Goal: Task Accomplishment & Management: Complete application form

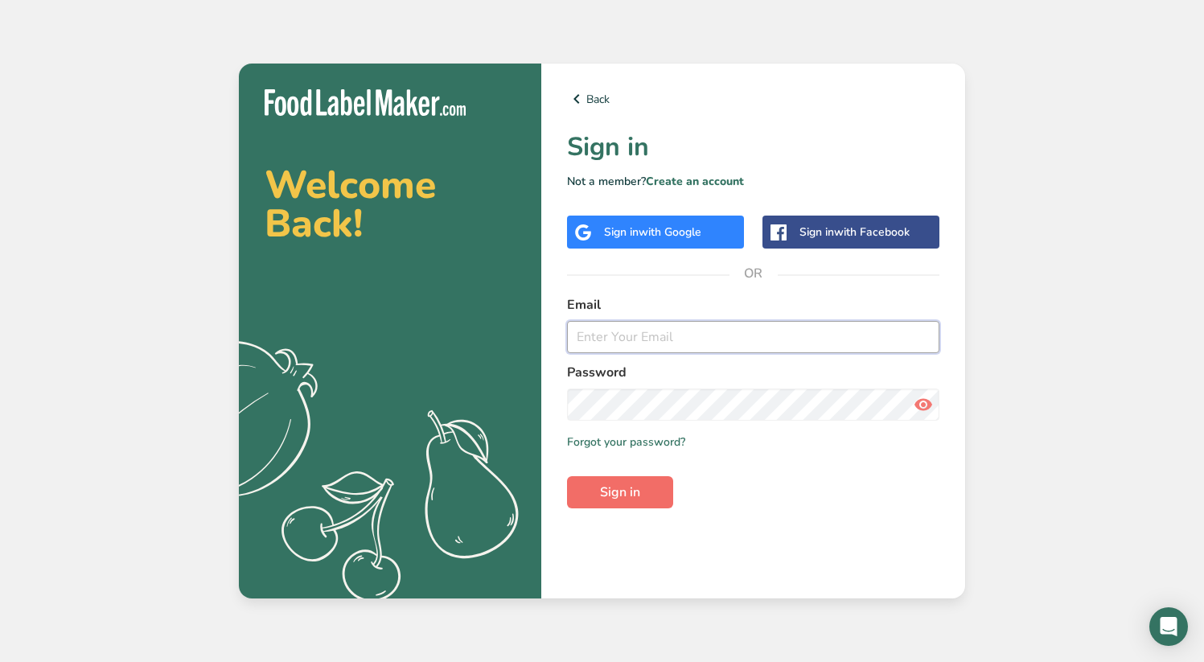
type input "[EMAIL_ADDRESS][DOMAIN_NAME]"
click at [613, 499] on span "Sign in" at bounding box center [620, 492] width 40 height 19
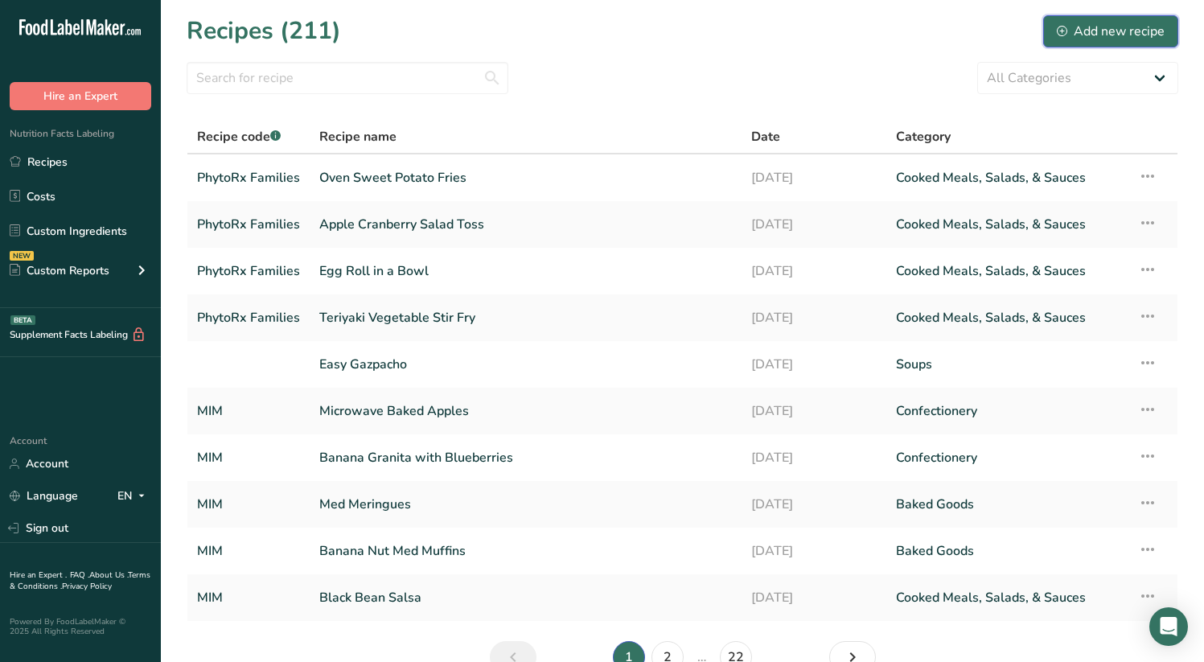
click at [1090, 28] on div "Add new recipe" at bounding box center [1111, 31] width 108 height 19
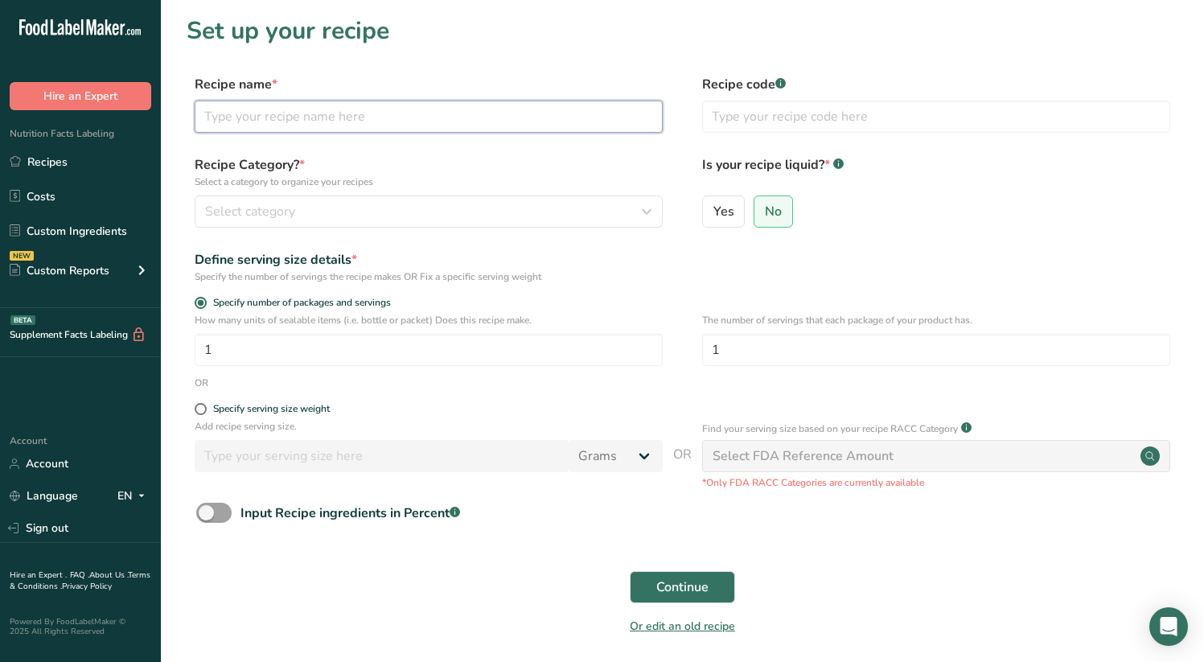
click at [325, 121] on input "text" at bounding box center [429, 117] width 468 height 32
type input "Tropical Smoothie"
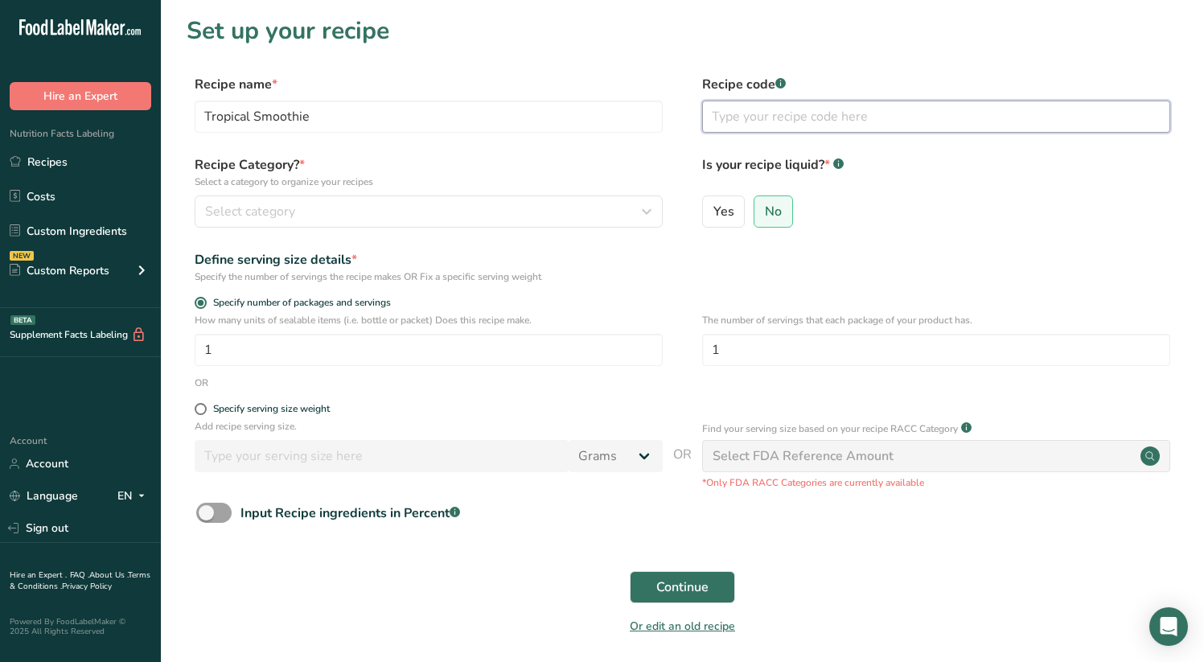
click at [774, 117] on input "text" at bounding box center [936, 117] width 468 height 32
type input "PhytoRx Families"
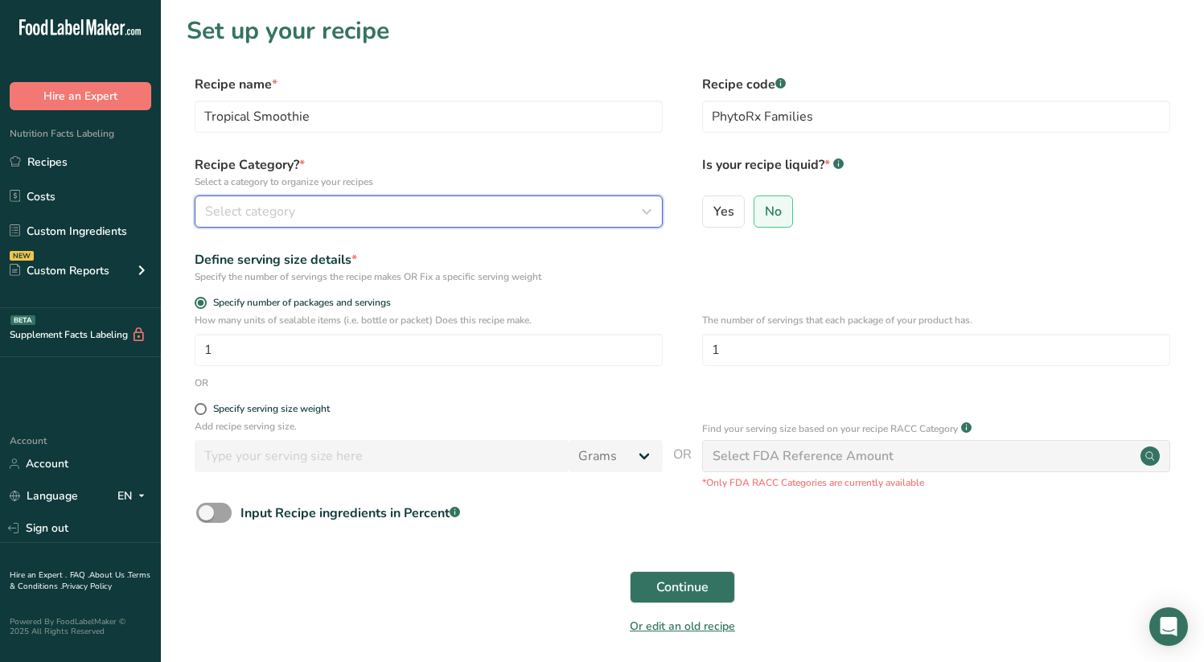
click at [393, 209] on div "Select category" at bounding box center [424, 211] width 438 height 19
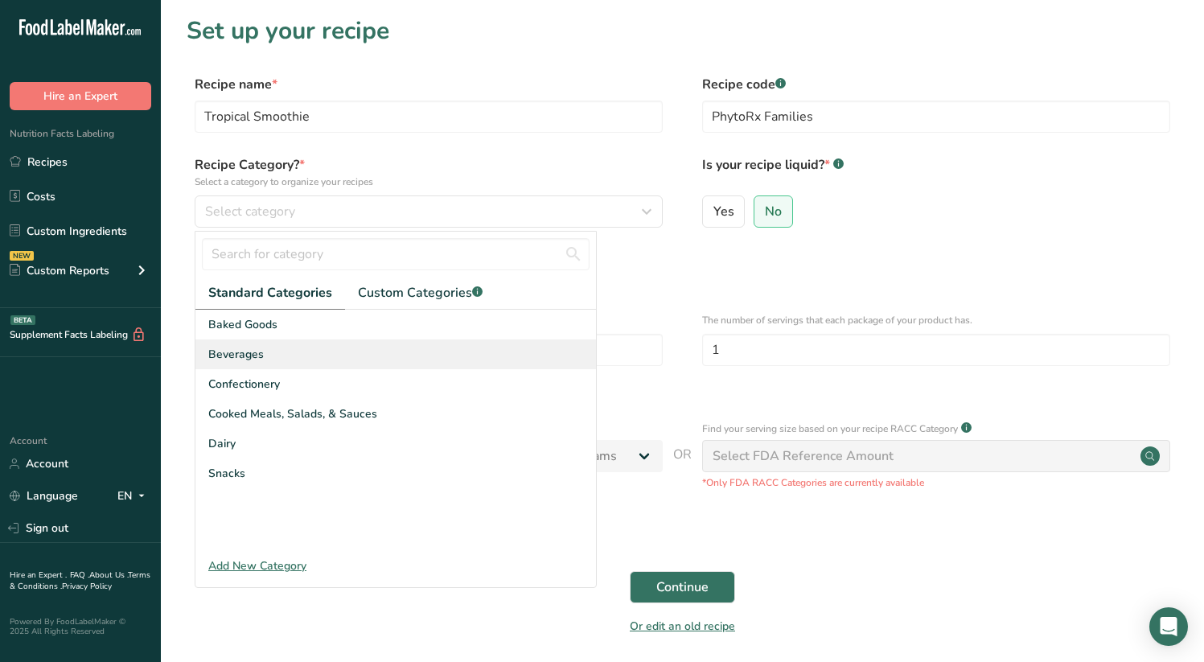
click at [329, 348] on div "Beverages" at bounding box center [396, 355] width 401 height 30
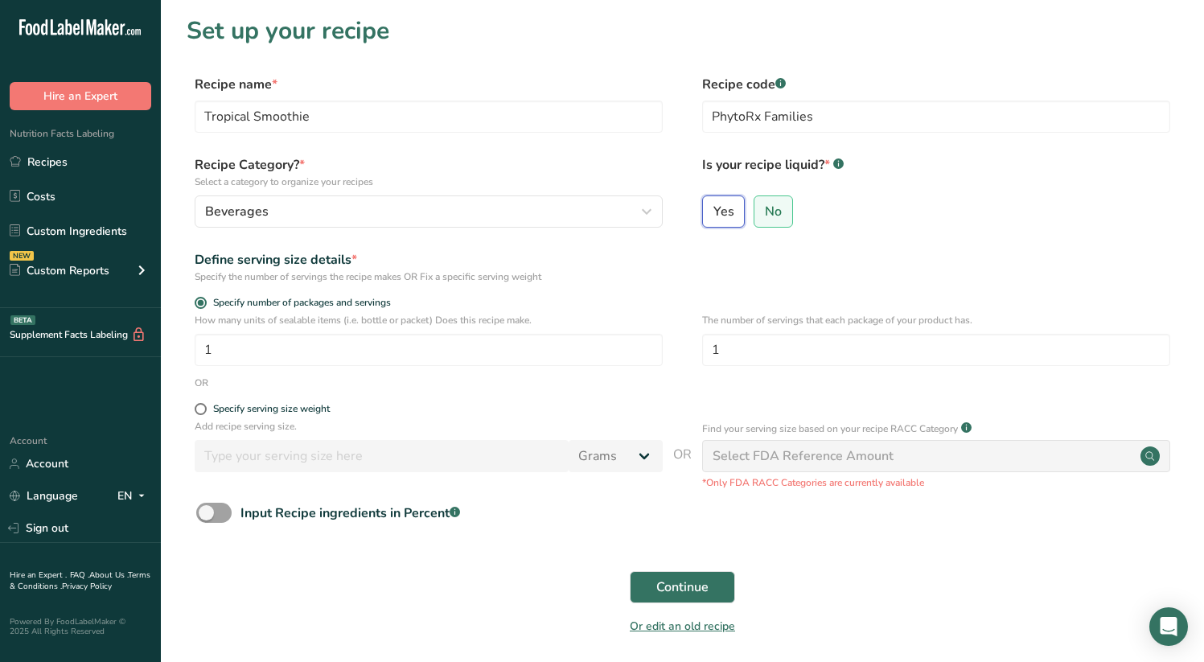
click at [710, 207] on input "Yes" at bounding box center [708, 211] width 10 height 10
radio input "true"
radio input "false"
select select "22"
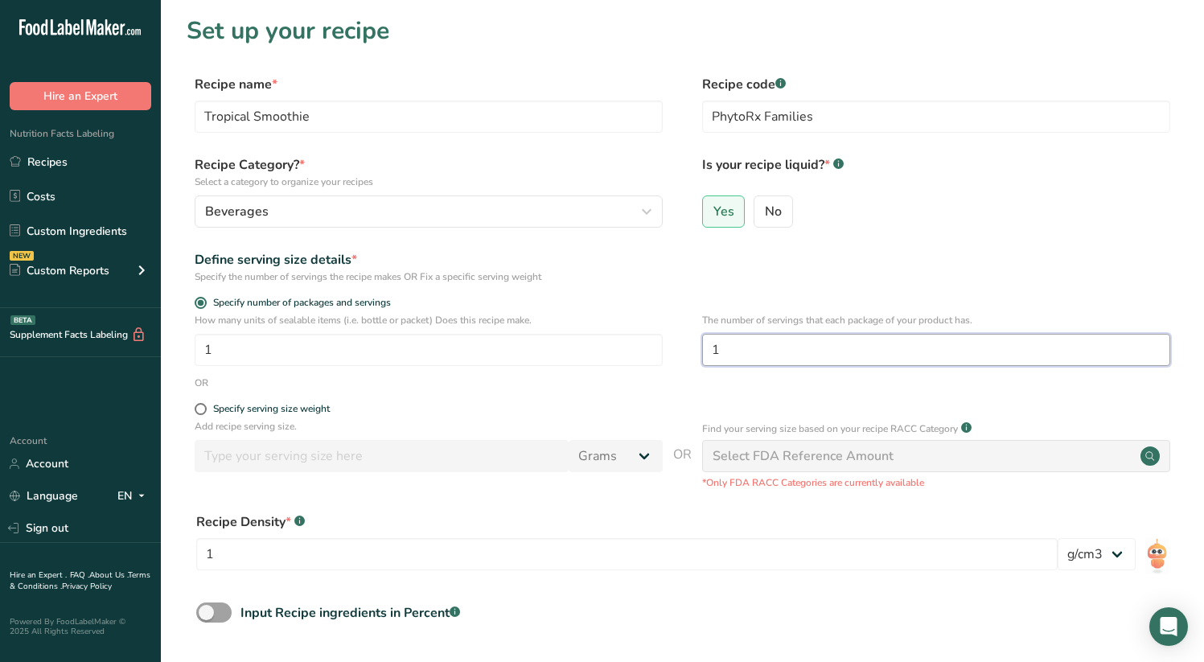
drag, startPoint x: 735, startPoint y: 348, endPoint x: 702, endPoint y: 350, distance: 33.8
click at [702, 350] on input "1" at bounding box center [936, 350] width 468 height 32
type input "5"
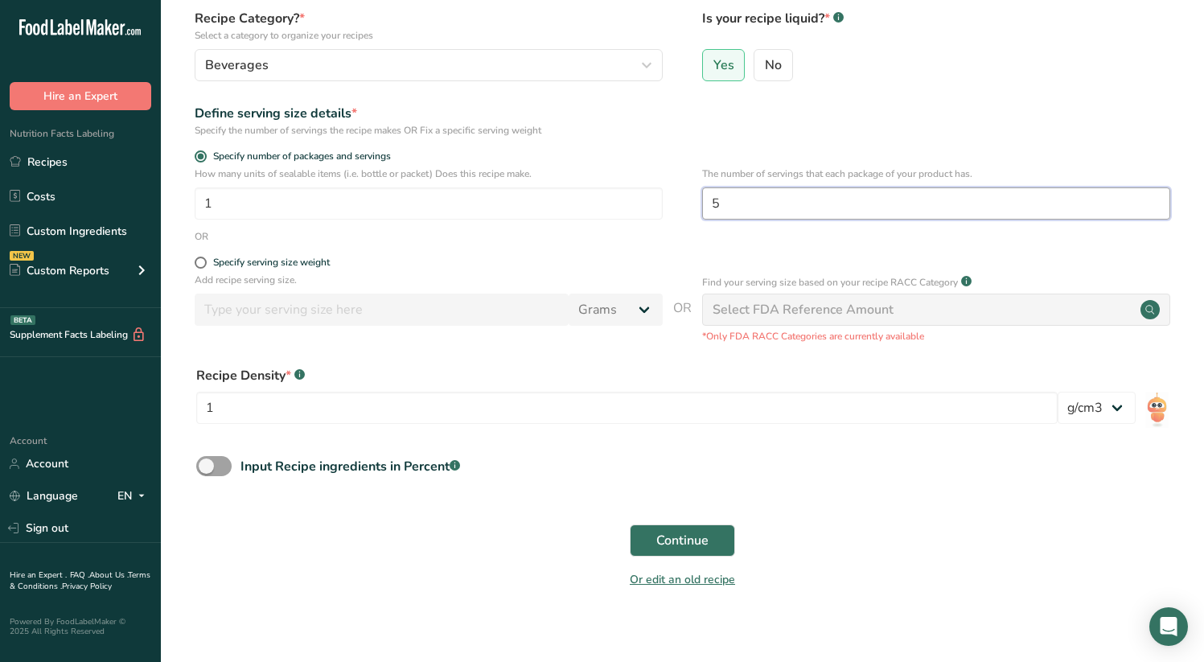
scroll to position [160, 0]
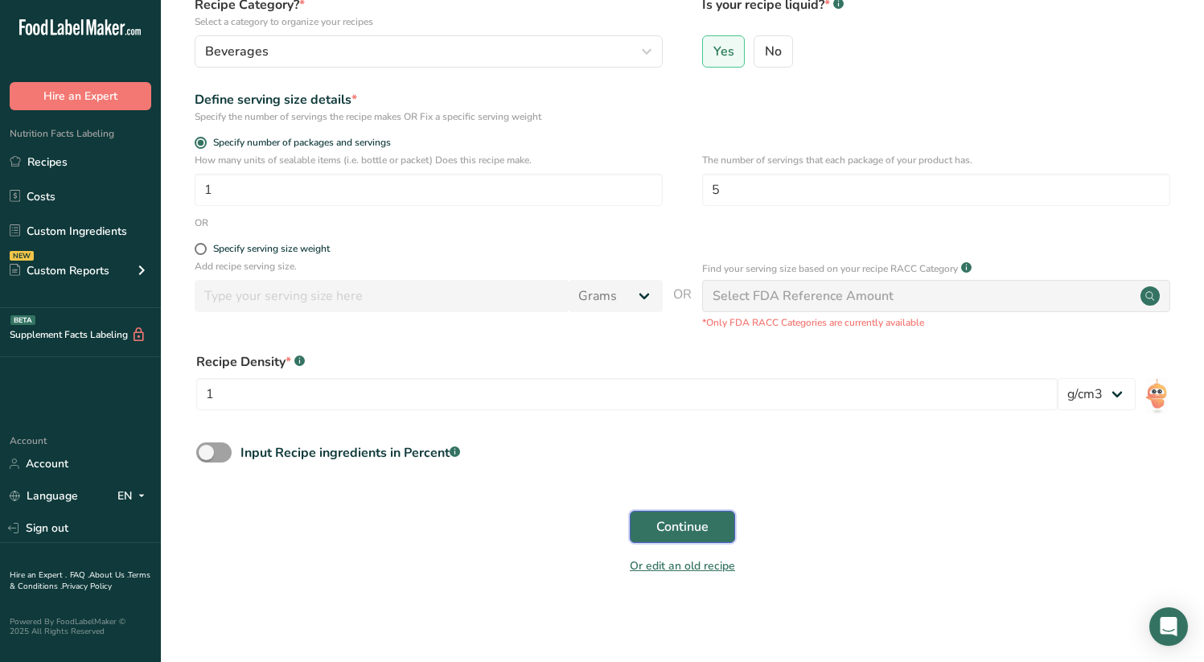
click at [689, 529] on span "Continue" at bounding box center [683, 526] width 52 height 19
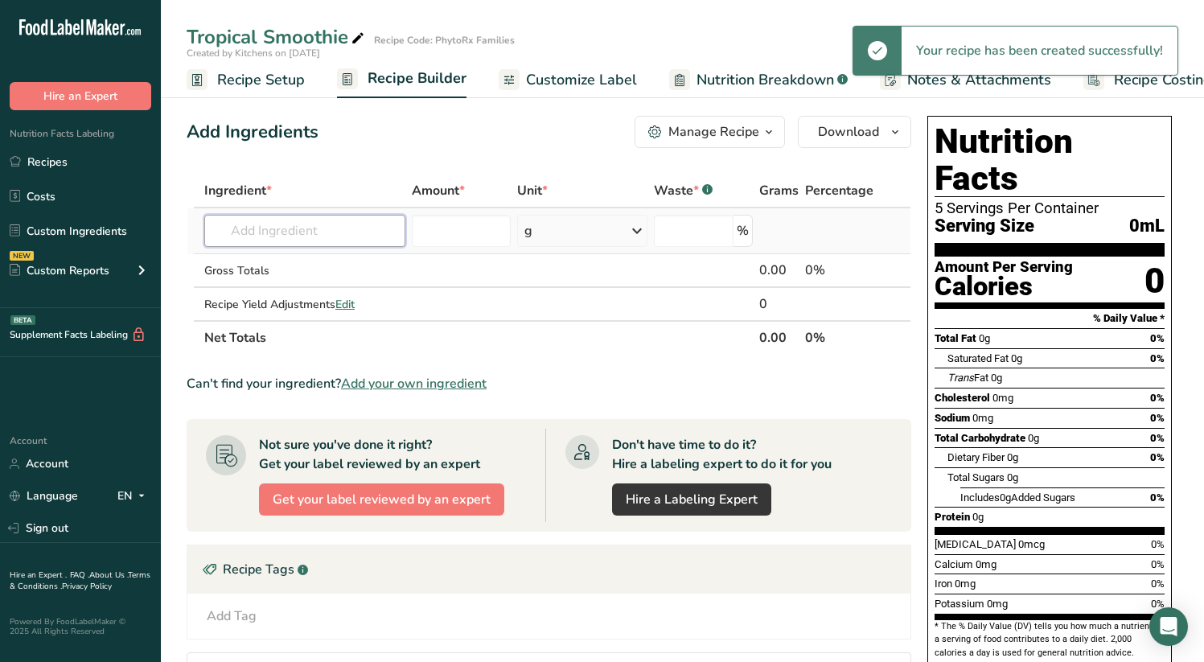
click at [290, 235] on input "text" at bounding box center [304, 231] width 201 height 32
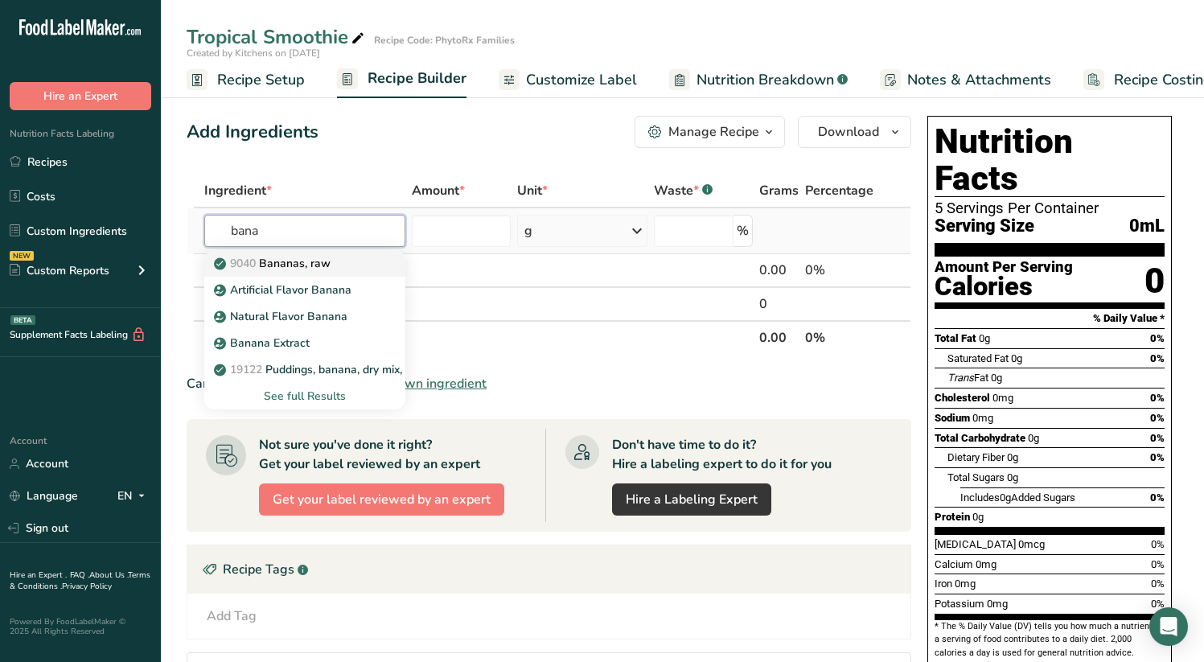
type input "bana"
click at [279, 266] on p "9040 [GEOGRAPHIC_DATA], raw" at bounding box center [273, 263] width 113 height 17
type input "Bananas, raw"
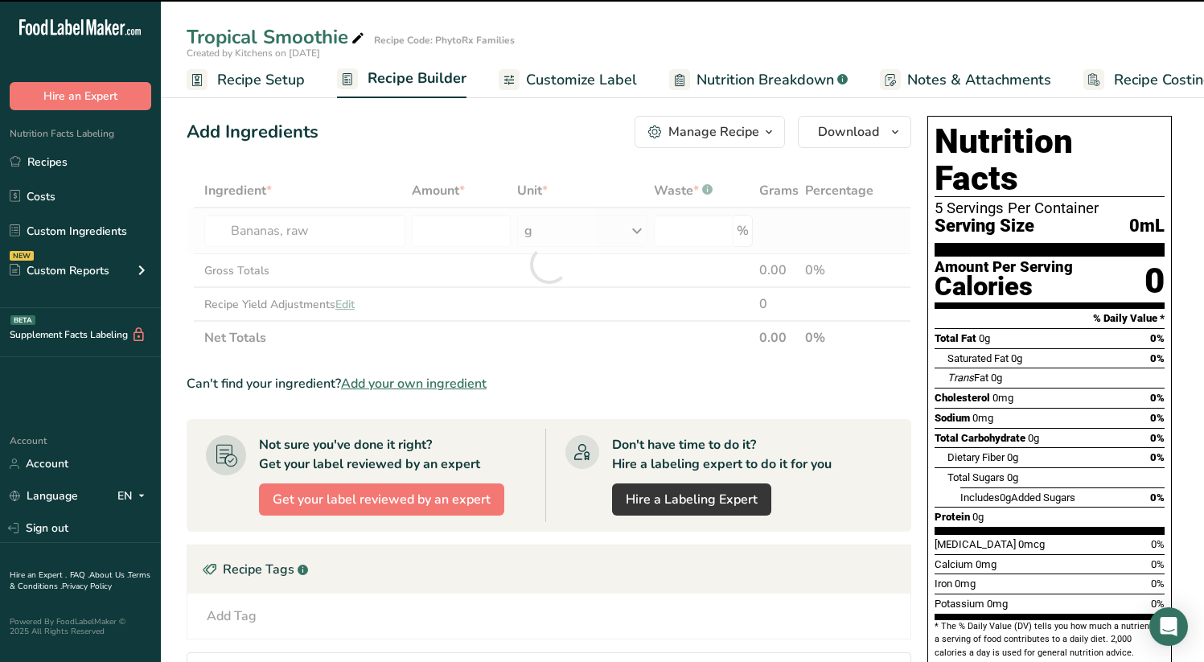
type input "0"
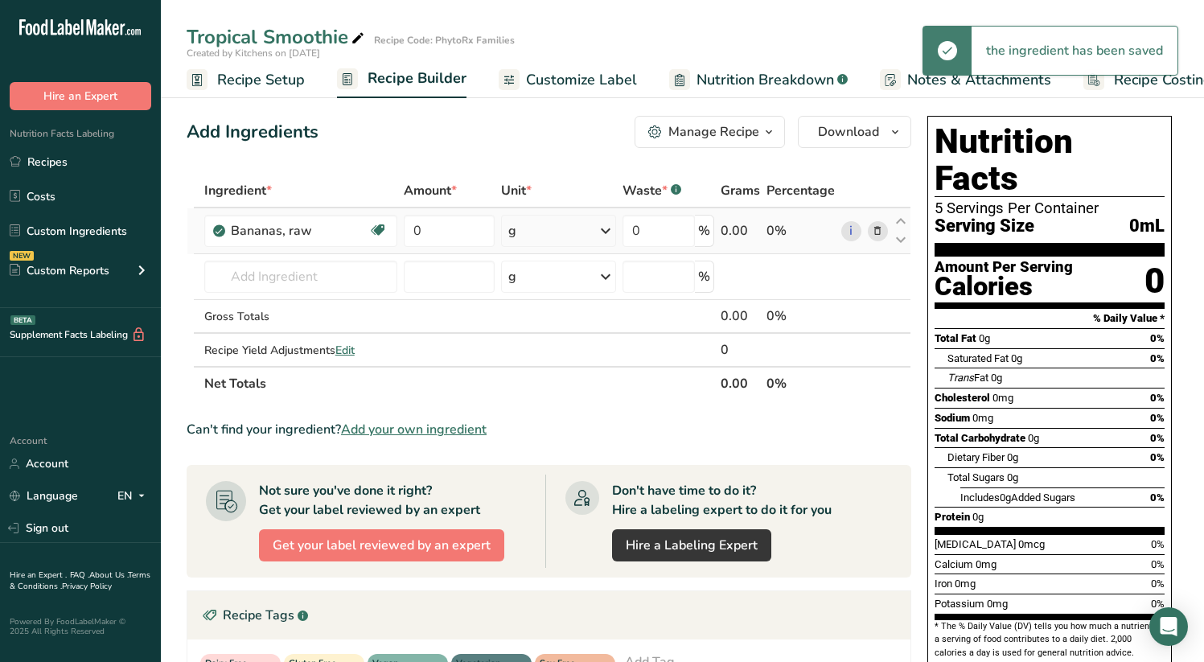
click at [568, 233] on div "g" at bounding box center [558, 231] width 114 height 32
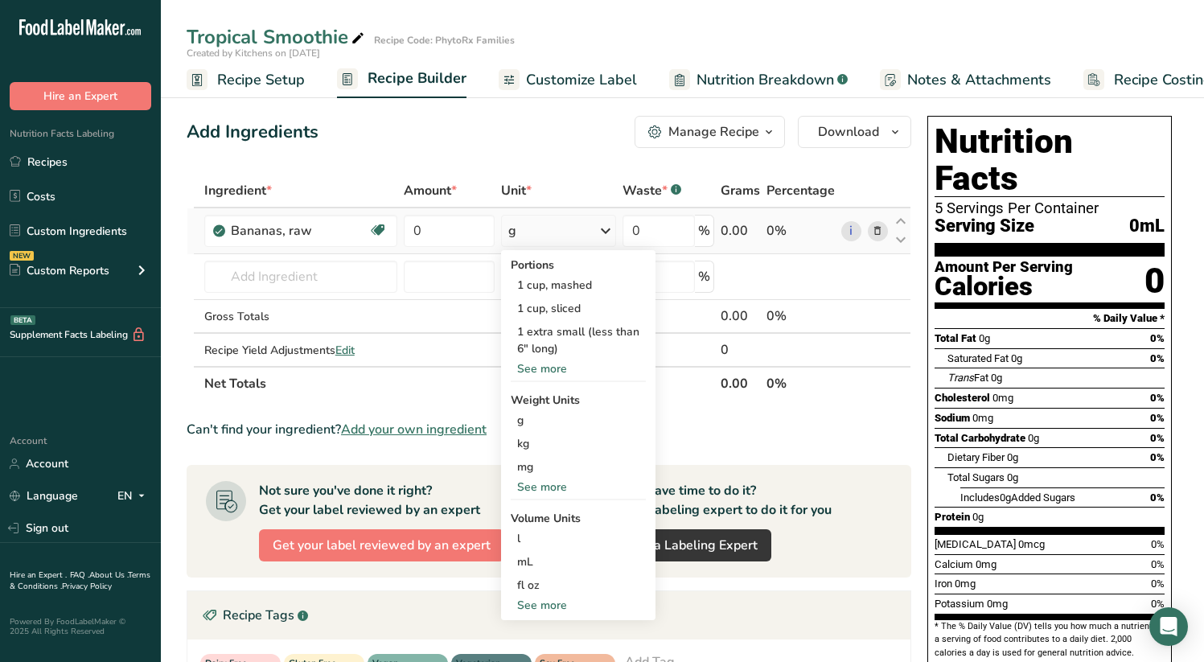
click at [544, 370] on div "See more" at bounding box center [578, 368] width 135 height 17
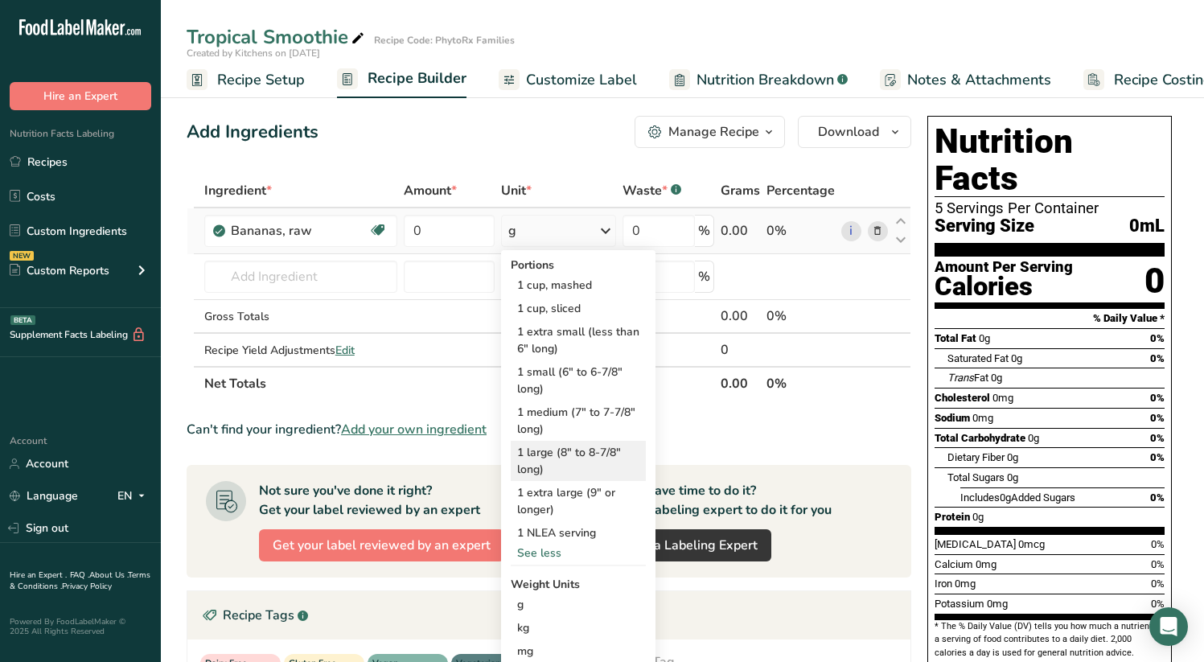
click at [553, 453] on div "1 large (8" to 8-7/8" long)" at bounding box center [578, 461] width 135 height 40
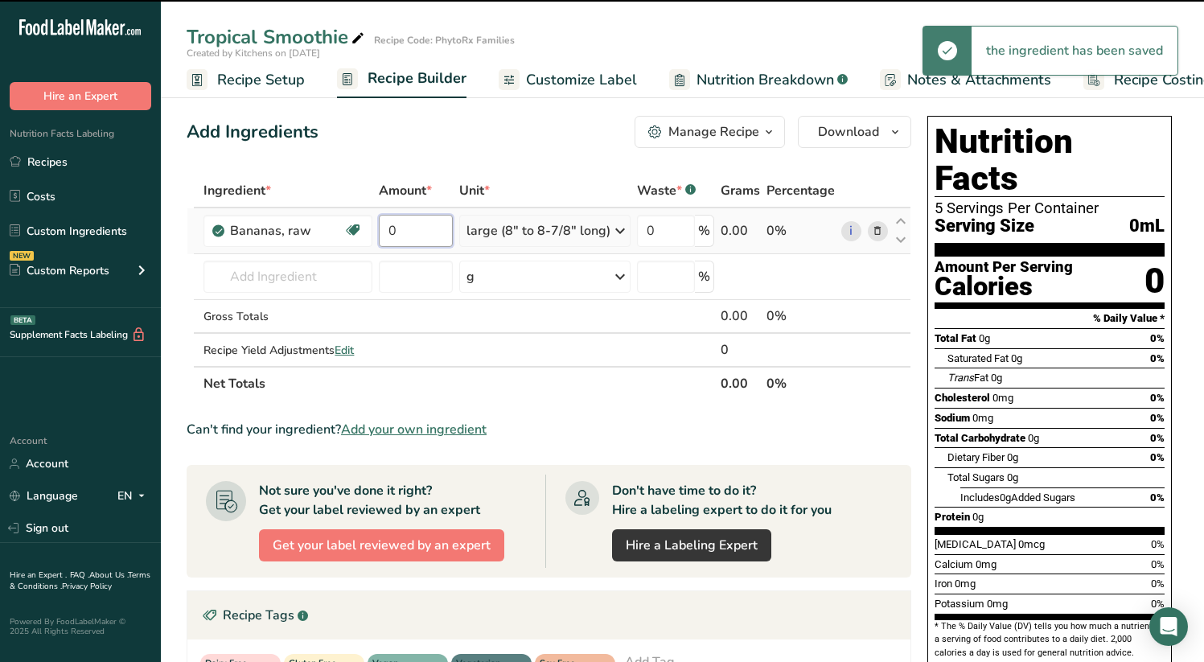
click at [428, 231] on input "0" at bounding box center [416, 231] width 74 height 32
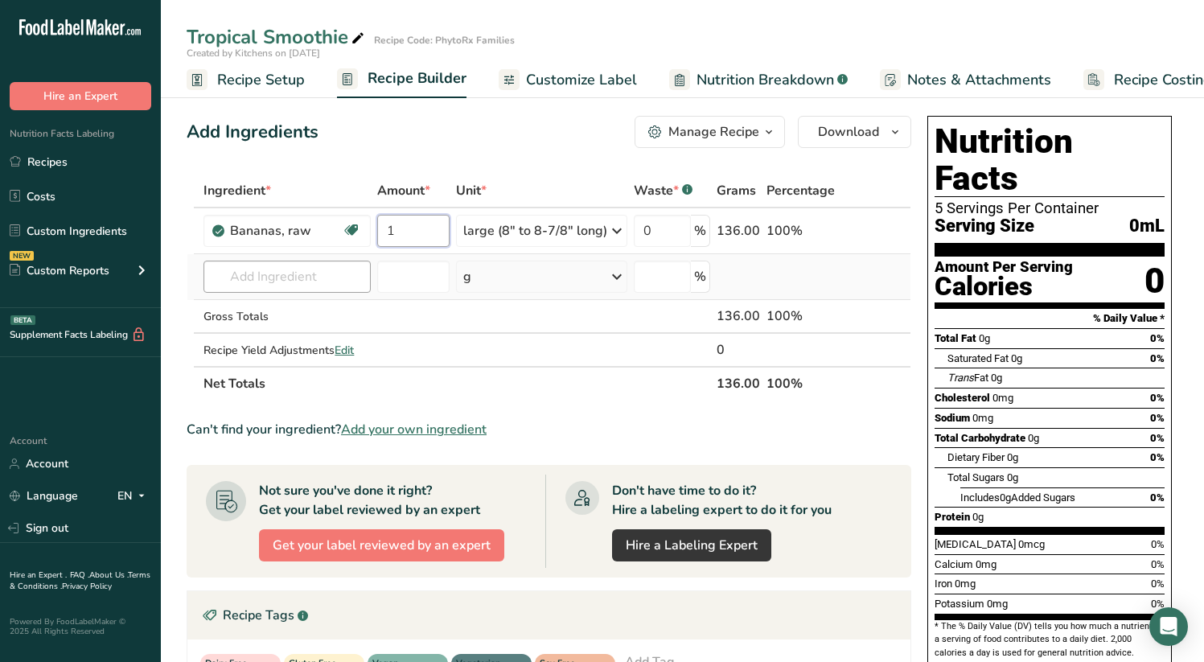
type input "1"
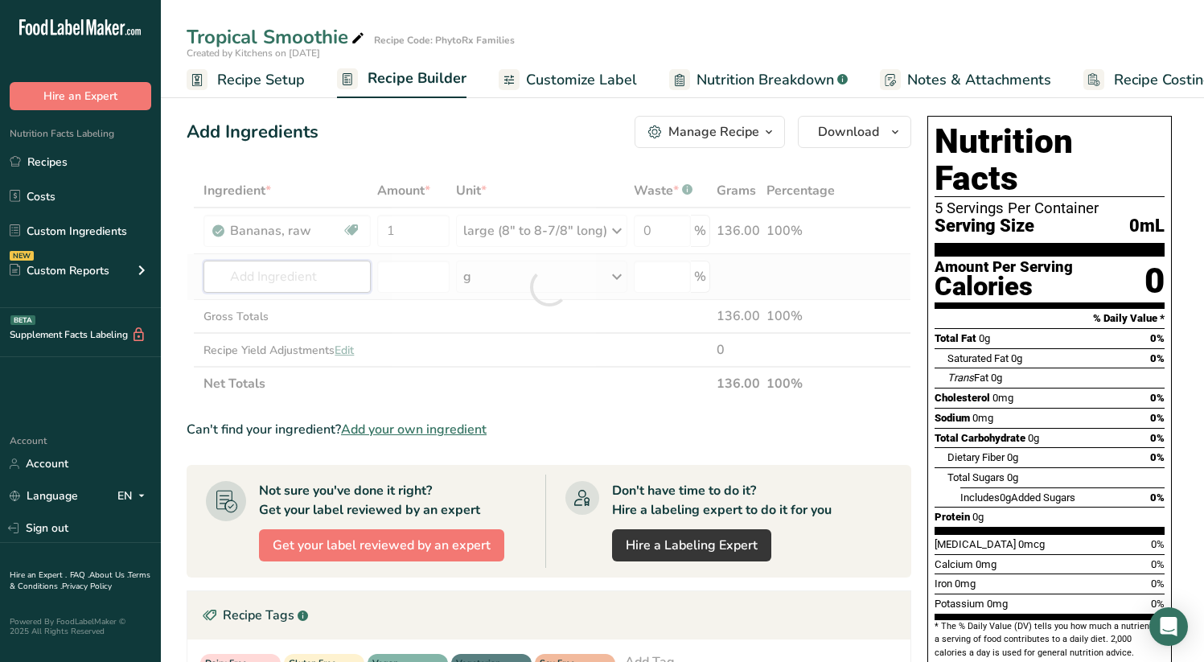
click at [302, 278] on div "Ingredient * Amount * Unit * Waste * .a-a{fill:#347362;}.b-a{fill:#fff;} Grams …" at bounding box center [549, 287] width 725 height 227
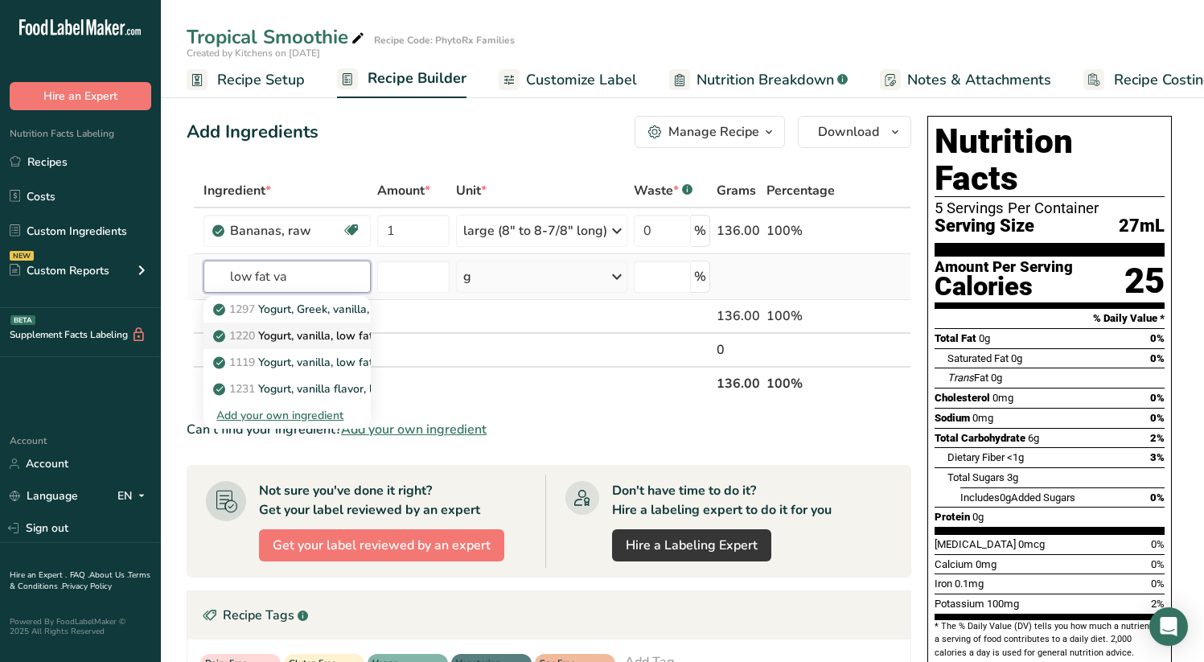
type input "low fat va"
click at [268, 341] on p "1220 Yogurt, vanilla, low fat, fortified with [MEDICAL_DATA]" at bounding box center [379, 335] width 326 height 17
type input "Yogurt, vanilla, low fat, fortified with [MEDICAL_DATA]"
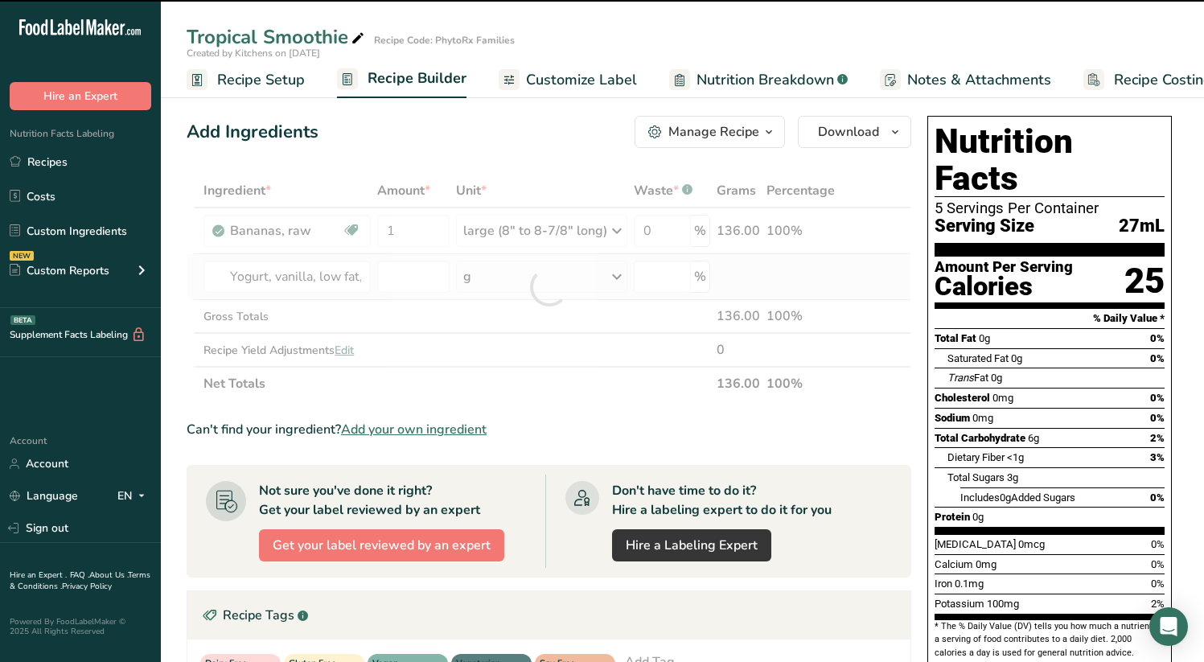
type input "0"
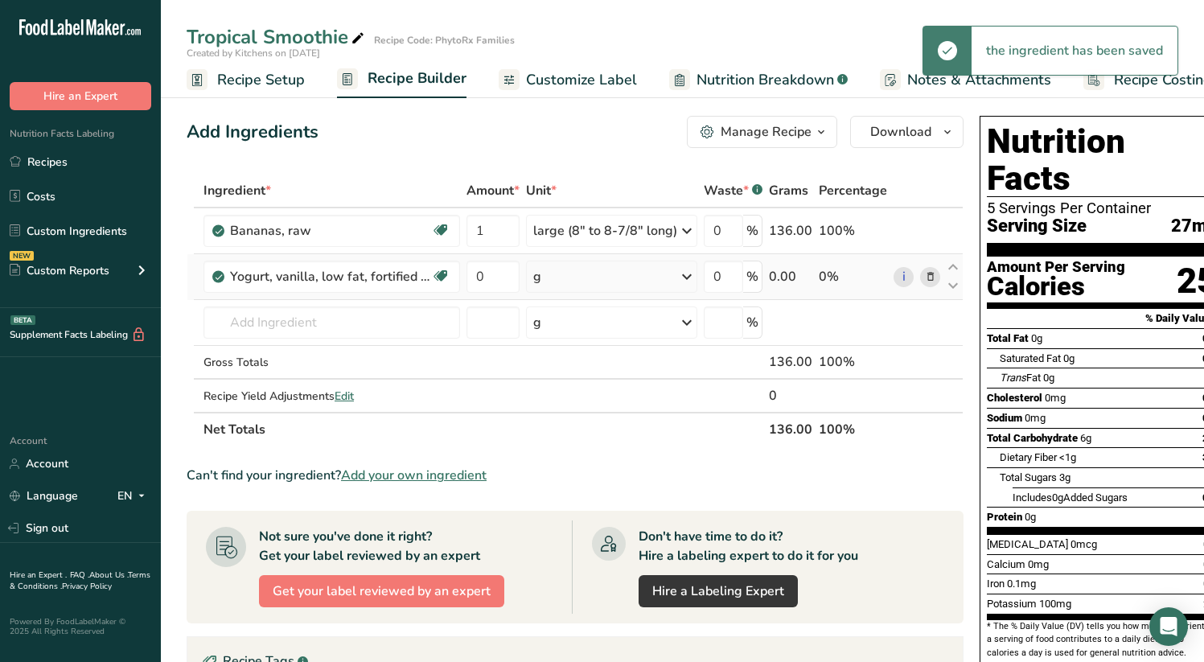
click at [671, 280] on div "g" at bounding box center [611, 277] width 171 height 32
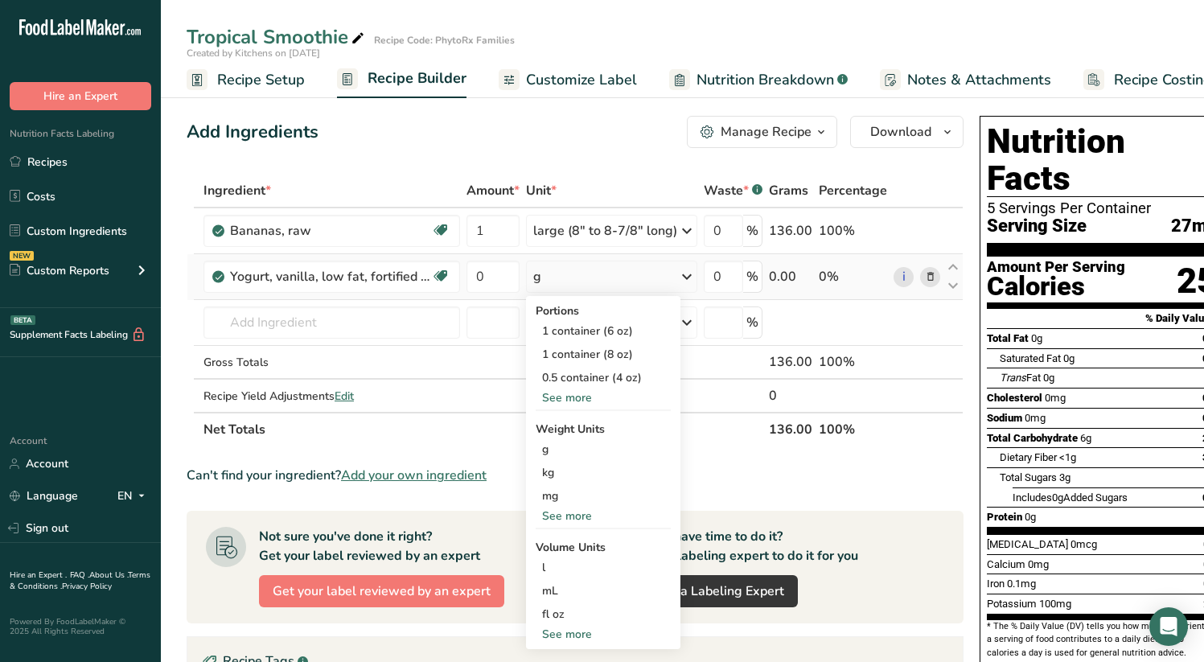
click at [571, 517] on div "See more" at bounding box center [603, 516] width 135 height 17
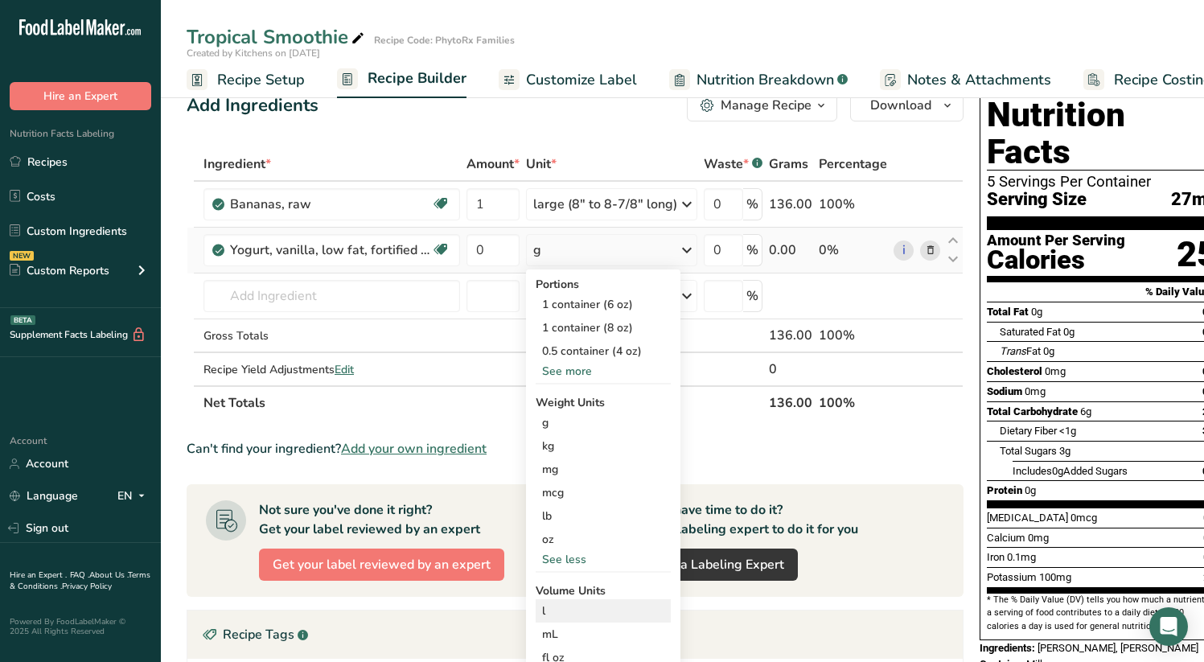
scroll to position [21, 0]
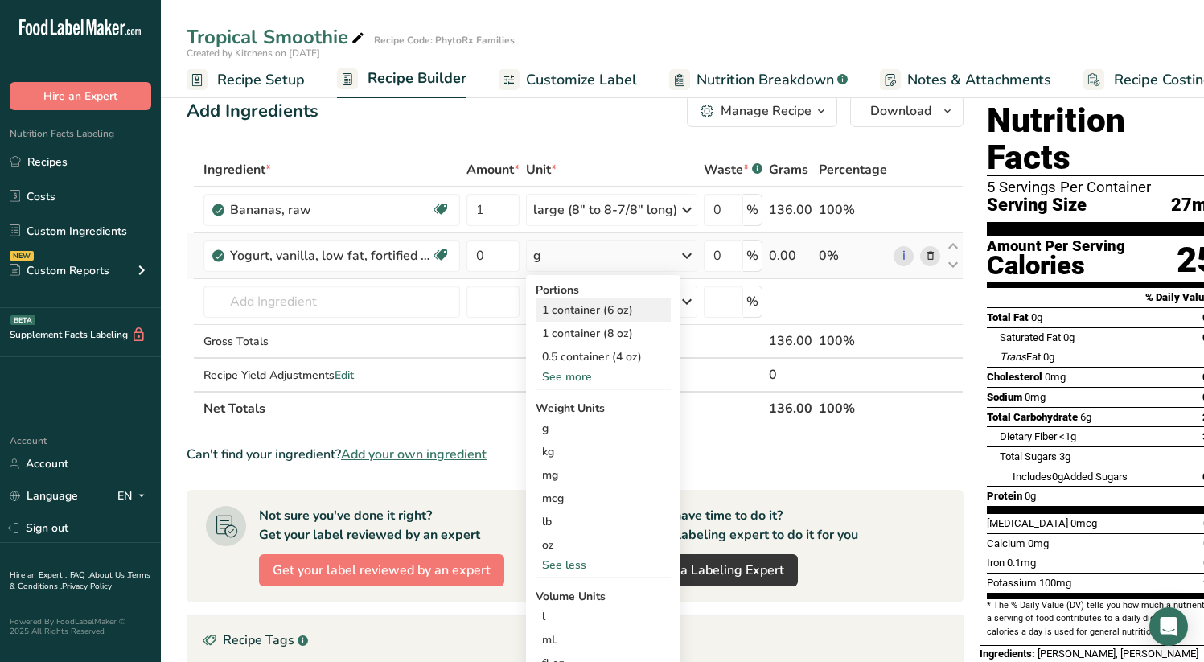
click at [616, 309] on div "1 container (6 oz)" at bounding box center [603, 310] width 135 height 23
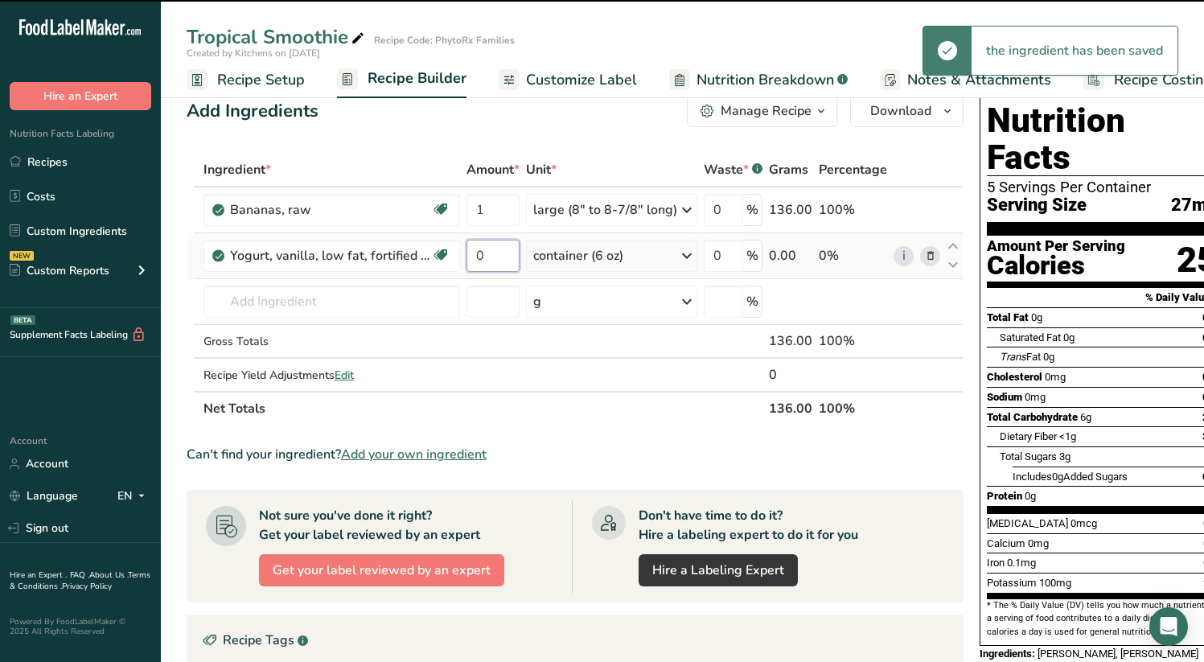
click at [492, 257] on input "0" at bounding box center [493, 256] width 53 height 32
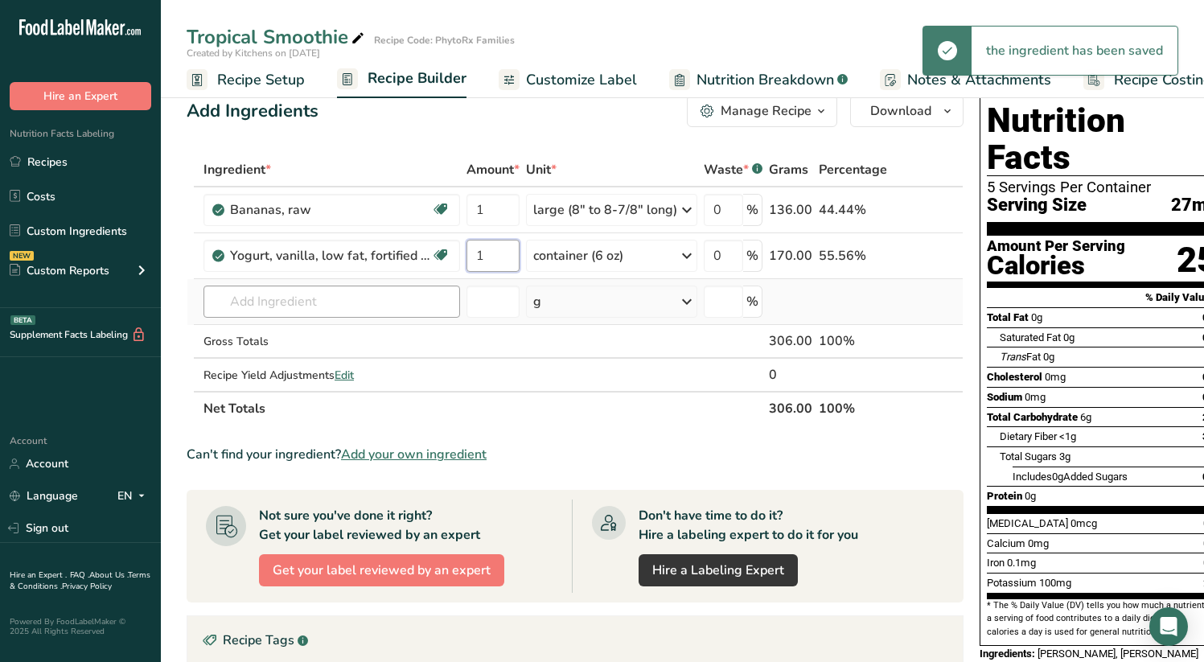
type input "1"
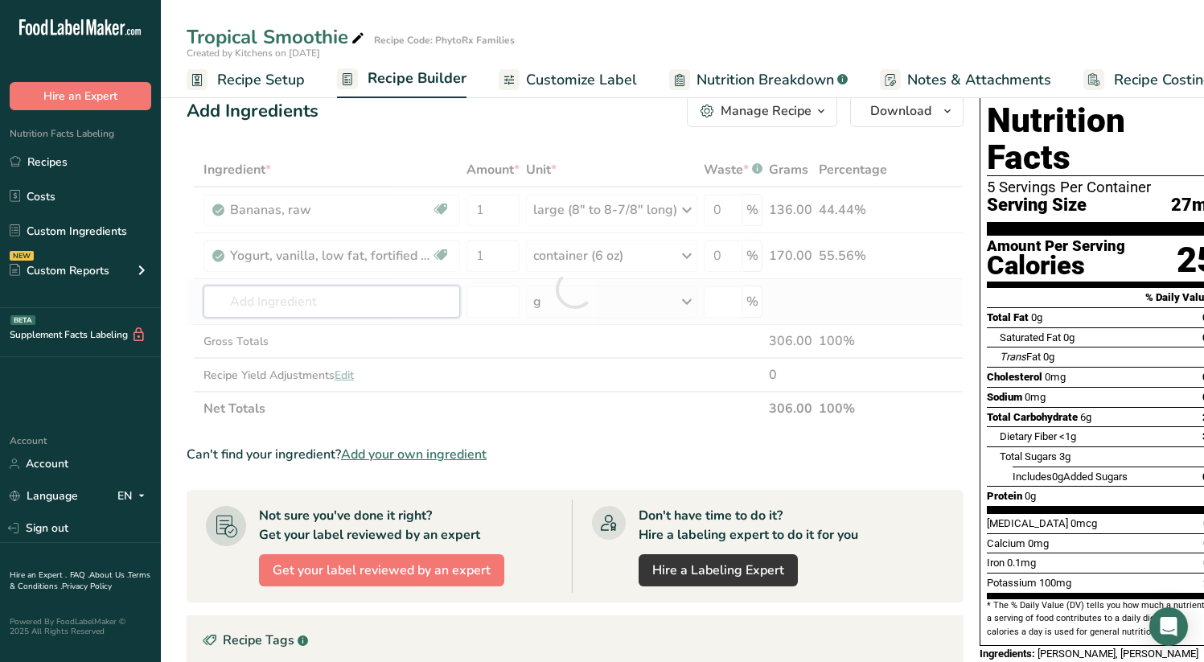
click at [332, 295] on div "Ingredient * Amount * Unit * Waste * .a-a{fill:#347362;}.b-a{fill:#fff;} Grams …" at bounding box center [575, 289] width 777 height 273
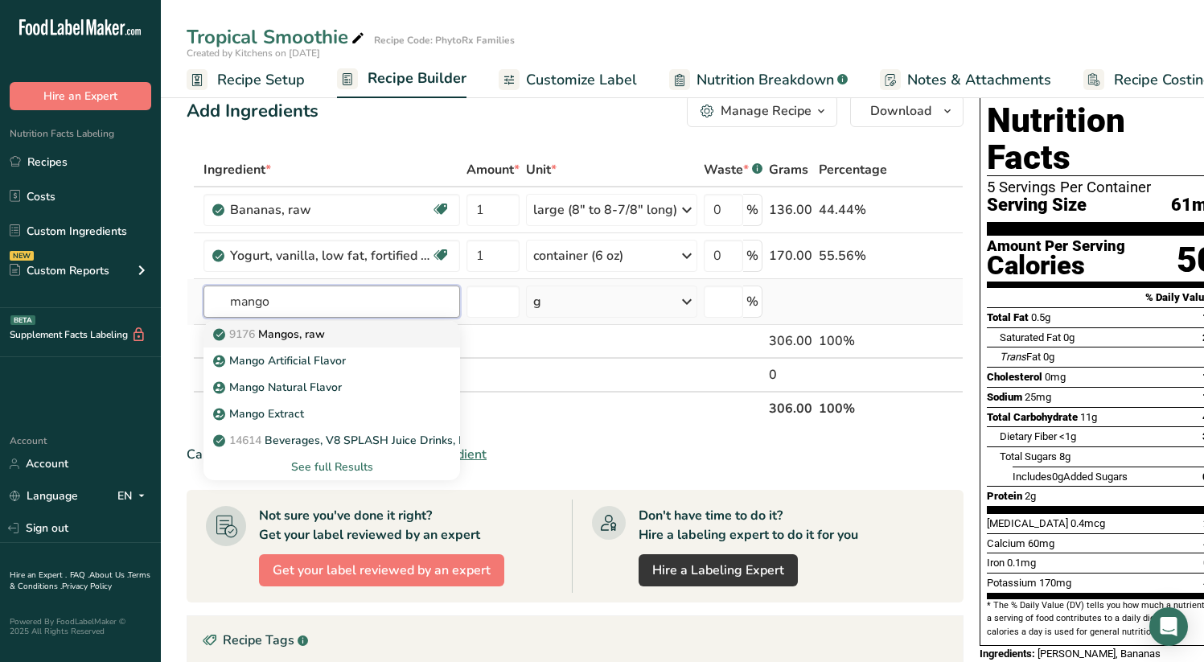
type input "mango"
click at [382, 335] on div "9176 Mangos, raw" at bounding box center [318, 334] width 205 height 17
type input "Mangos, raw"
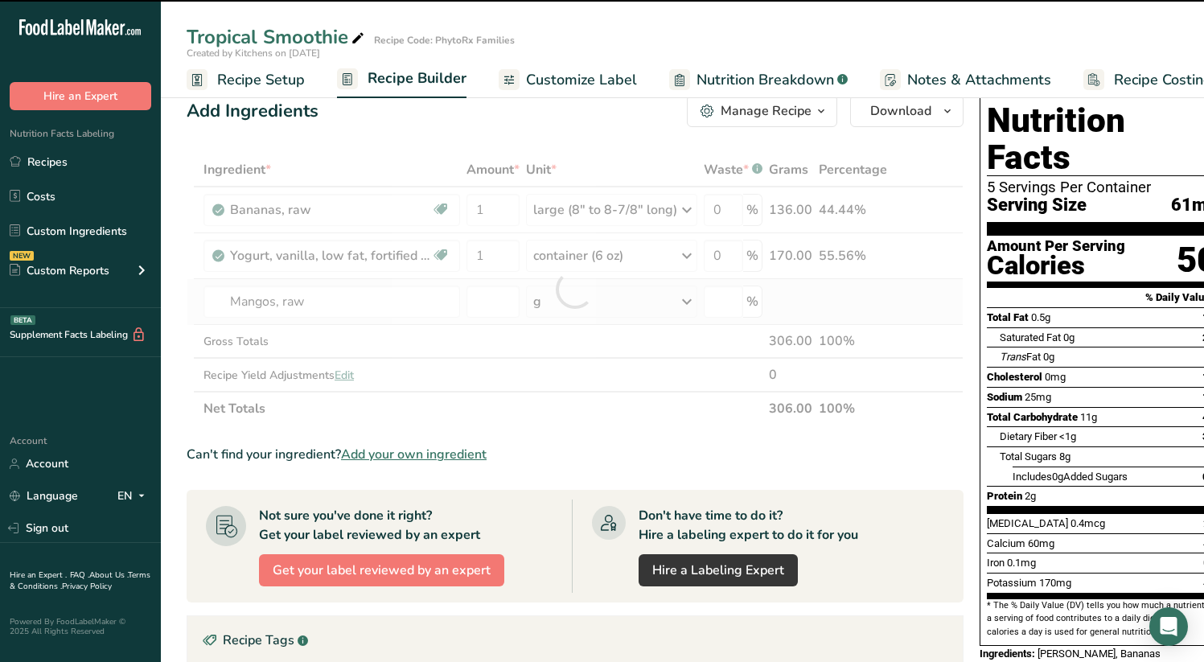
type input "0"
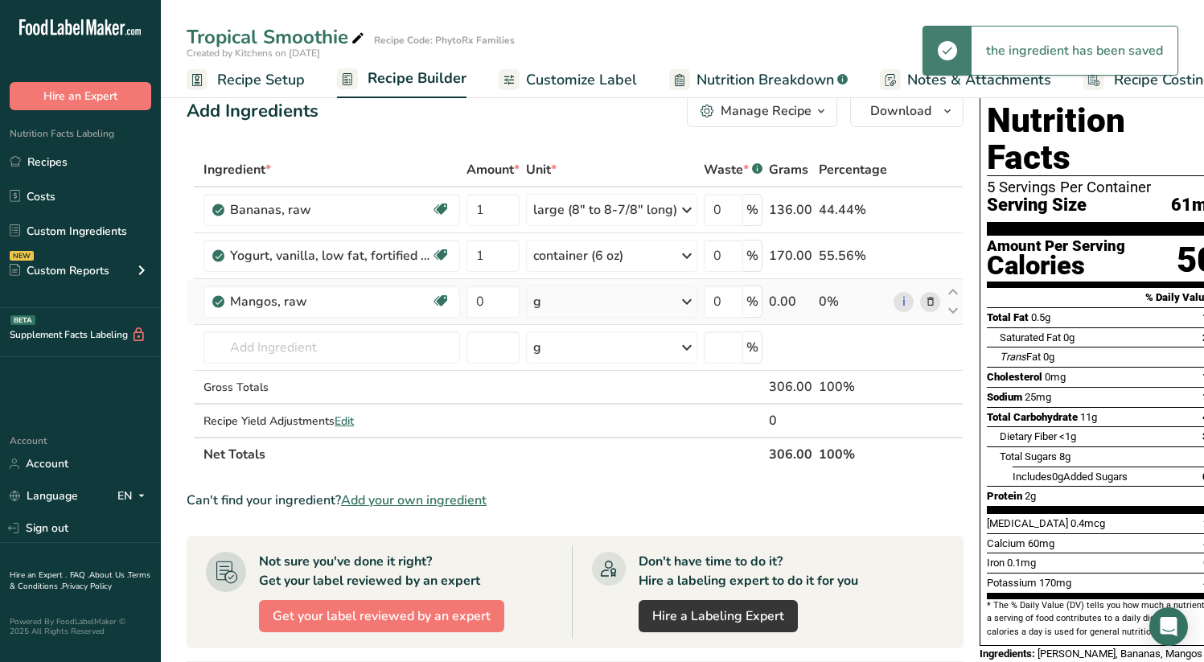
click at [677, 301] on icon at bounding box center [686, 301] width 19 height 29
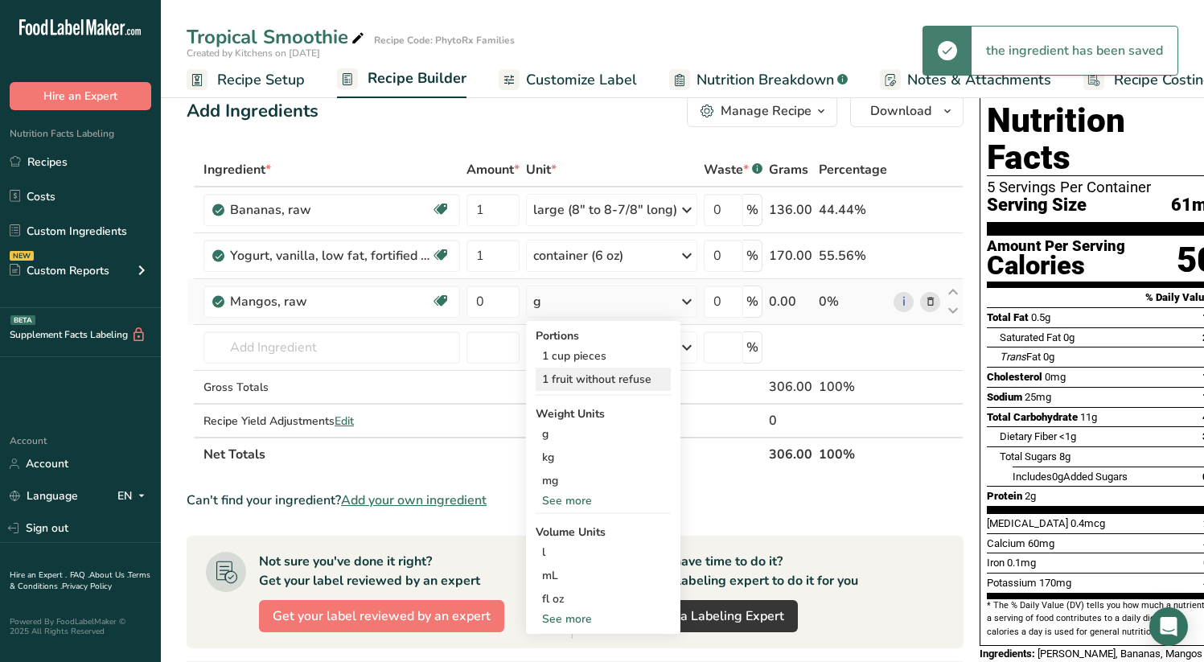
click at [641, 385] on div "1 fruit without refuse" at bounding box center [603, 379] width 135 height 23
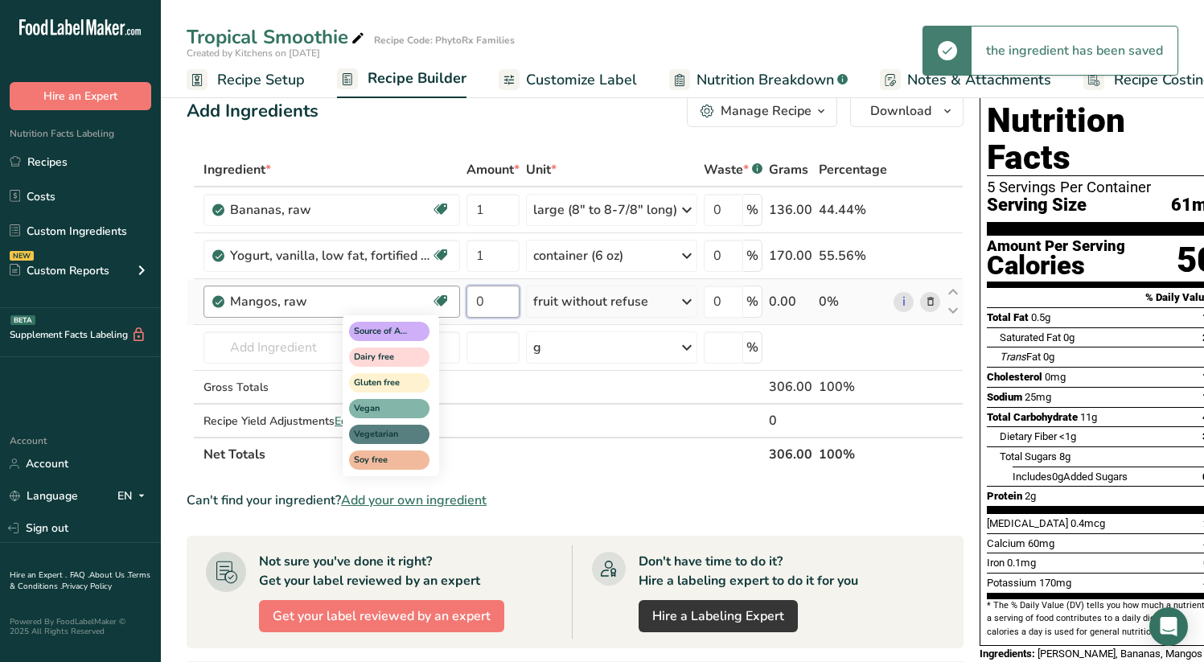
drag, startPoint x: 500, startPoint y: 303, endPoint x: 445, endPoint y: 303, distance: 54.7
click at [445, 303] on tr "Mangos, raw Source of Antioxidants Dairy free Gluten free Vegan Vegetarian Soy …" at bounding box center [575, 302] width 776 height 46
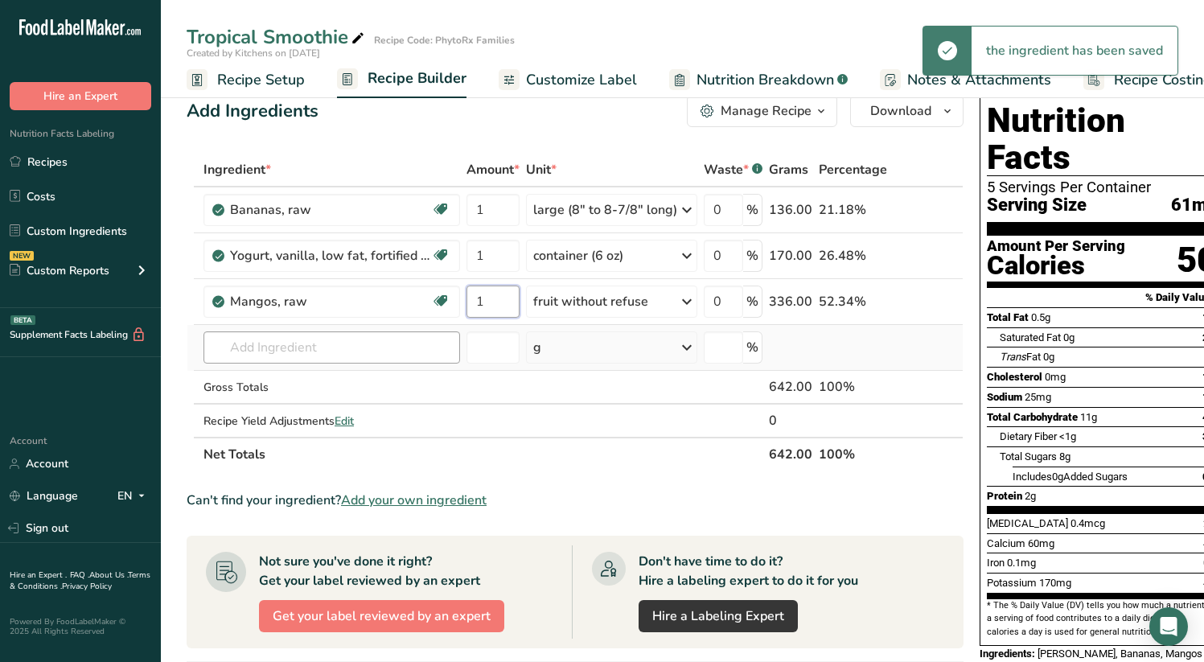
type input "1"
click at [344, 356] on div "Ingredient * Amount * Unit * Waste * .a-a{fill:#347362;}.b-a{fill:#fff;} Grams …" at bounding box center [575, 312] width 777 height 319
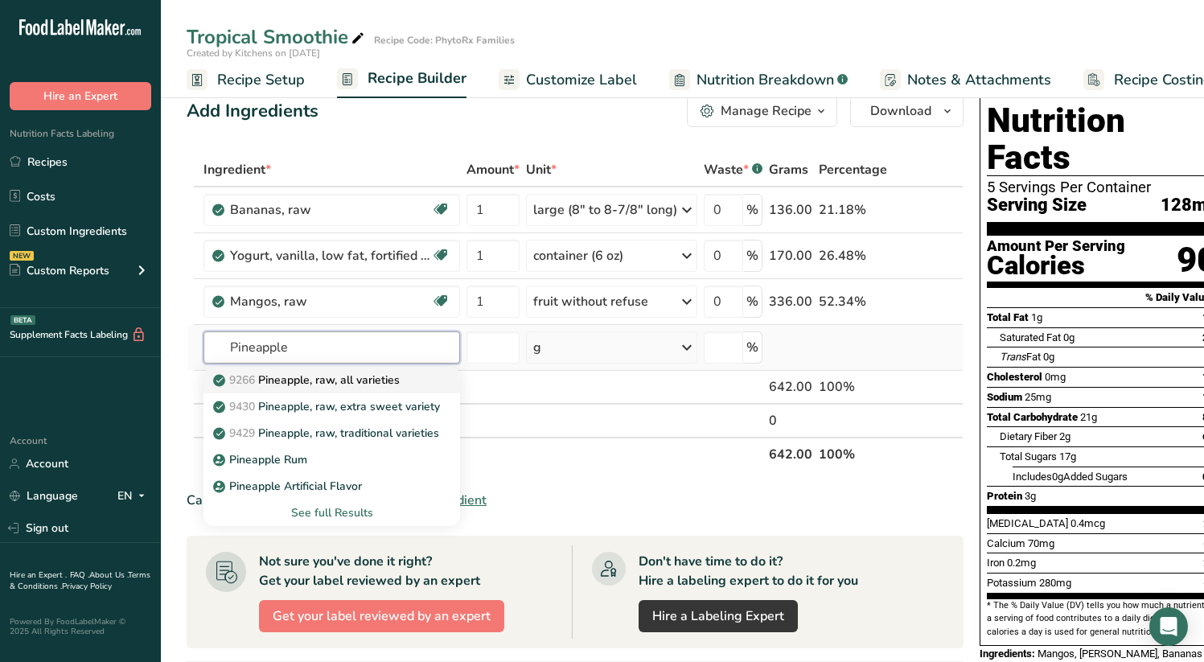
type input "Pineapple"
click at [408, 376] on div "9266 Pineapple, raw, all varieties" at bounding box center [318, 380] width 205 height 17
type input "Pineapple, raw, all varieties"
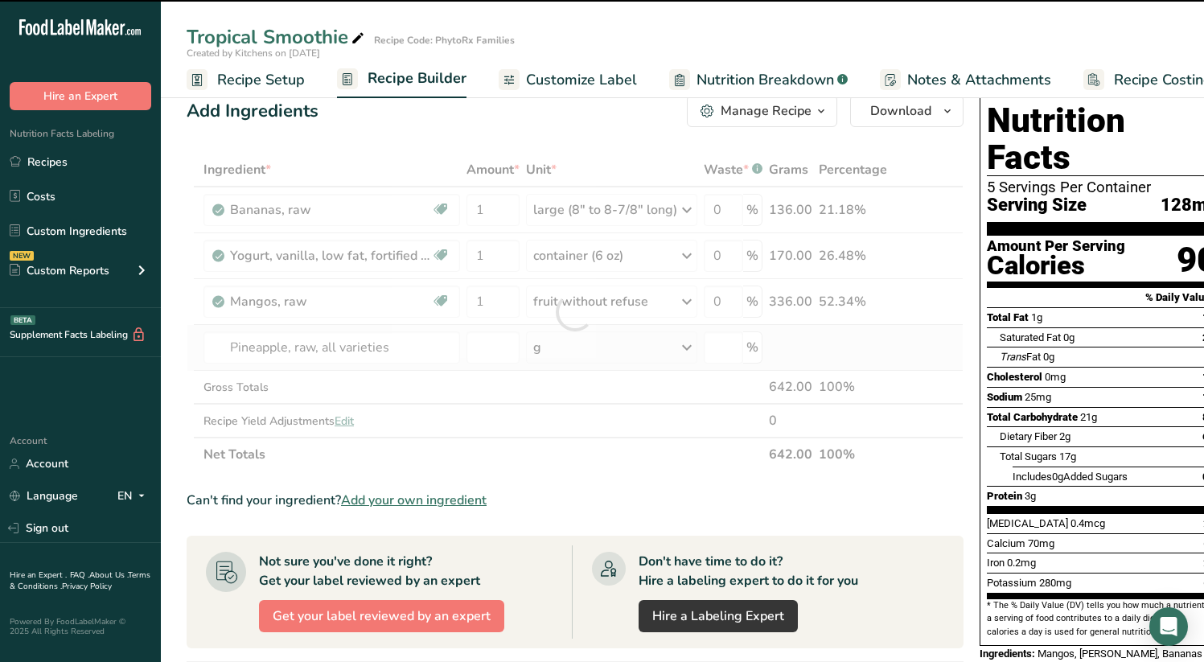
type input "0"
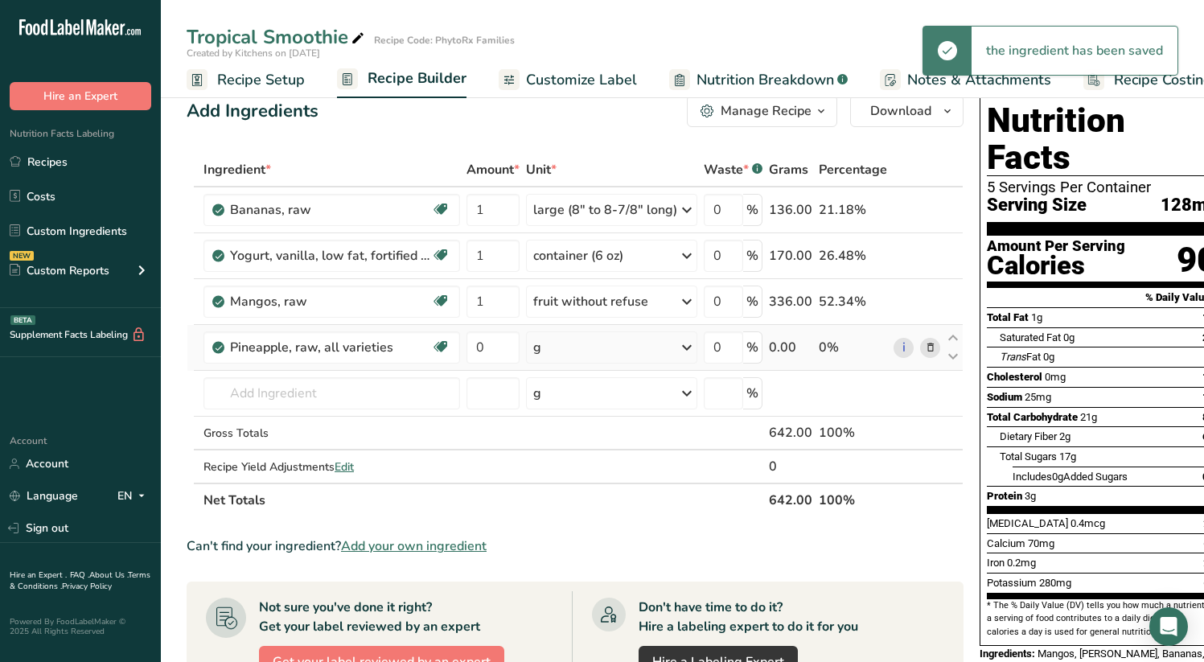
click at [684, 348] on icon at bounding box center [686, 347] width 19 height 29
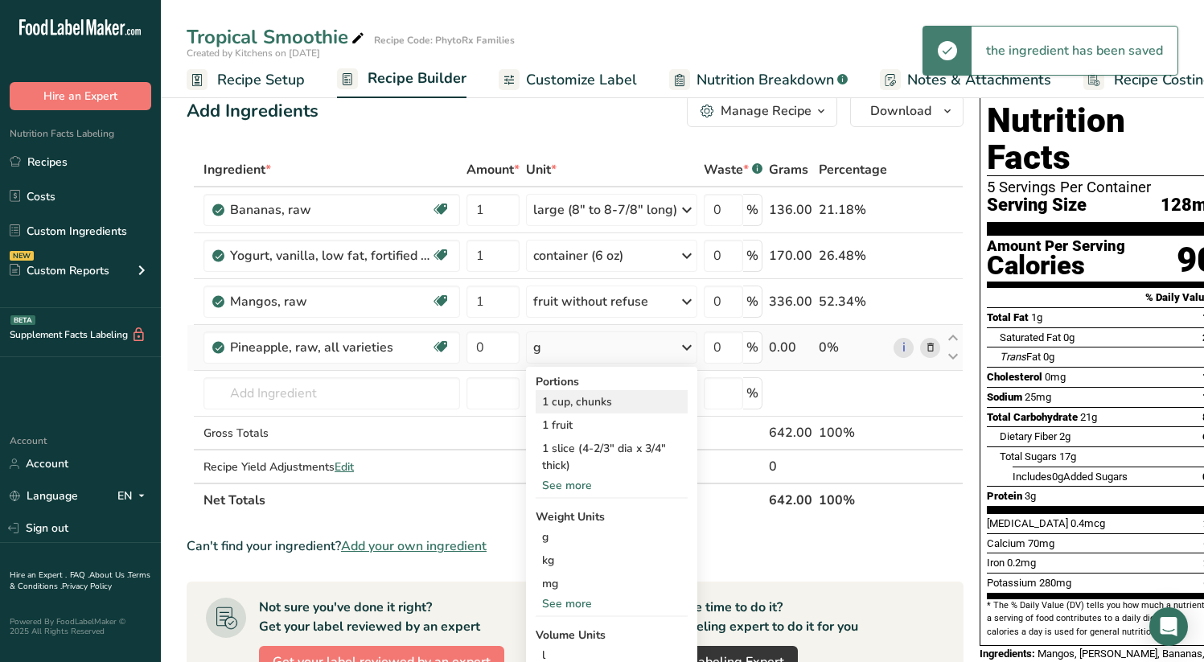
click at [648, 401] on div "1 cup, chunks" at bounding box center [612, 401] width 152 height 23
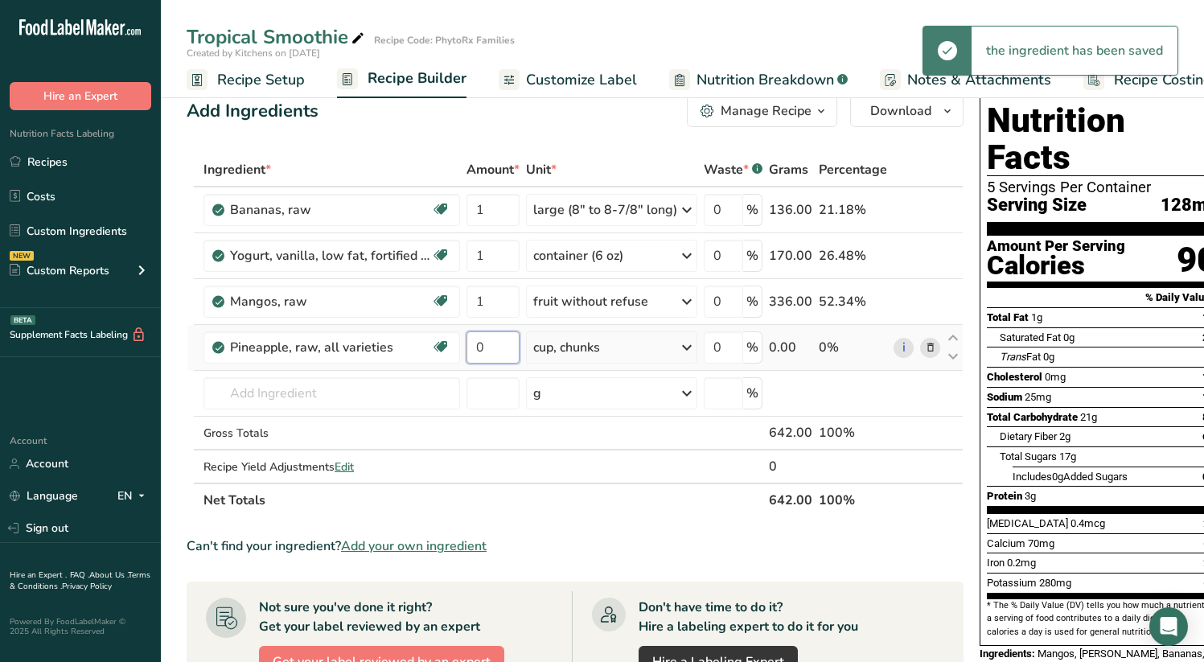
drag, startPoint x: 496, startPoint y: 346, endPoint x: 477, endPoint y: 349, distance: 18.8
click at [477, 349] on input "0" at bounding box center [493, 347] width 53 height 32
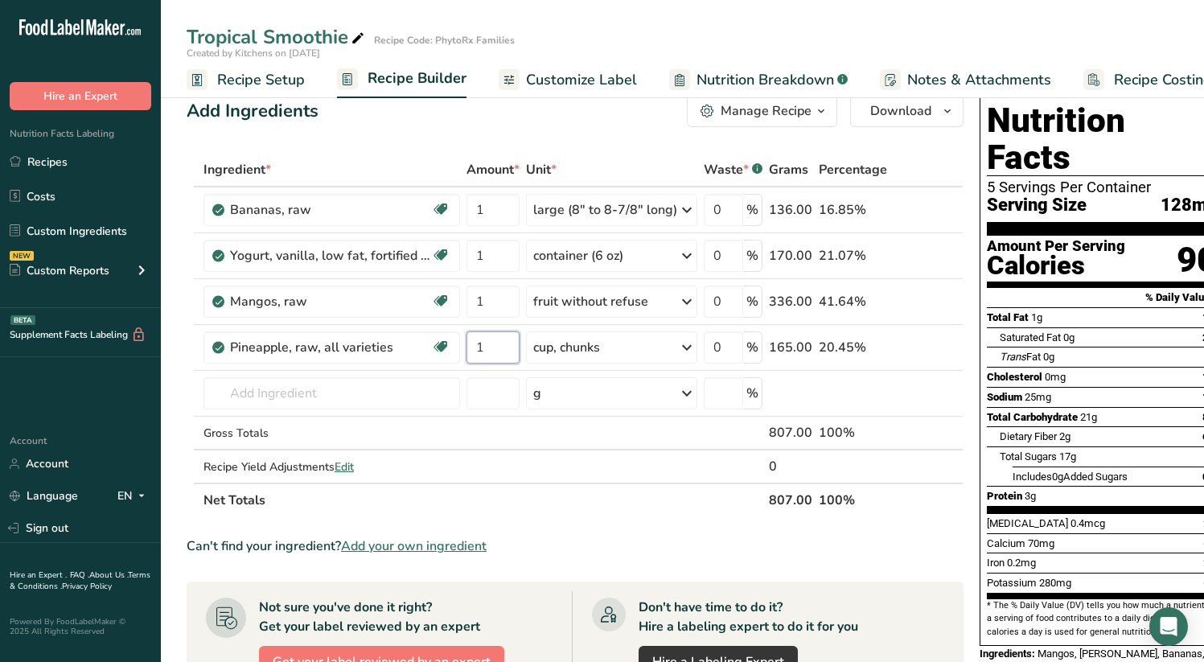
type input "1"
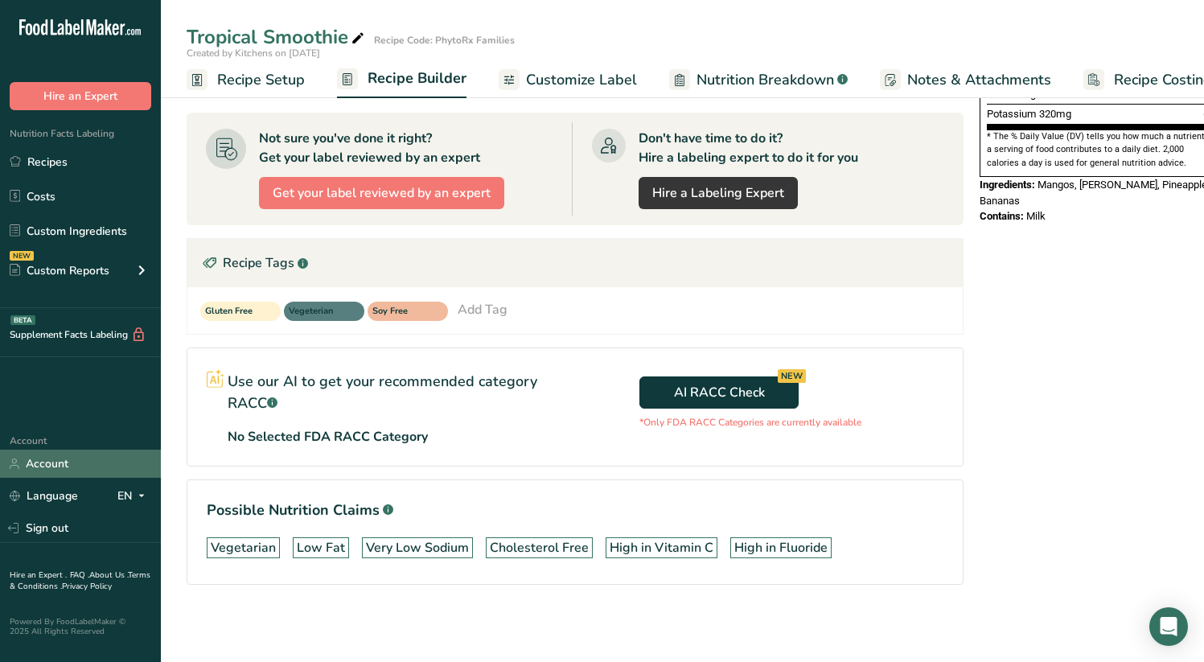
scroll to position [0, 0]
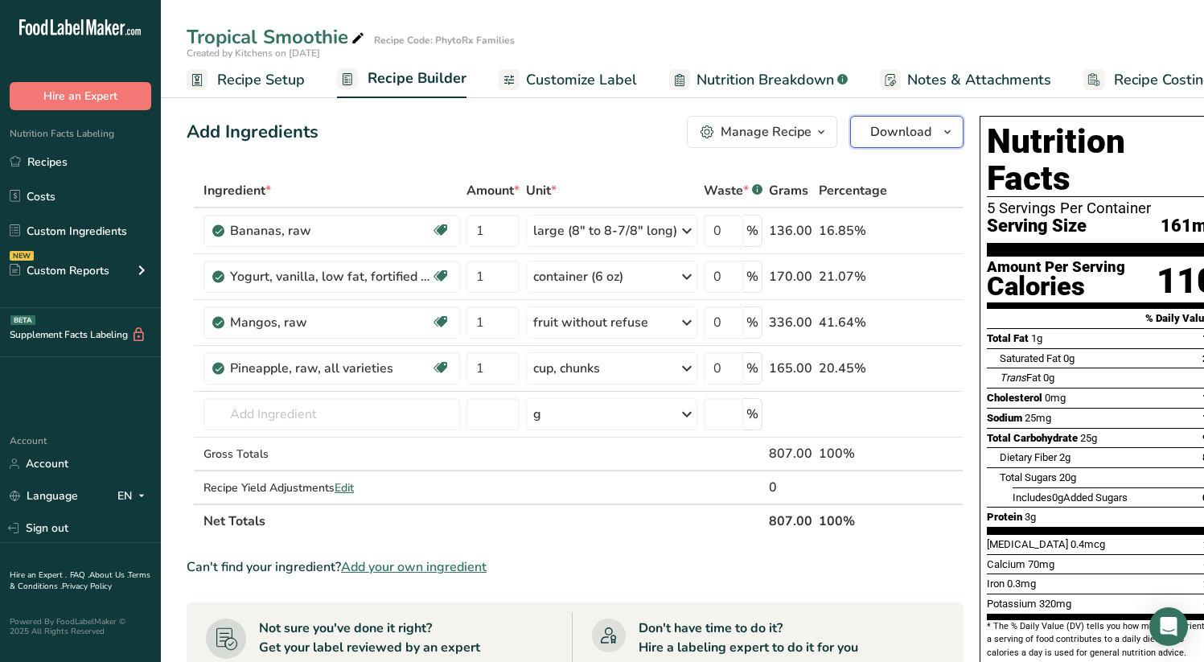
click at [916, 133] on span "Download" at bounding box center [901, 131] width 61 height 19
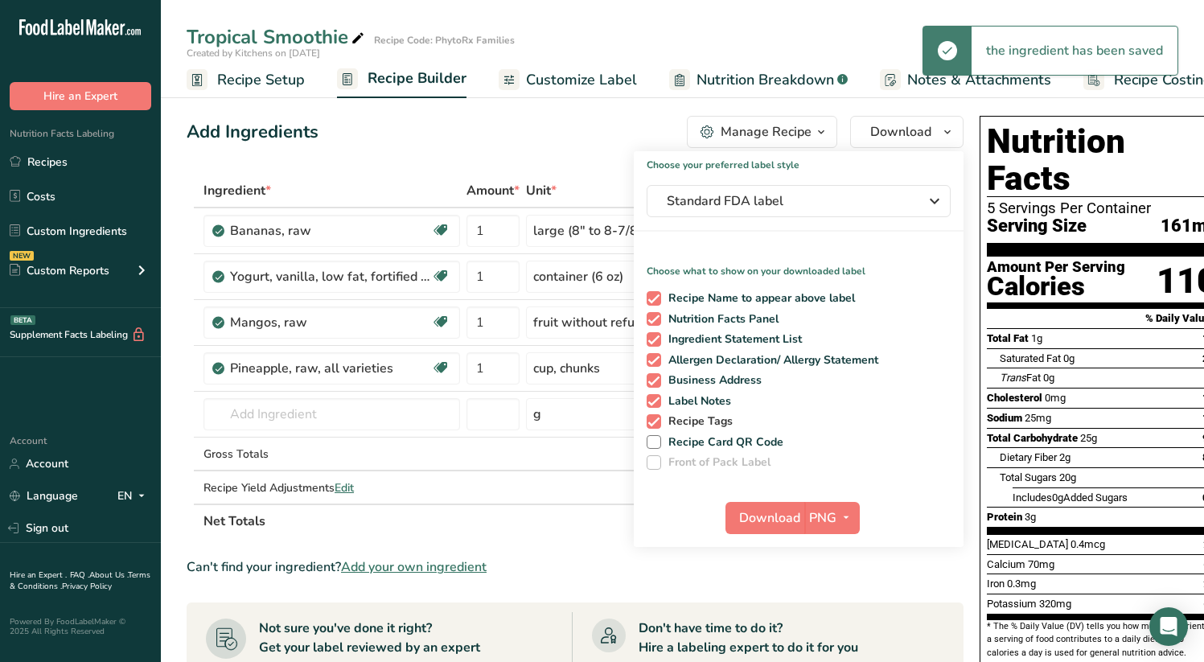
click at [653, 422] on span at bounding box center [654, 421] width 14 height 14
click at [653, 422] on input "Recipe Tags" at bounding box center [652, 421] width 10 height 10
checkbox input "false"
click at [653, 402] on span at bounding box center [654, 401] width 14 height 14
click at [653, 402] on input "Label Notes" at bounding box center [652, 401] width 10 height 10
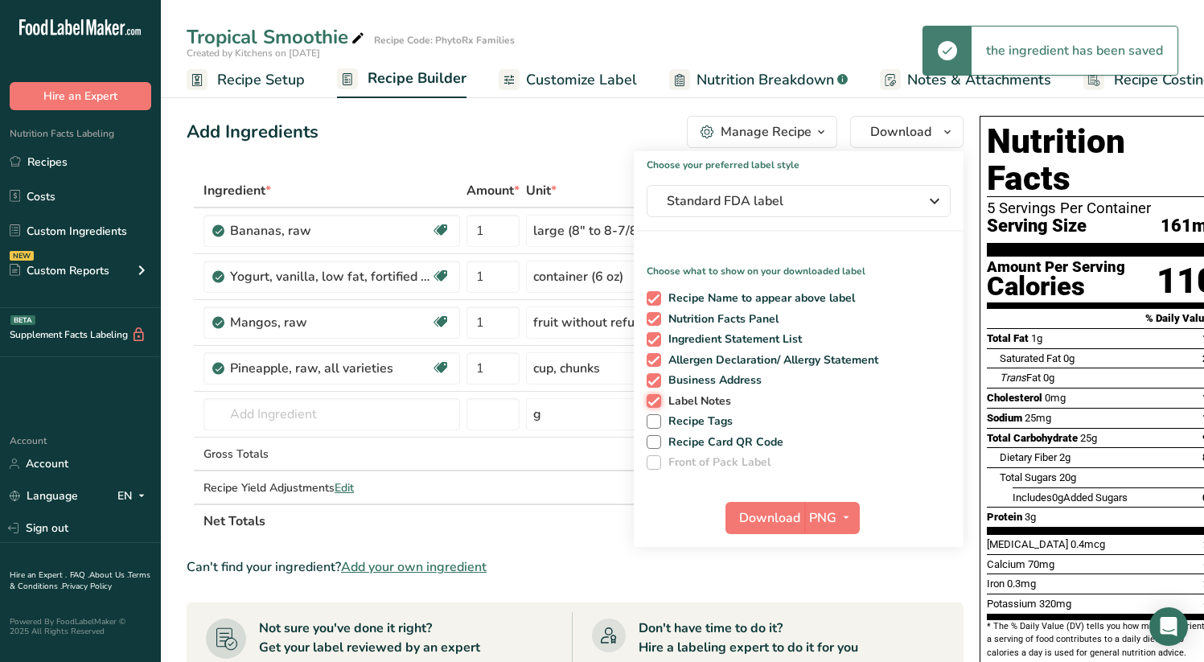
checkbox input "false"
click at [651, 380] on span at bounding box center [654, 380] width 14 height 14
click at [651, 380] on input "Business Address" at bounding box center [652, 380] width 10 height 10
checkbox input "false"
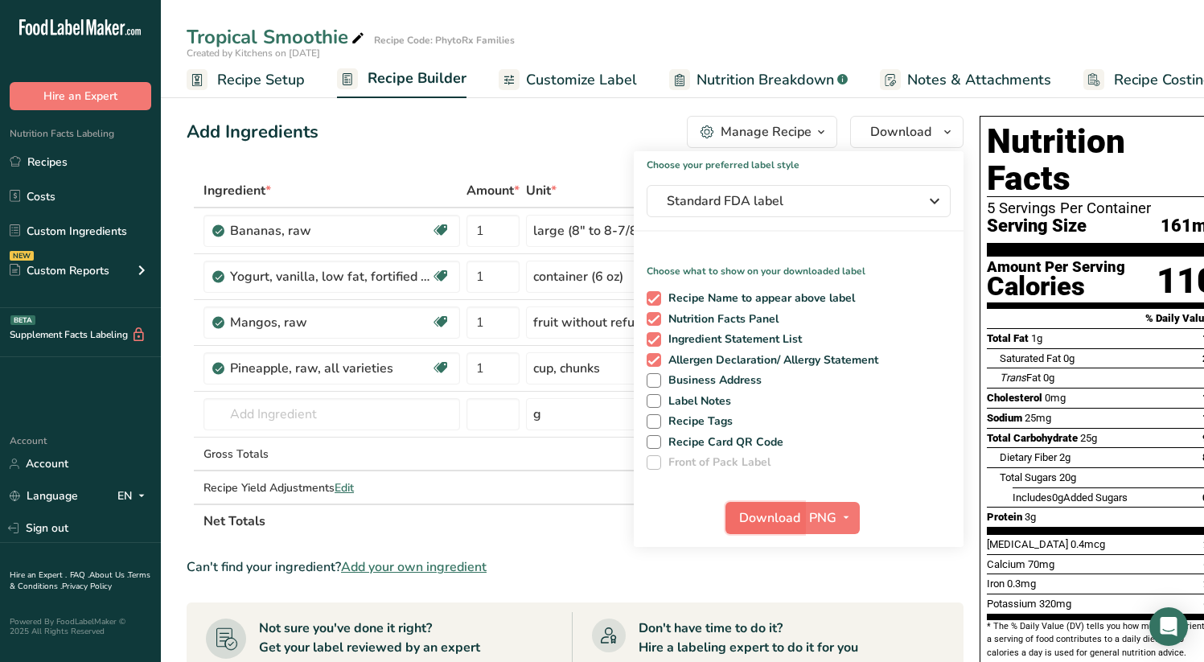
click at [778, 515] on span "Download" at bounding box center [769, 518] width 61 height 19
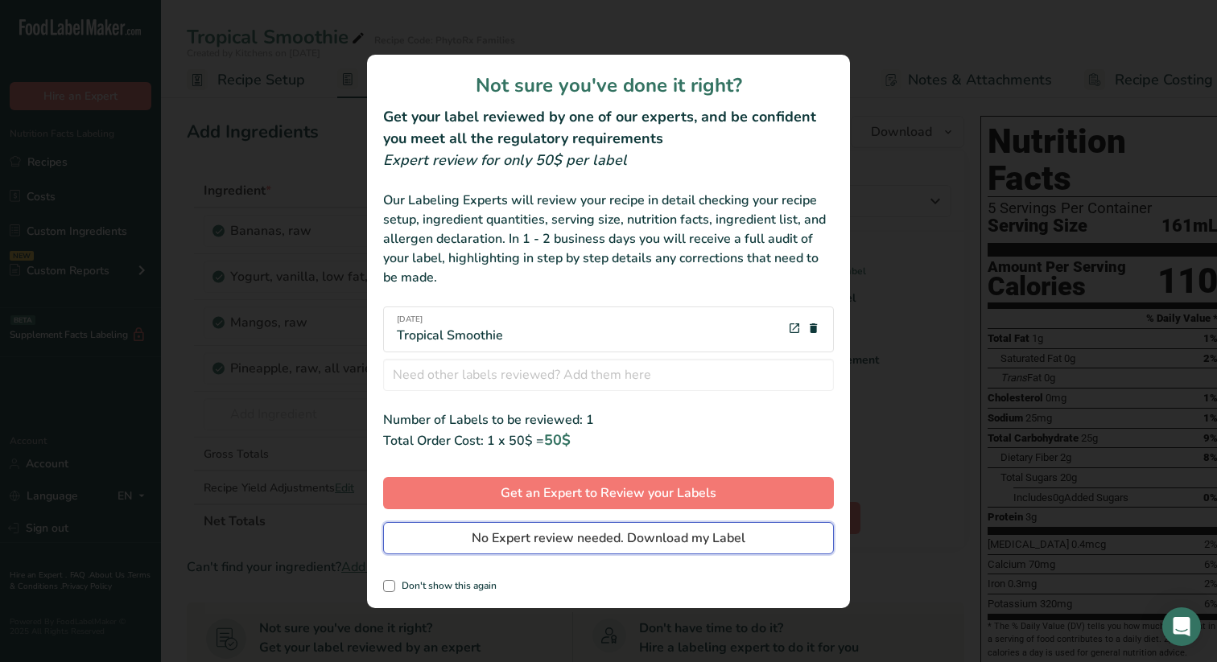
click at [665, 540] on span "No Expert review needed. Download my Label" at bounding box center [608, 538] width 274 height 19
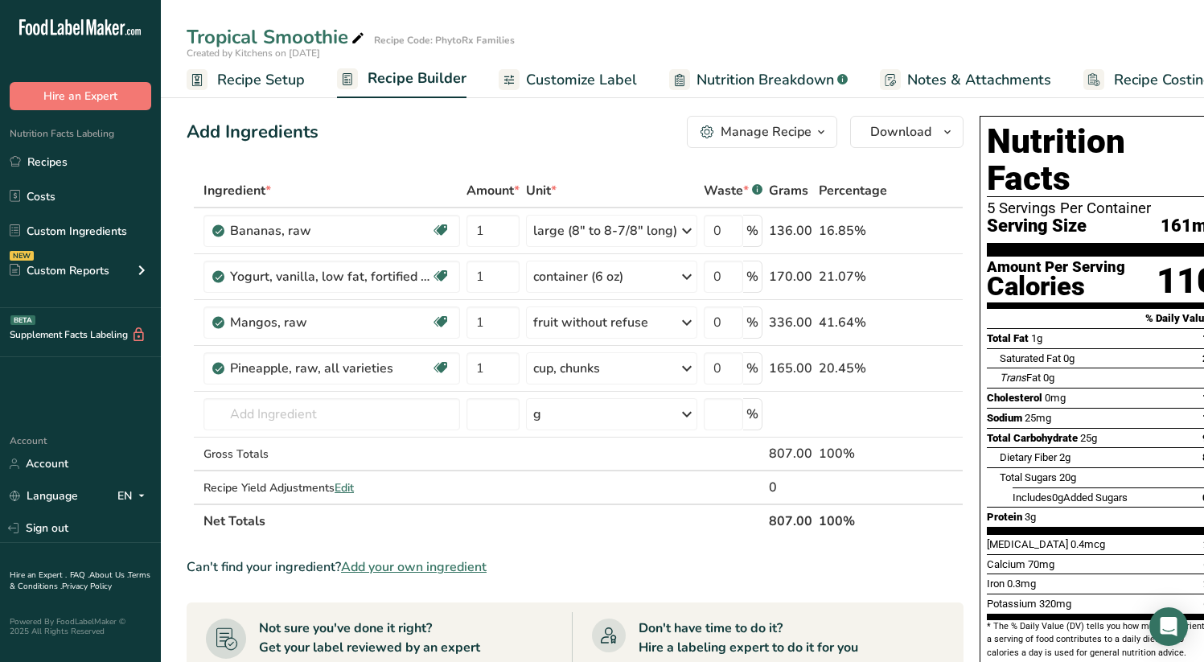
drag, startPoint x: 1030, startPoint y: 46, endPoint x: 867, endPoint y: 47, distance: 163.3
click at [867, 47] on div "Created by Kitchens on [DATE]" at bounding box center [683, 53] width 1044 height 14
click at [570, 77] on span "Customize Label" at bounding box center [581, 80] width 111 height 22
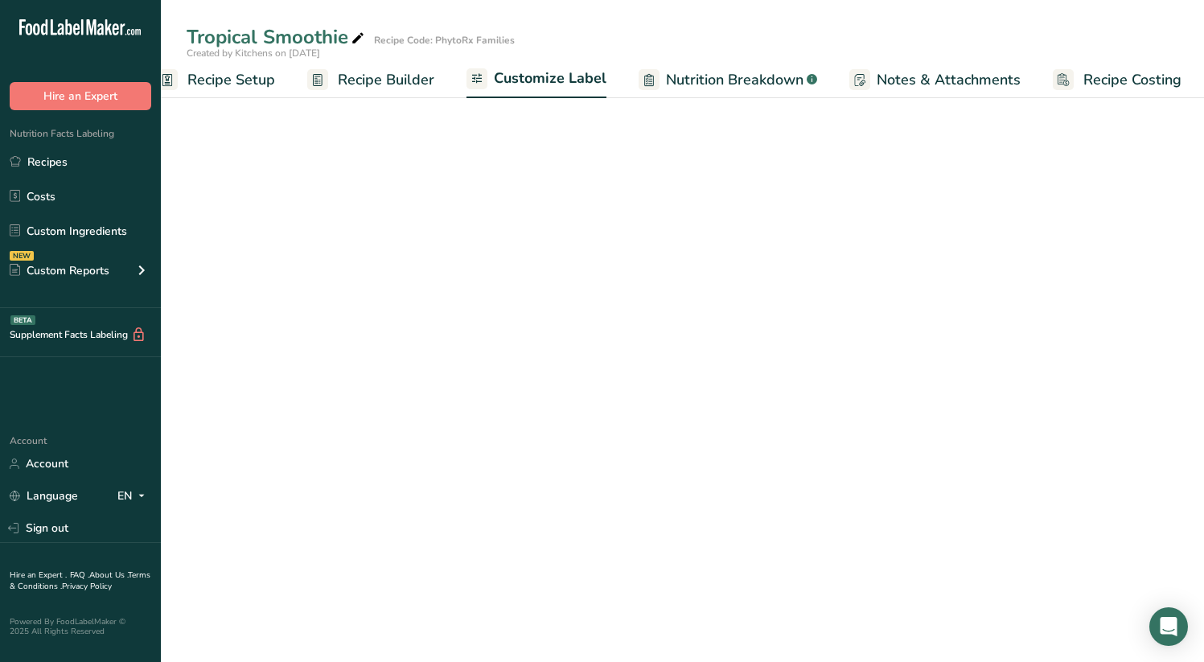
scroll to position [0, 33]
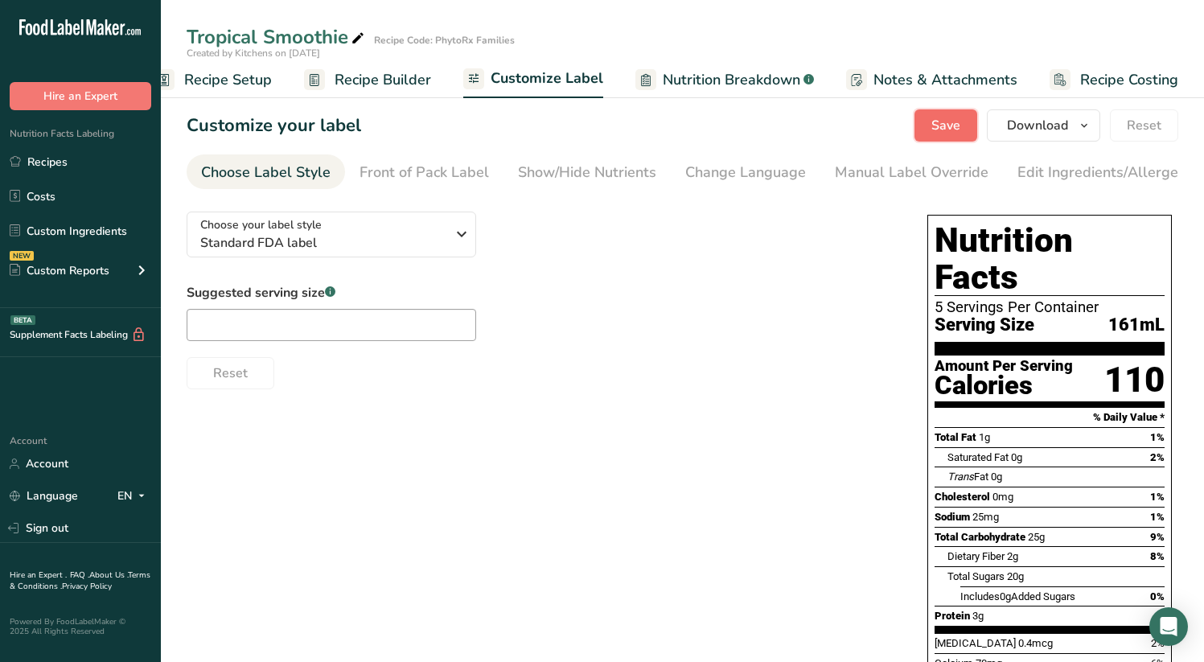
click at [946, 126] on span "Save" at bounding box center [946, 125] width 29 height 19
click at [53, 155] on link "Recipes" at bounding box center [80, 161] width 161 height 31
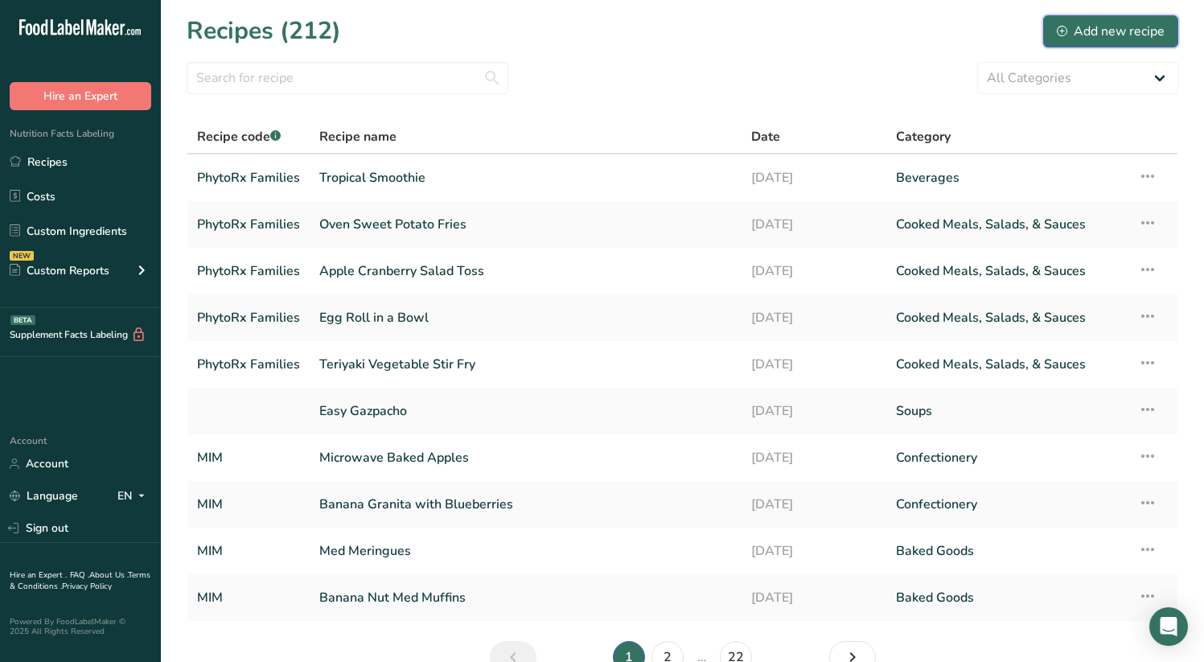
click at [1091, 32] on div "Add new recipe" at bounding box center [1111, 31] width 108 height 19
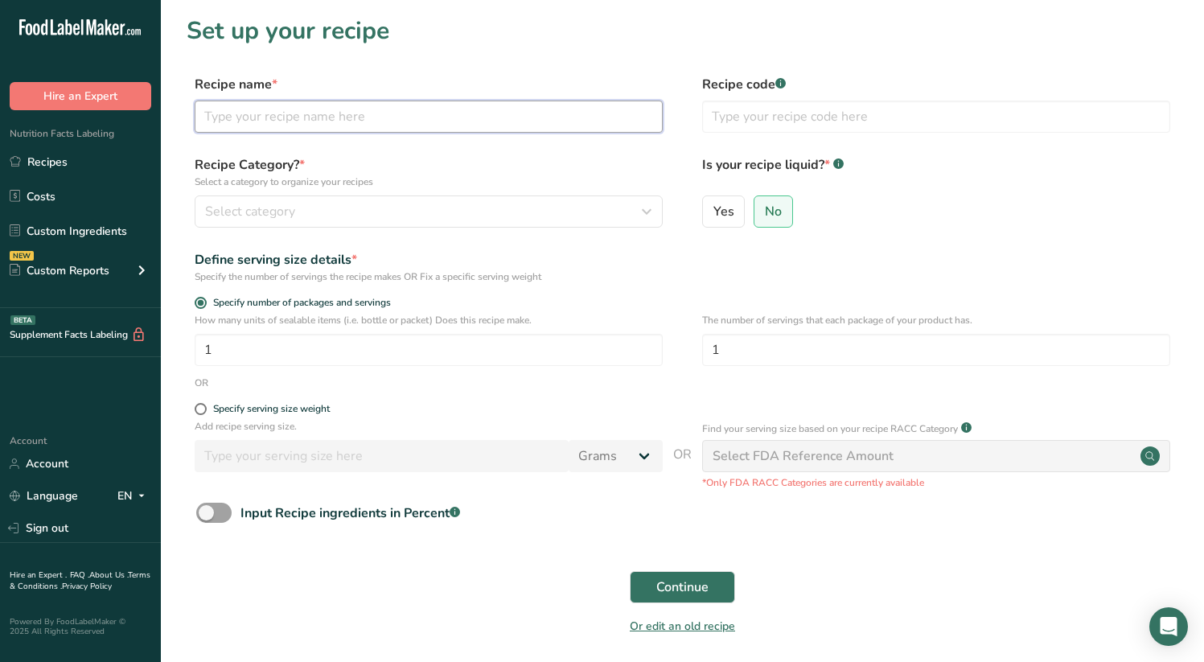
click at [288, 111] on input "text" at bounding box center [429, 117] width 468 height 32
type input "Spaghetti Squash Burrito Bowl"
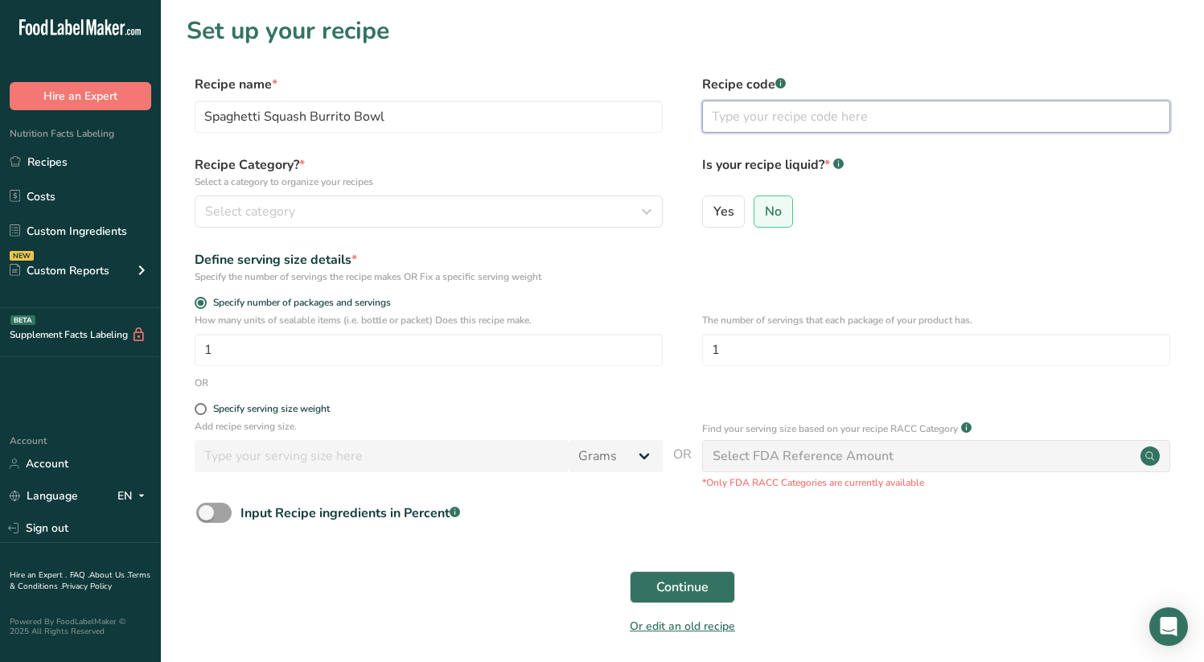
click at [767, 118] on input "text" at bounding box center [936, 117] width 468 height 32
type input "PhytoRx Families"
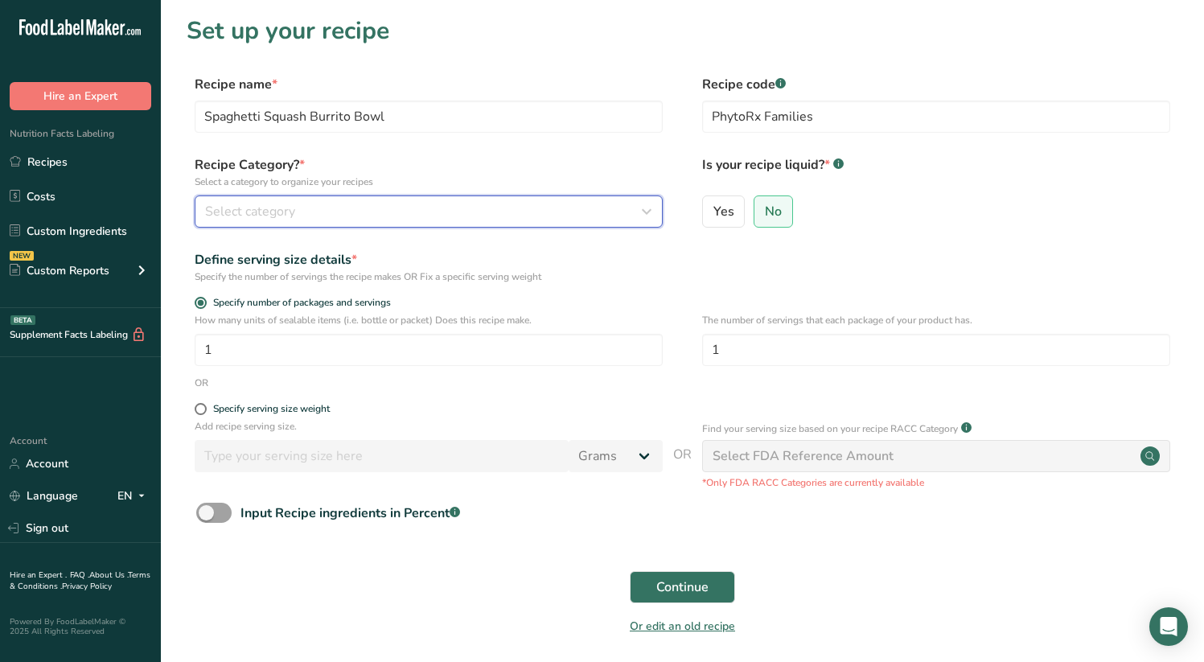
click at [552, 215] on div "Select category" at bounding box center [424, 211] width 438 height 19
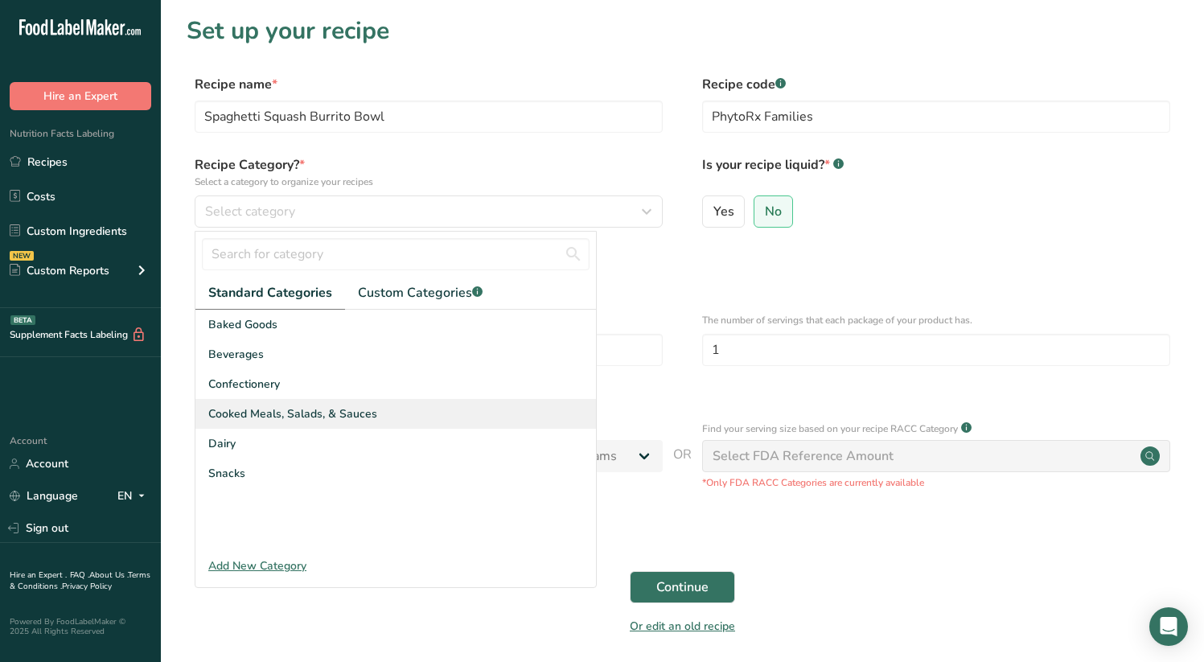
click at [380, 407] on div "Cooked Meals, Salads, & Sauces" at bounding box center [396, 414] width 401 height 30
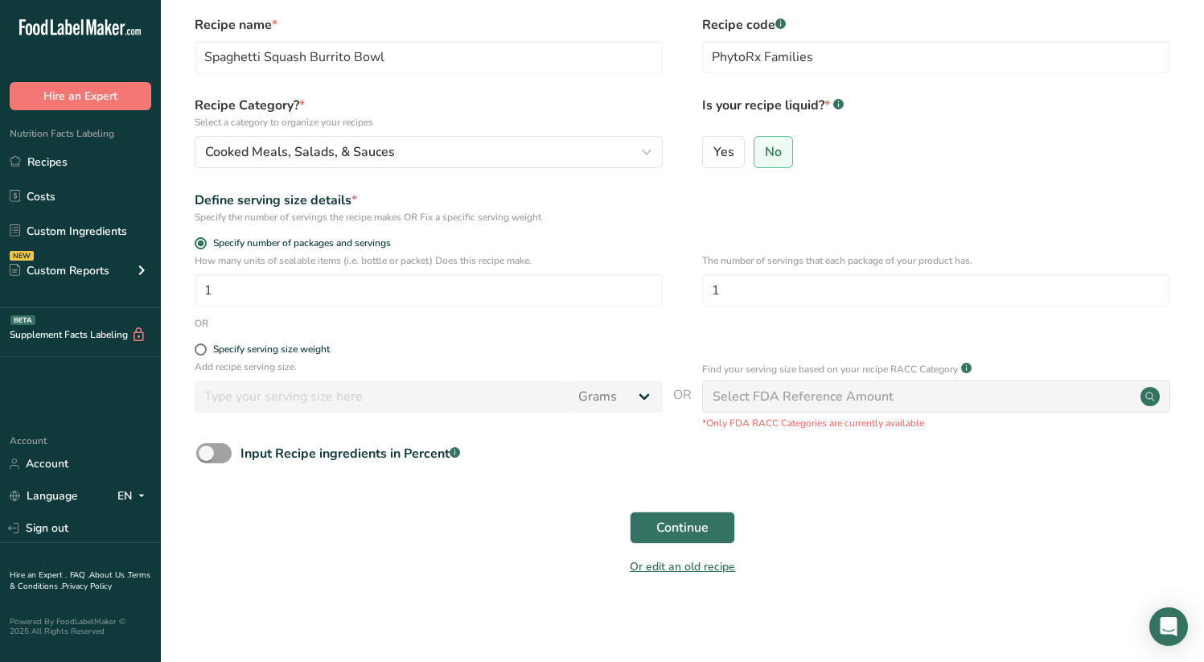
scroll to position [60, 0]
click at [769, 294] on input "1" at bounding box center [936, 290] width 468 height 32
type input "4"
click at [698, 535] on span "Continue" at bounding box center [683, 526] width 52 height 19
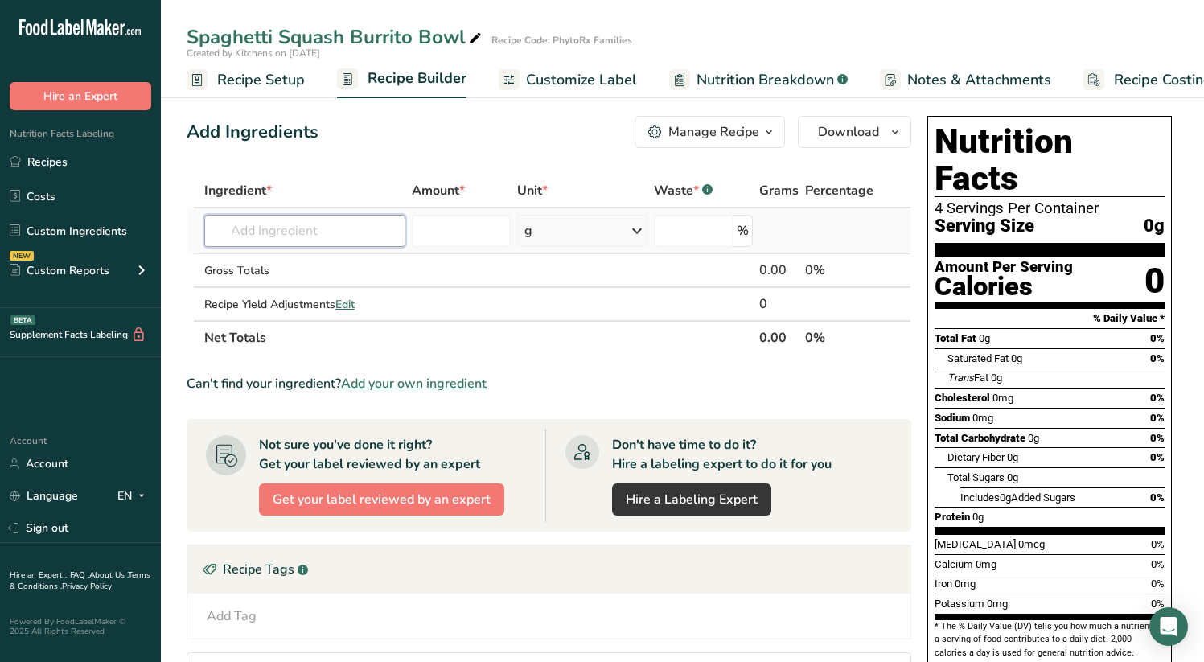
click at [264, 231] on input "text" at bounding box center [304, 231] width 201 height 32
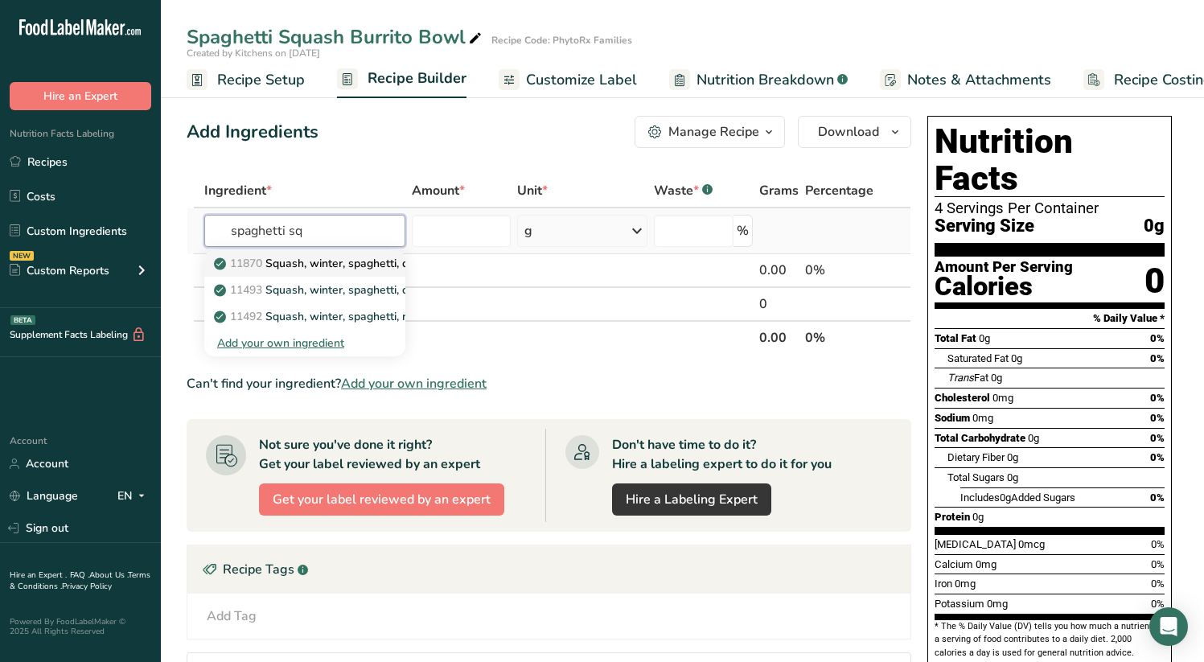
type input "spaghetti sq"
click at [324, 266] on p "11870 Squash, winter, spaghetti, cooked, boiled, drained, or baked, with salt" at bounding box center [419, 263] width 405 height 17
type input "Squash, winter, spaghetti, cooked, boiled, drained, or baked, with salt"
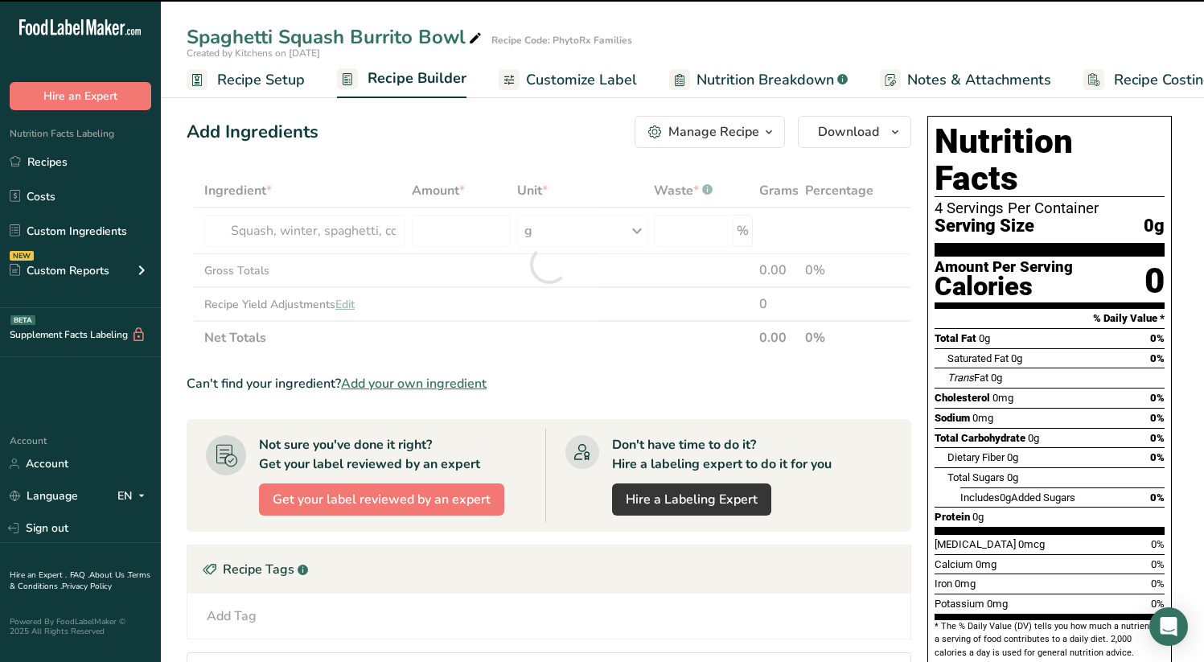
type input "0"
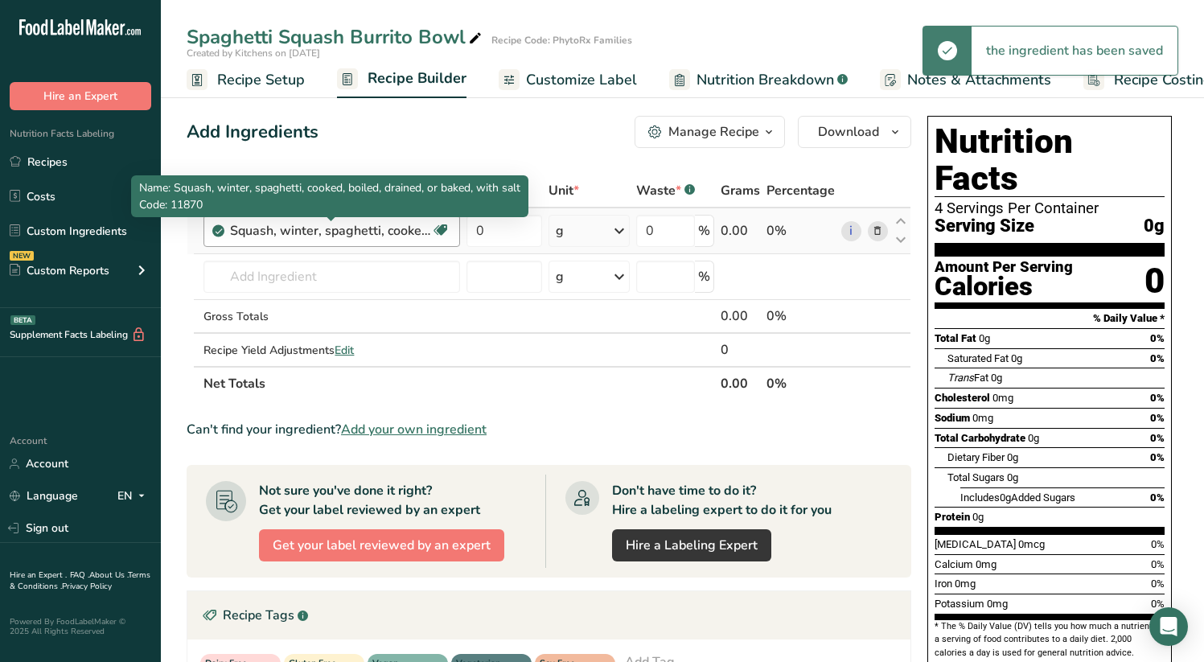
click at [410, 234] on div "Squash, winter, spaghetti, cooked, boiled, drained, or baked, with salt" at bounding box center [330, 230] width 201 height 19
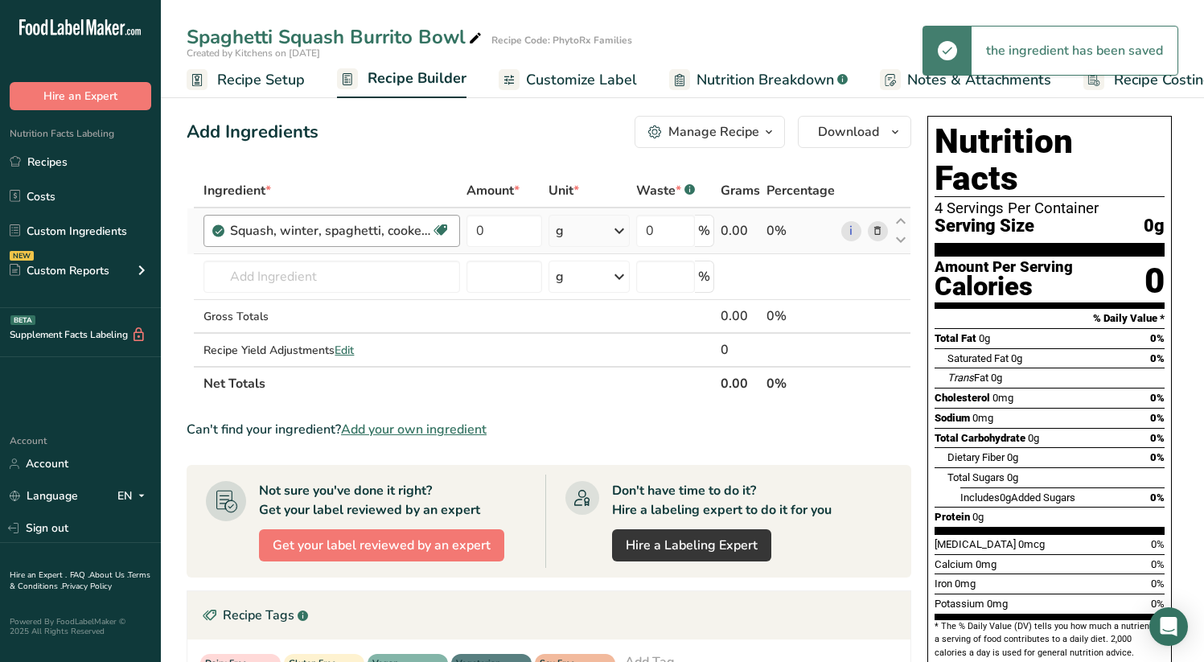
click at [303, 234] on div "Squash, winter, spaghetti, cooked, boiled, drained, or baked, with salt" at bounding box center [330, 230] width 201 height 19
click at [877, 228] on icon at bounding box center [877, 231] width 11 height 17
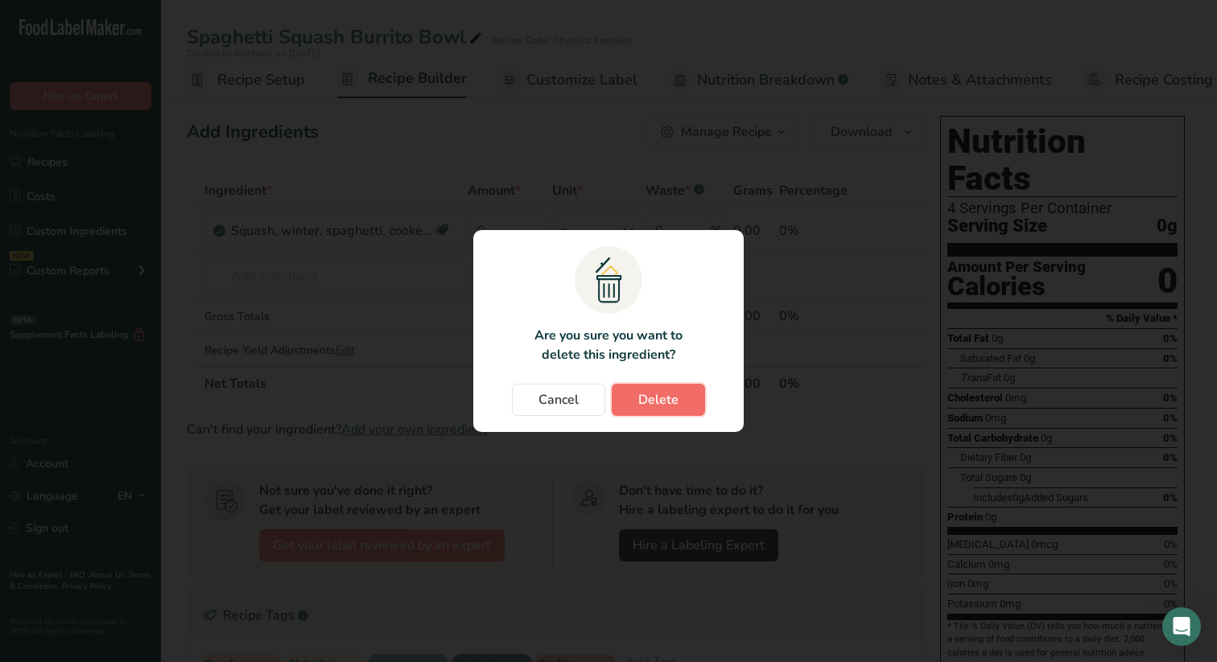
click at [662, 401] on span "Delete" at bounding box center [658, 399] width 40 height 19
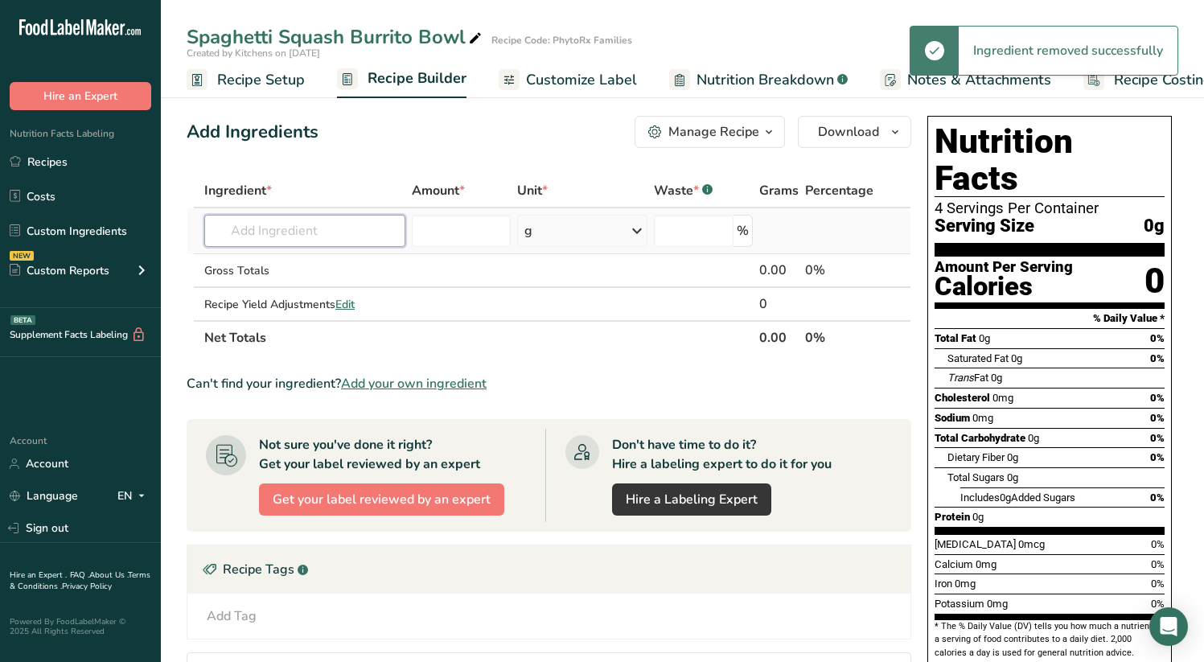
click at [260, 235] on input "text" at bounding box center [304, 231] width 201 height 32
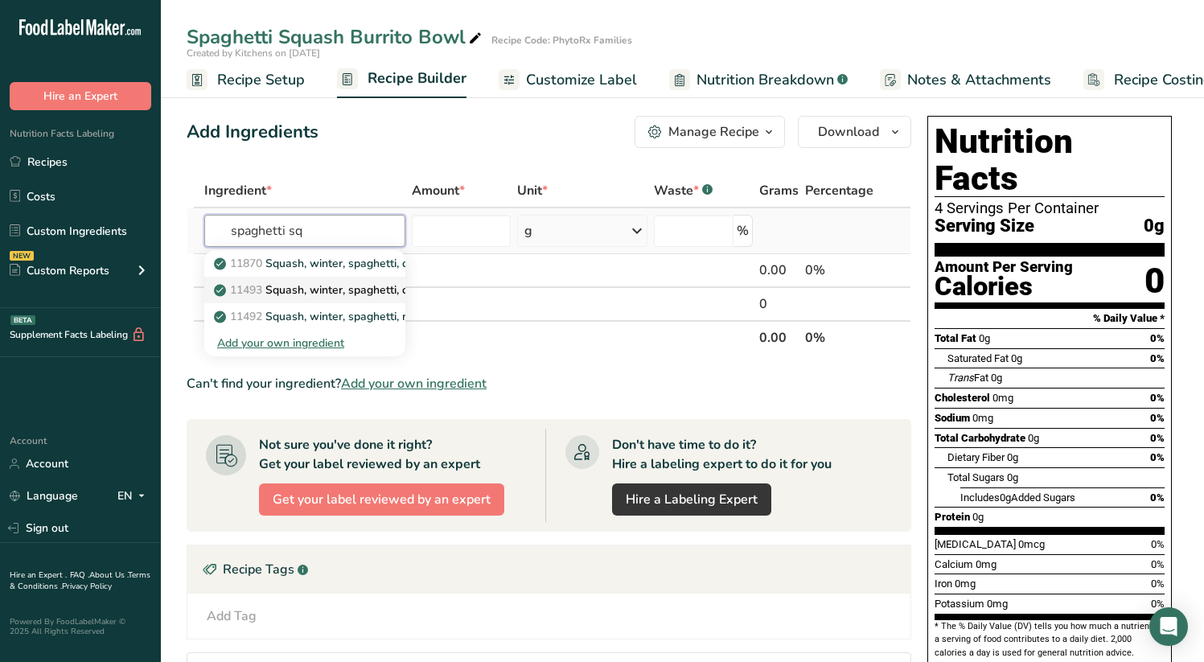
type input "spaghetti sq"
click at [347, 291] on p "11493 Squash, winter, spaghetti, cooked, boiled, drained, or baked, without salt" at bounding box center [428, 290] width 422 height 17
type input "Squash, winter, spaghetti, cooked, boiled, drained, or baked, without salt"
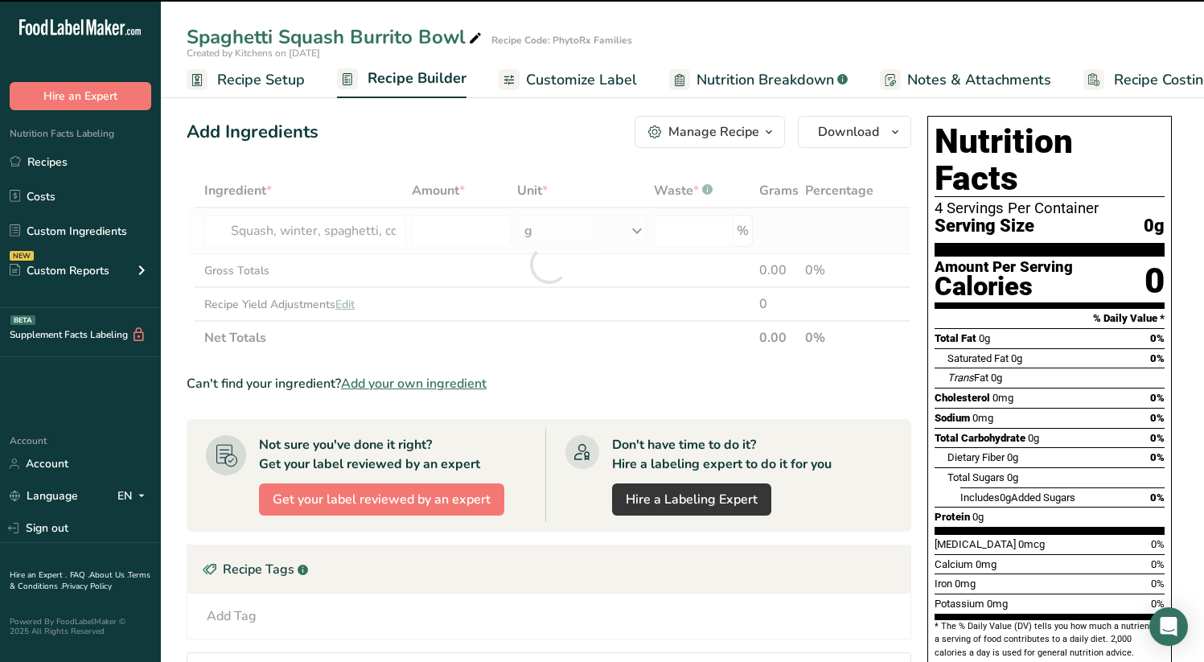
type input "0"
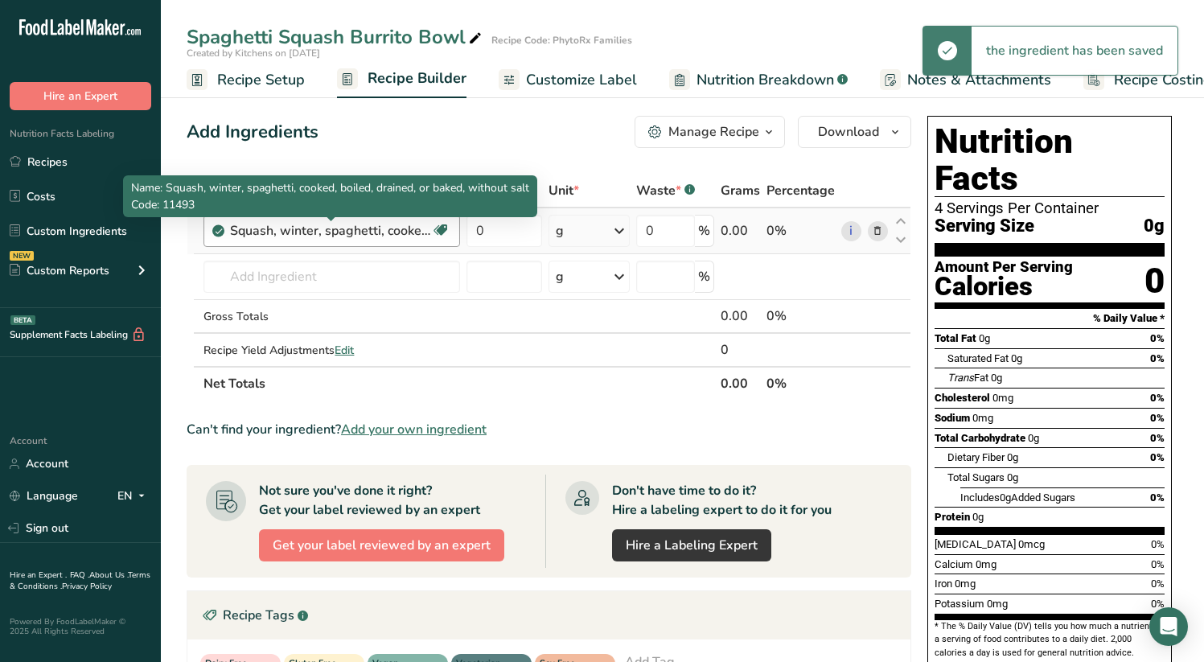
click at [379, 236] on div "Squash, winter, spaghetti, cooked, boiled, drained, or baked, without salt" at bounding box center [330, 230] width 201 height 19
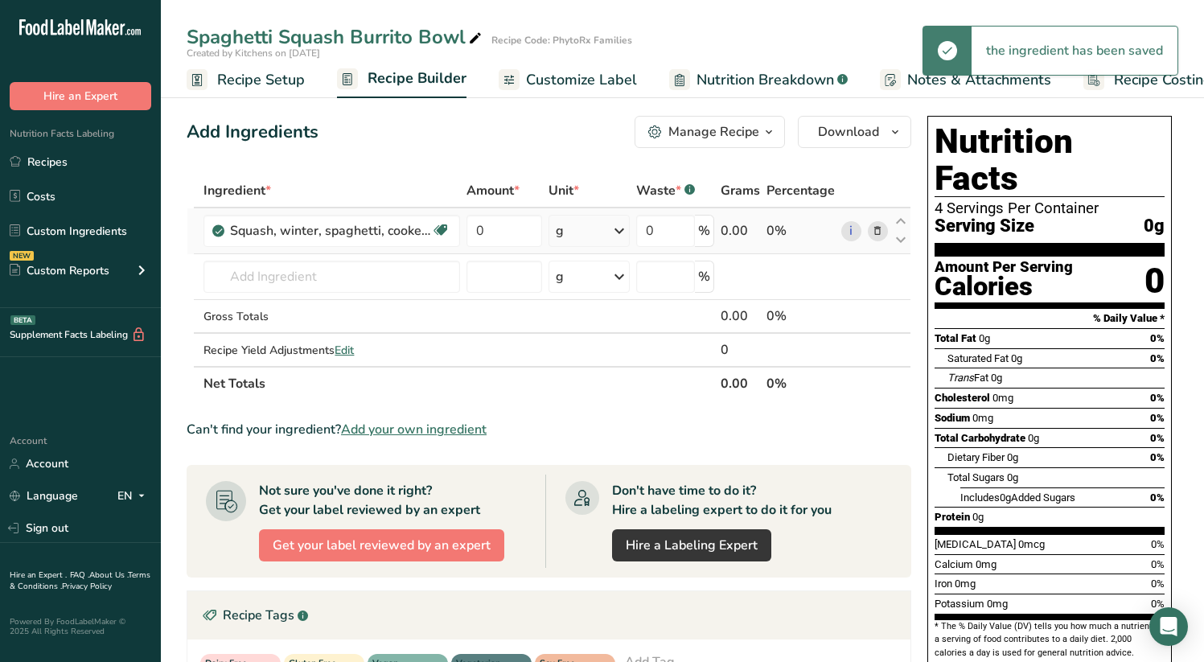
click at [600, 233] on div "g" at bounding box center [589, 231] width 81 height 32
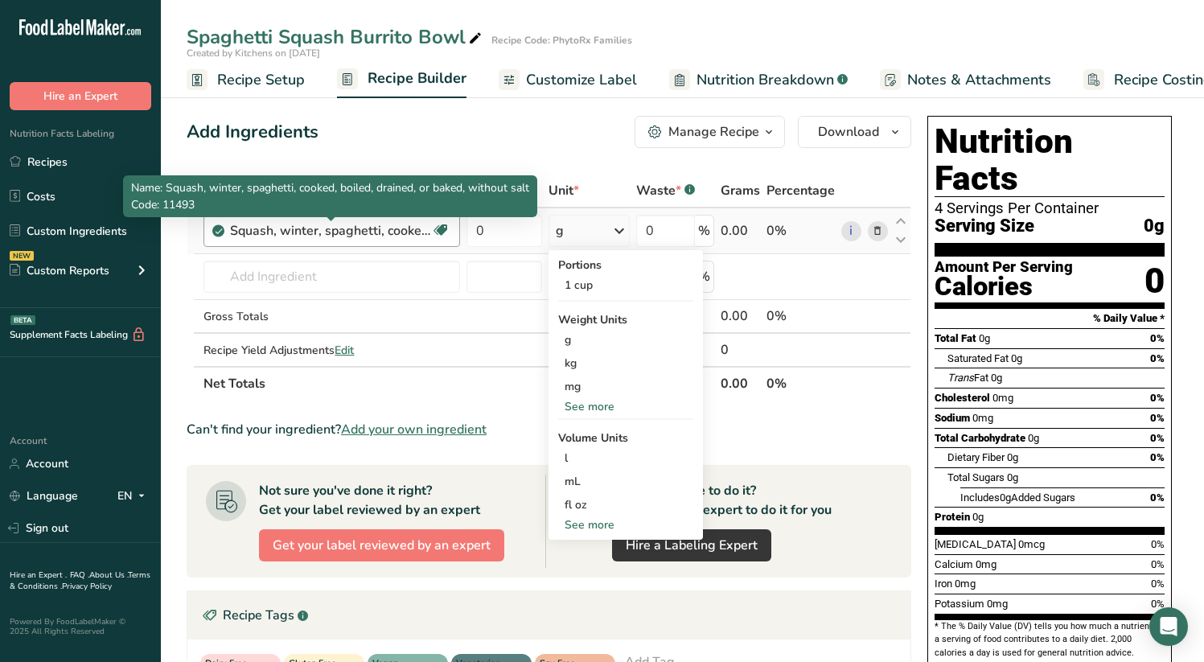
click at [335, 233] on div "Squash, winter, spaghetti, cooked, boiled, drained, or baked, without salt" at bounding box center [330, 230] width 201 height 19
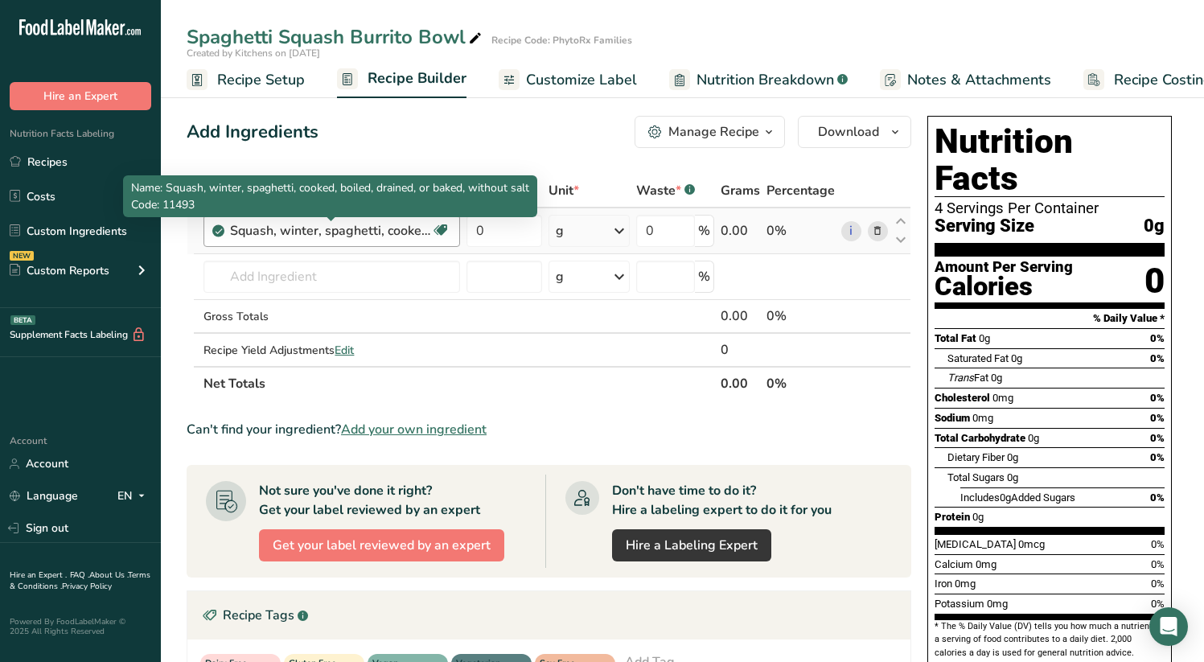
click at [422, 229] on div "Squash, winter, spaghetti, cooked, boiled, drained, or baked, without salt" at bounding box center [330, 230] width 201 height 19
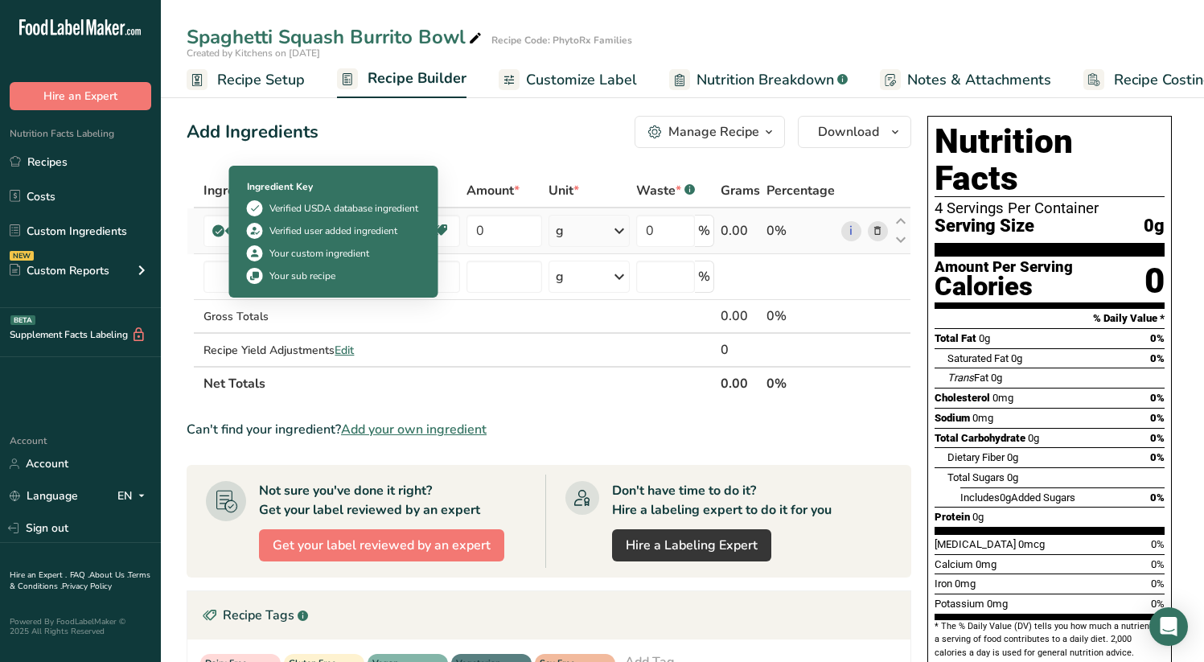
drag, startPoint x: 424, startPoint y: 231, endPoint x: 218, endPoint y: 233, distance: 206.0
click at [218, 233] on td "Squash, winter, spaghetti, cooked, boiled, drained, or baked, without salt Dair…" at bounding box center [331, 231] width 263 height 46
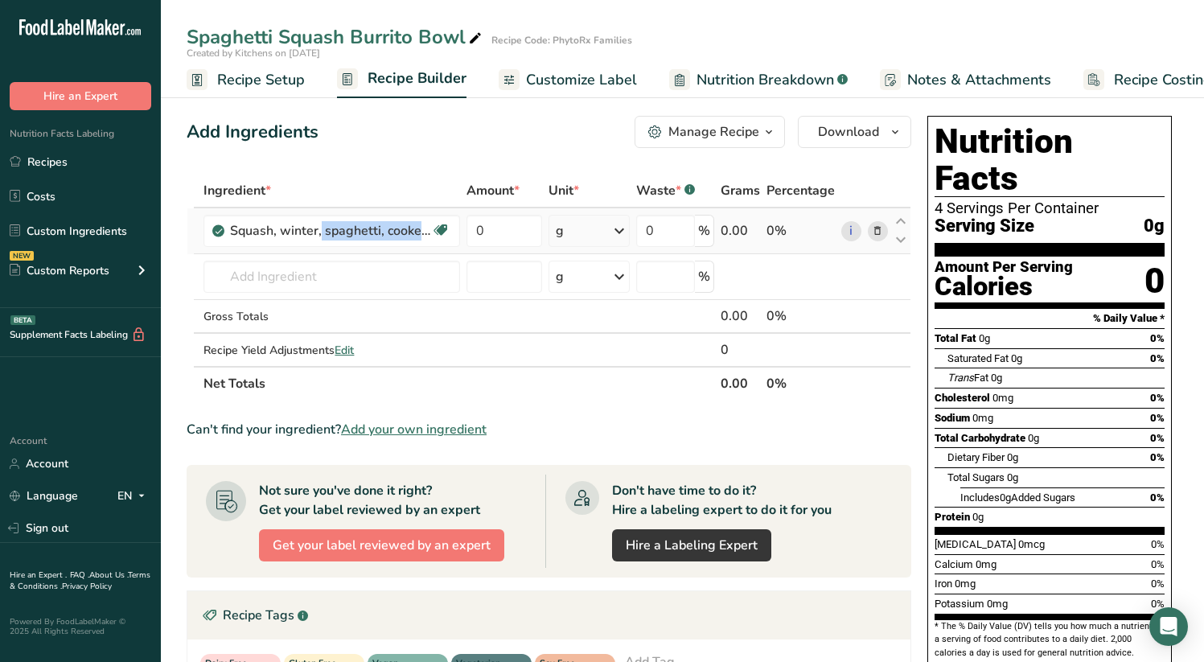
click at [879, 233] on icon at bounding box center [877, 231] width 11 height 17
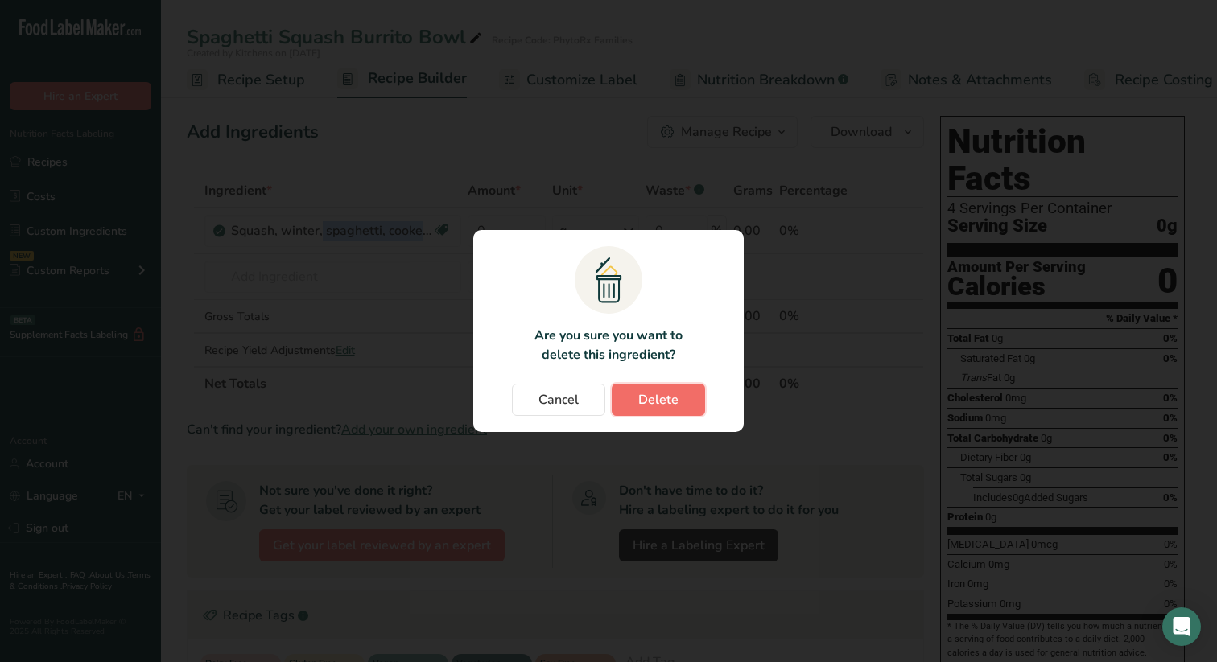
click at [681, 397] on button "Delete" at bounding box center [658, 400] width 93 height 32
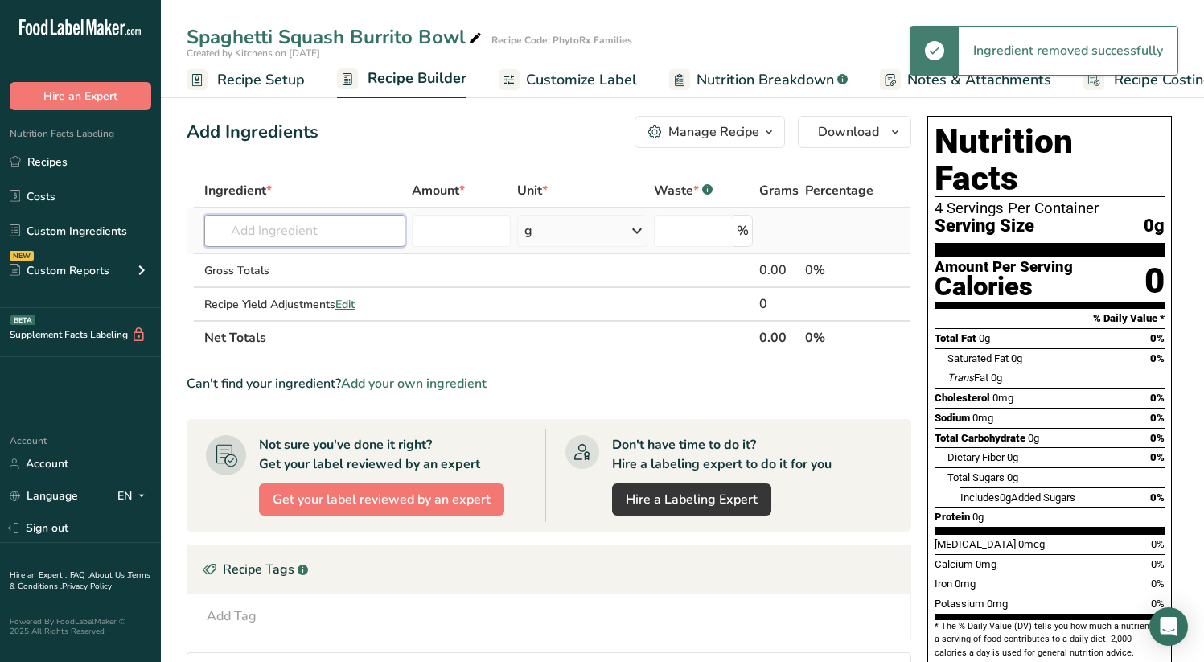
click at [254, 237] on input "text" at bounding box center [304, 231] width 201 height 32
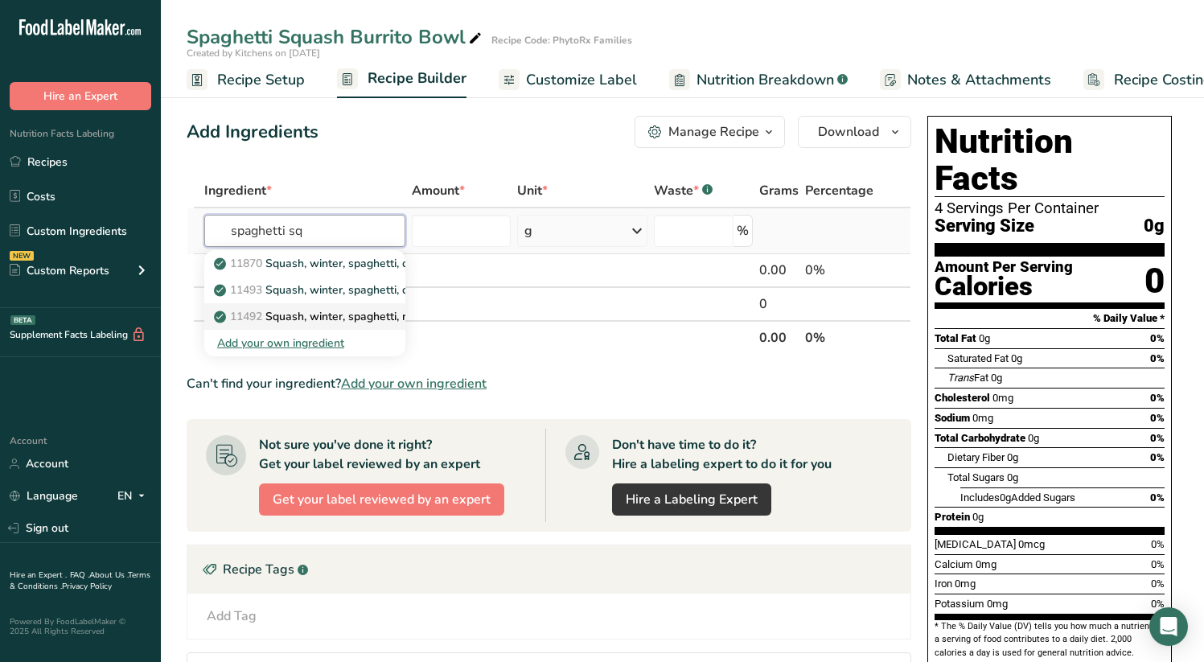
type input "spaghetti sq"
click at [308, 316] on p "11492 Squash, winter, spaghetti, raw" at bounding box center [319, 316] width 205 height 17
type input "Squash, winter, spaghetti, raw"
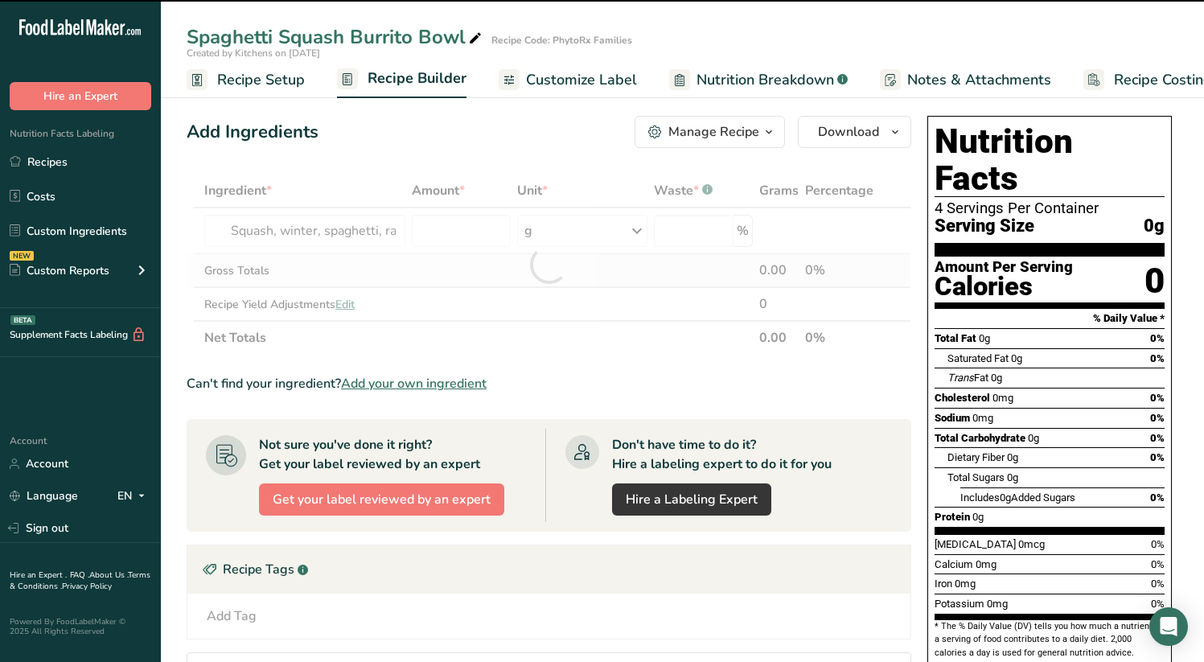
type input "0"
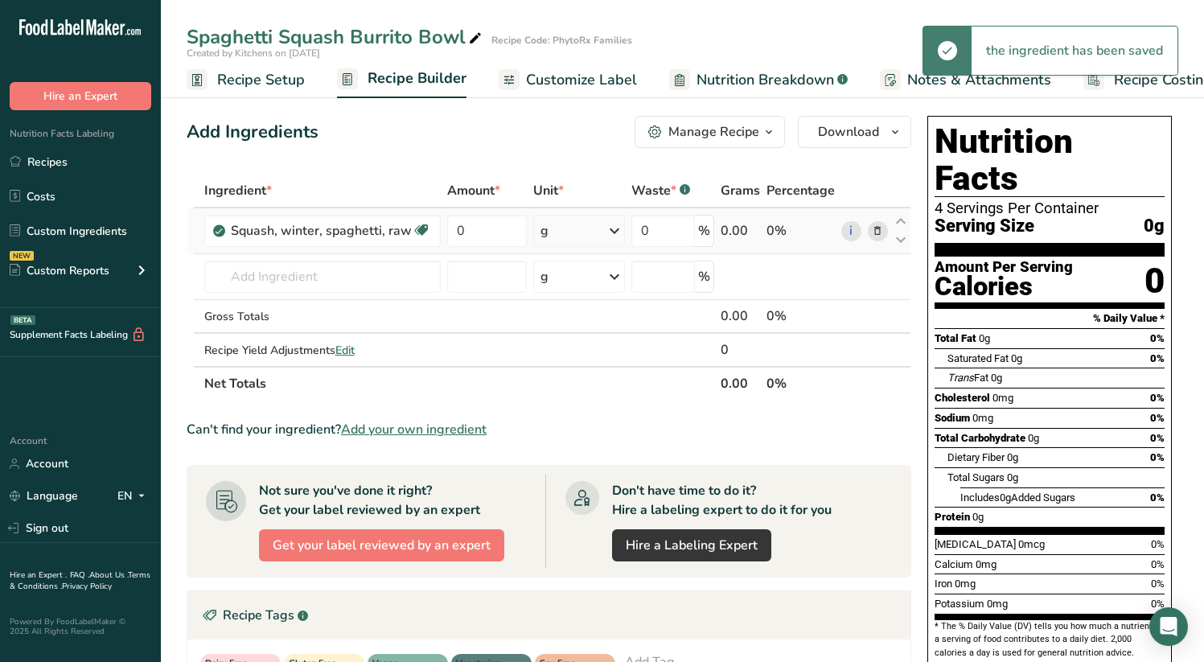
click at [587, 233] on div "g" at bounding box center [579, 231] width 92 height 32
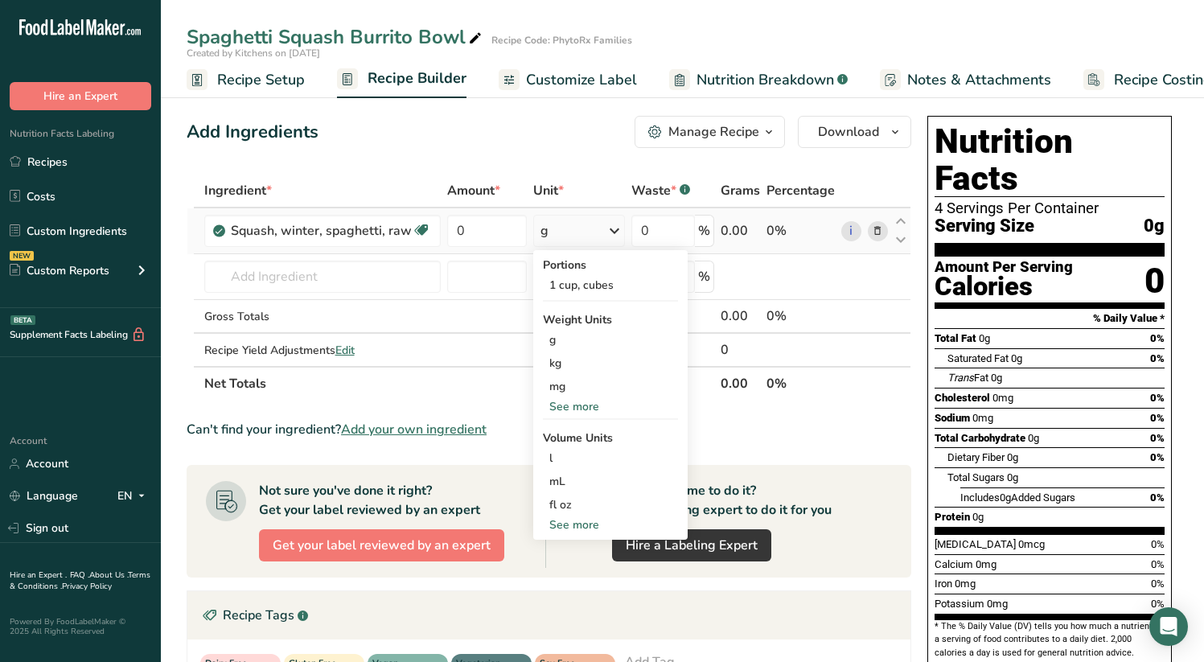
click at [598, 408] on div "See more" at bounding box center [610, 406] width 135 height 17
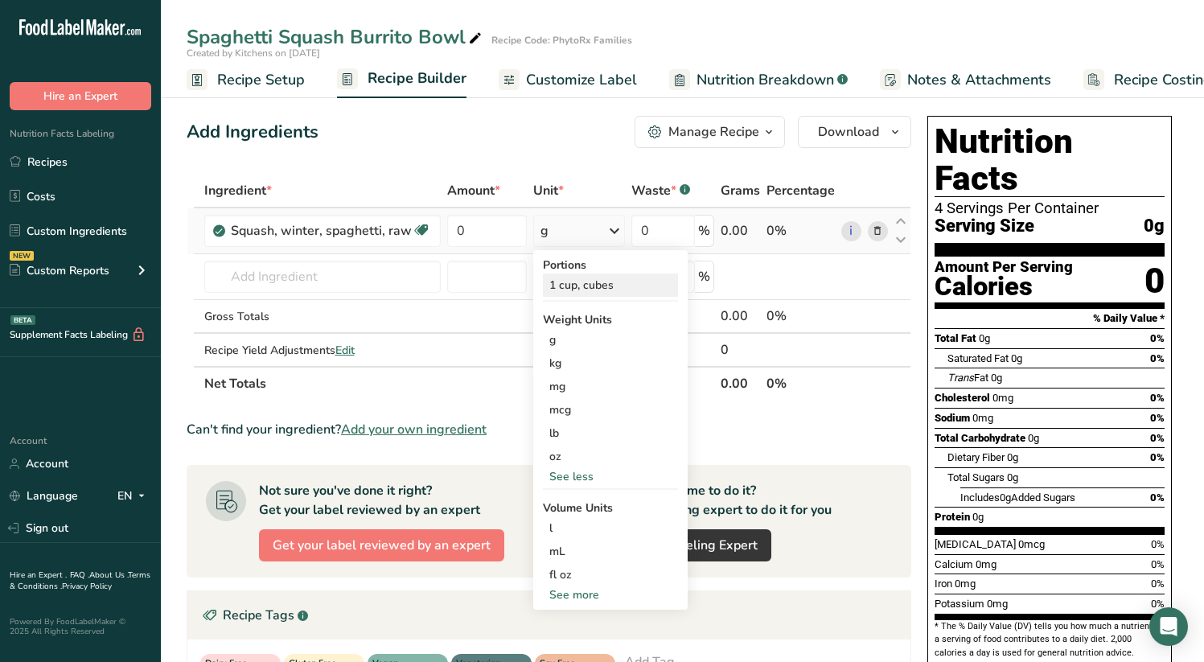
click at [598, 285] on div "1 cup, cubes" at bounding box center [610, 285] width 135 height 23
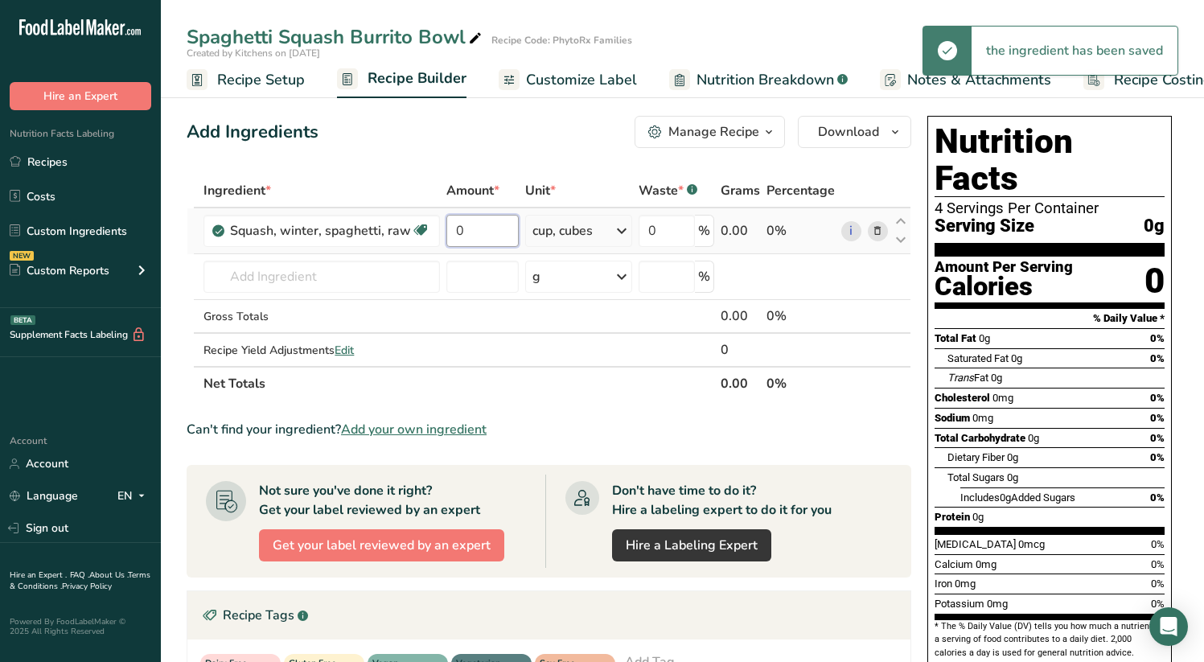
click at [466, 233] on input "0" at bounding box center [483, 231] width 72 height 32
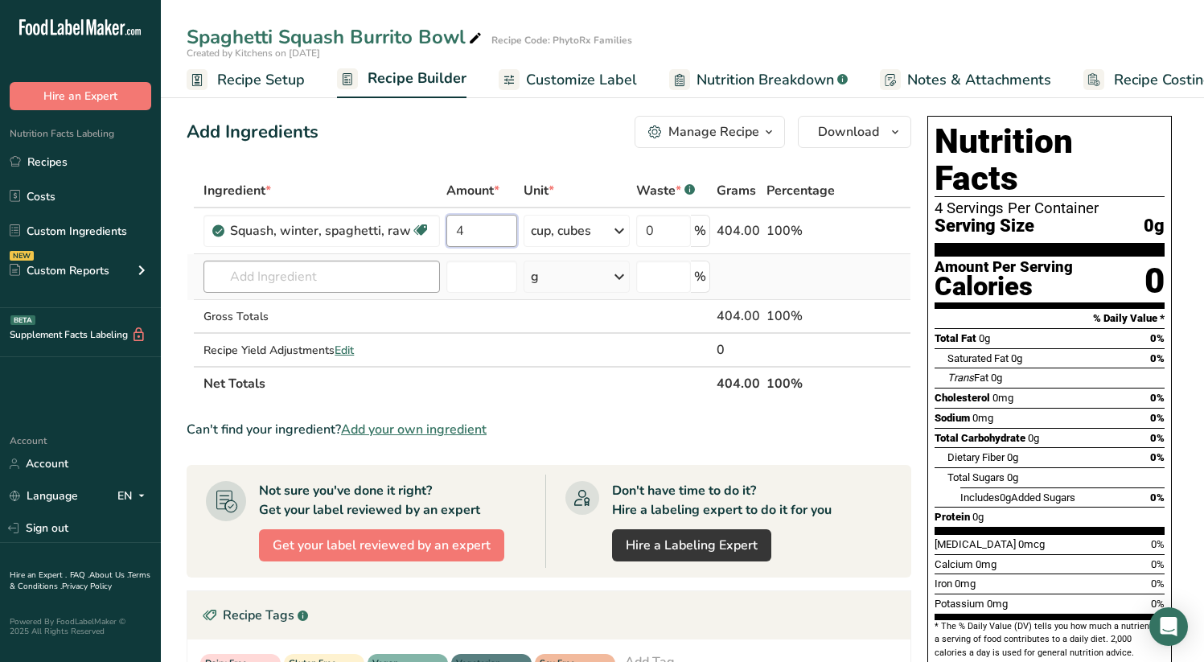
type input "4"
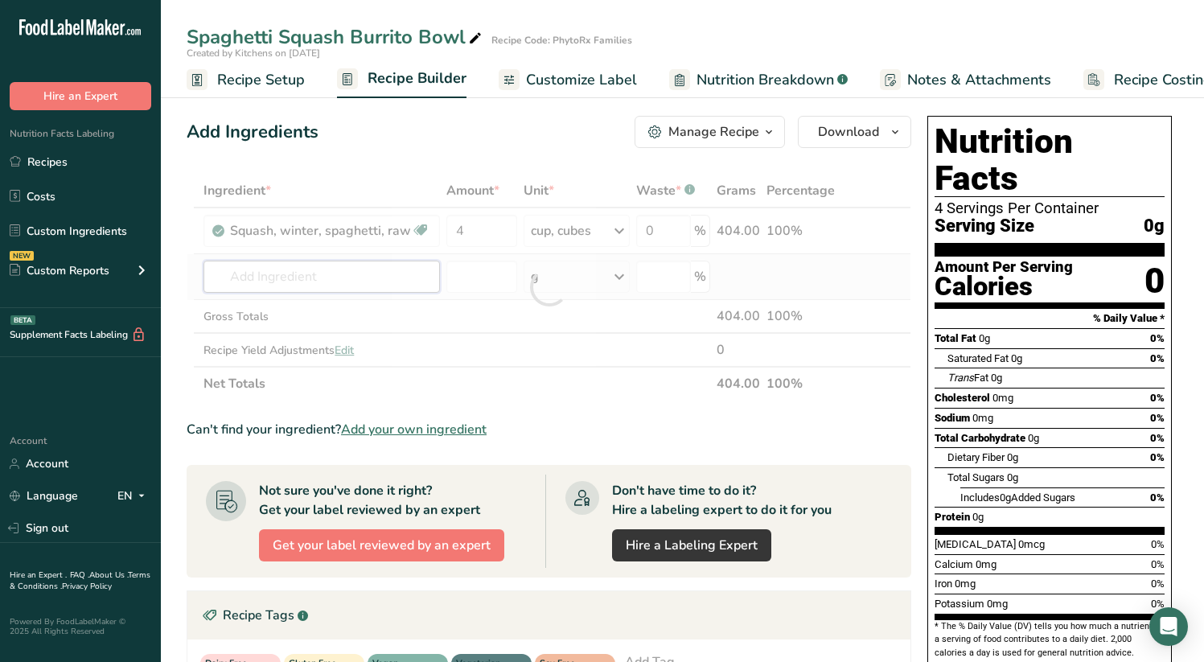
click at [303, 274] on div "Ingredient * Amount * Unit * Waste * .a-a{fill:#347362;}.b-a{fill:#fff;} Grams …" at bounding box center [549, 287] width 725 height 227
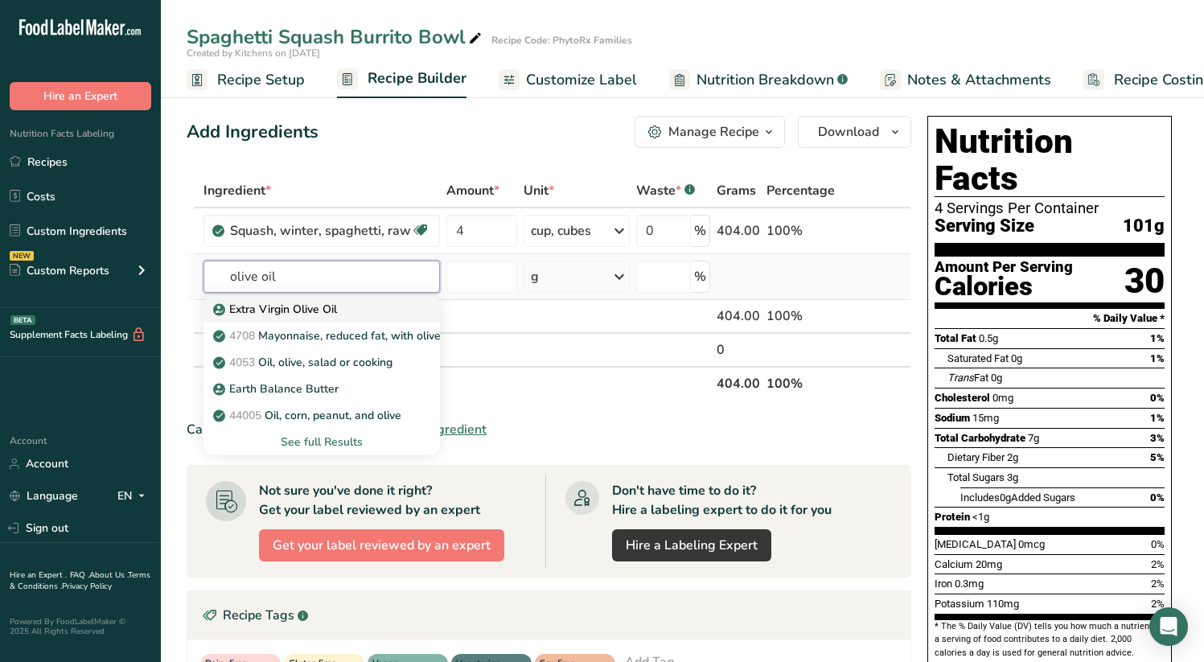
type input "olive oil"
click at [310, 309] on p "Extra Virgin Olive Oil" at bounding box center [276, 309] width 121 height 17
type input "Extra Virgin Olive Oil"
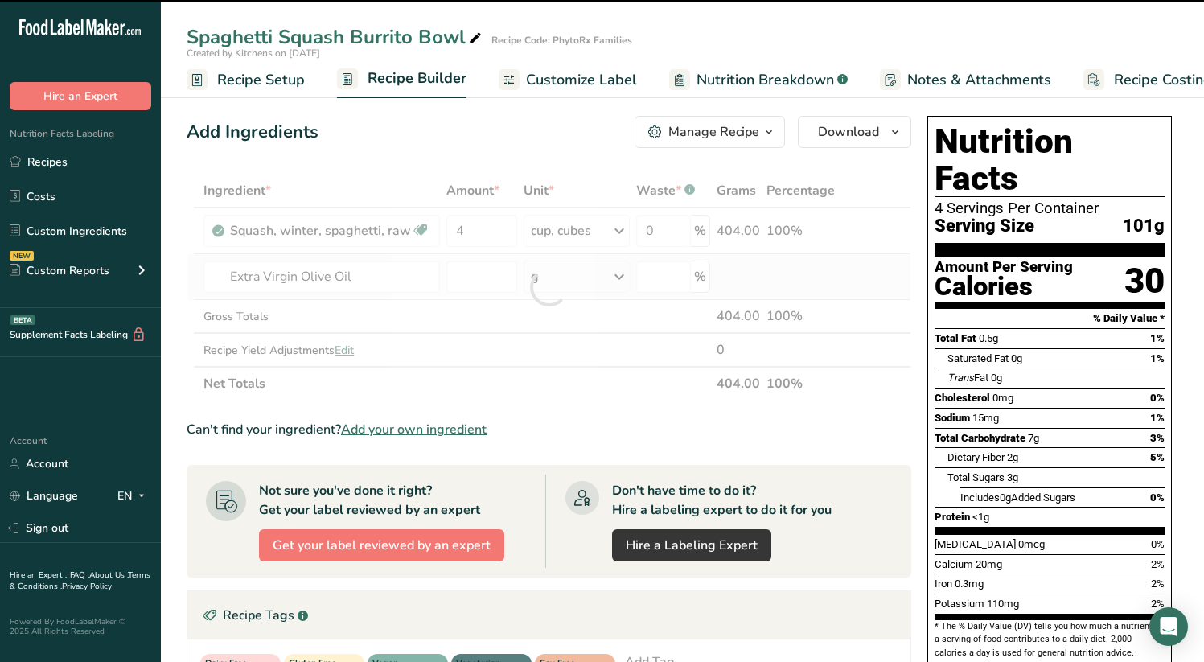
type input "0"
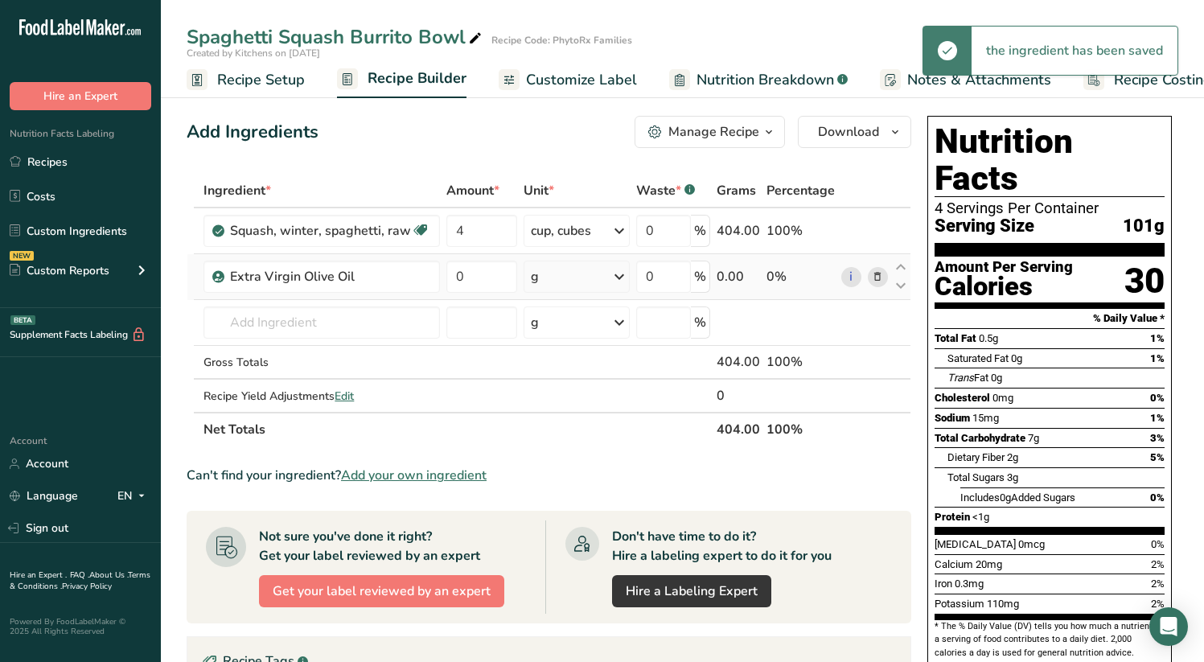
click at [624, 278] on icon at bounding box center [619, 276] width 19 height 29
click at [590, 410] on div "See more" at bounding box center [600, 404] width 135 height 17
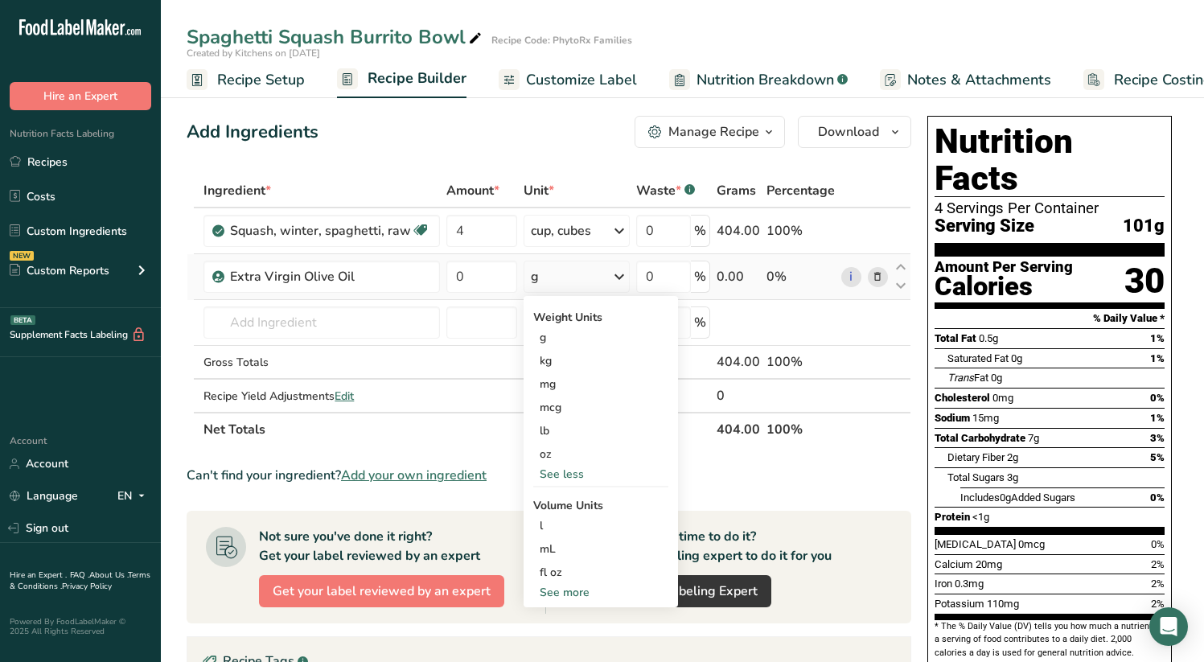
click at [599, 591] on div "See more" at bounding box center [600, 592] width 135 height 17
click at [601, 598] on div "tbsp" at bounding box center [601, 595] width 122 height 17
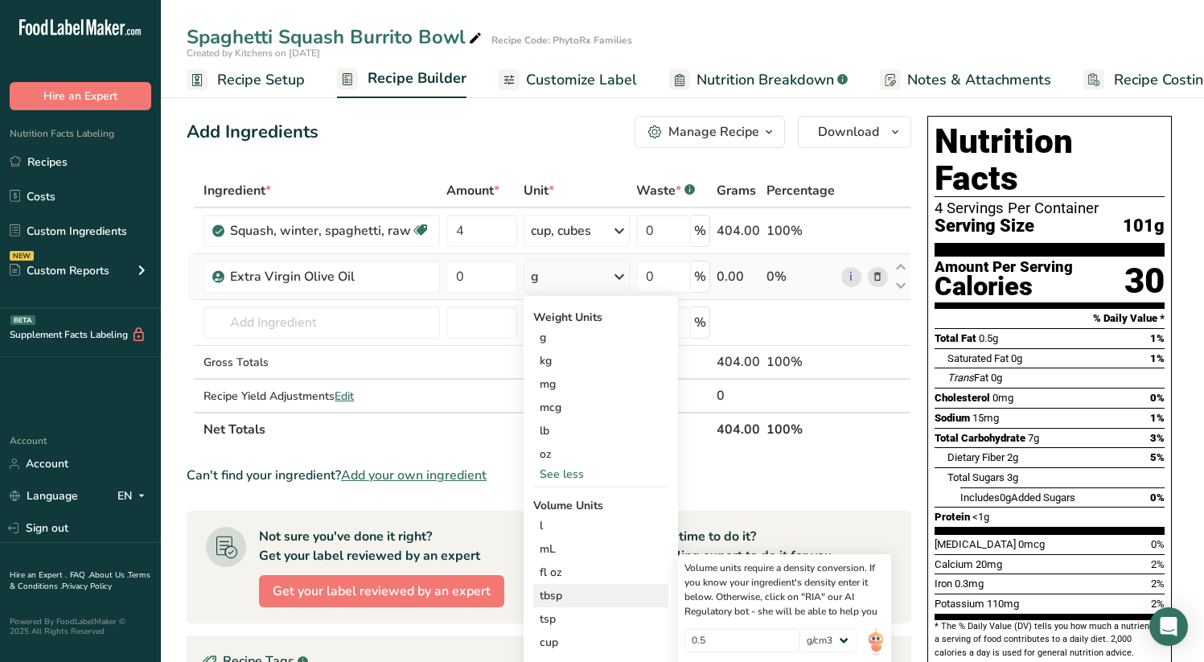
click at [577, 597] on div "tbsp" at bounding box center [601, 595] width 122 height 17
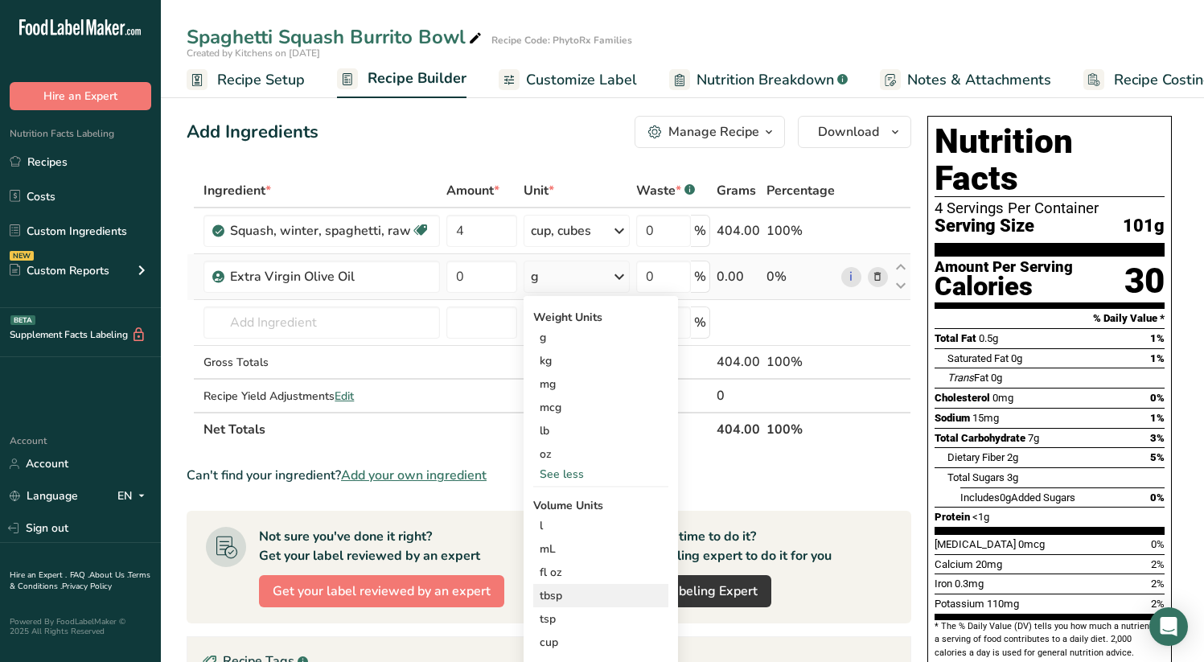
click at [570, 591] on div "tbsp" at bounding box center [601, 595] width 122 height 17
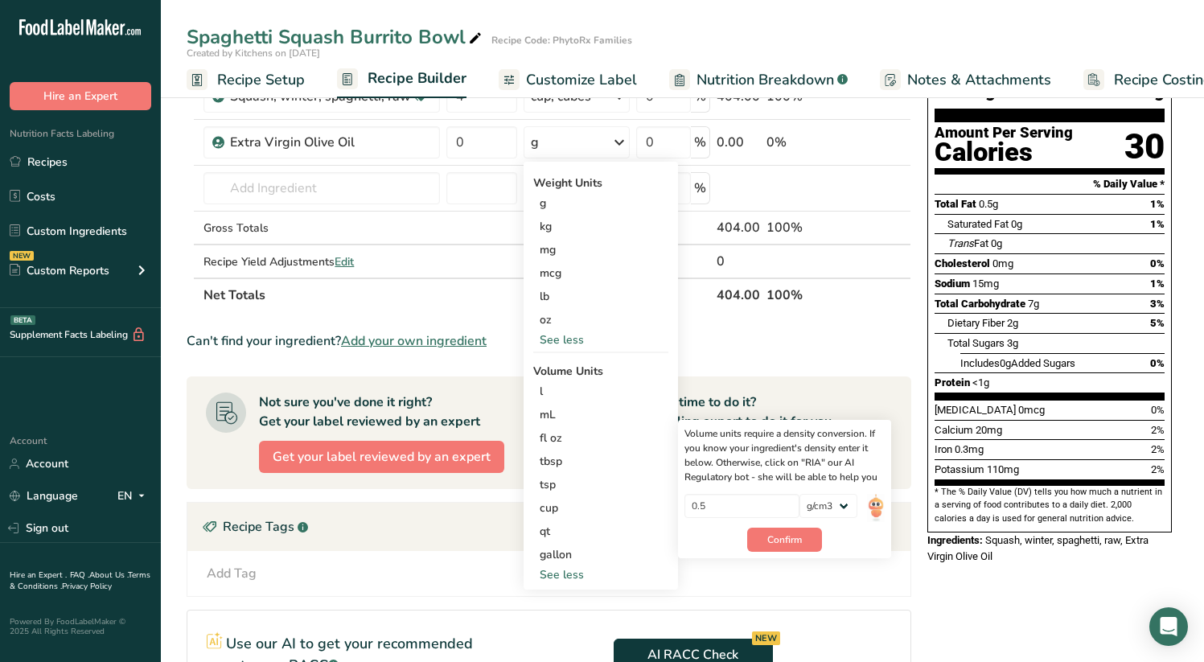
scroll to position [240, 0]
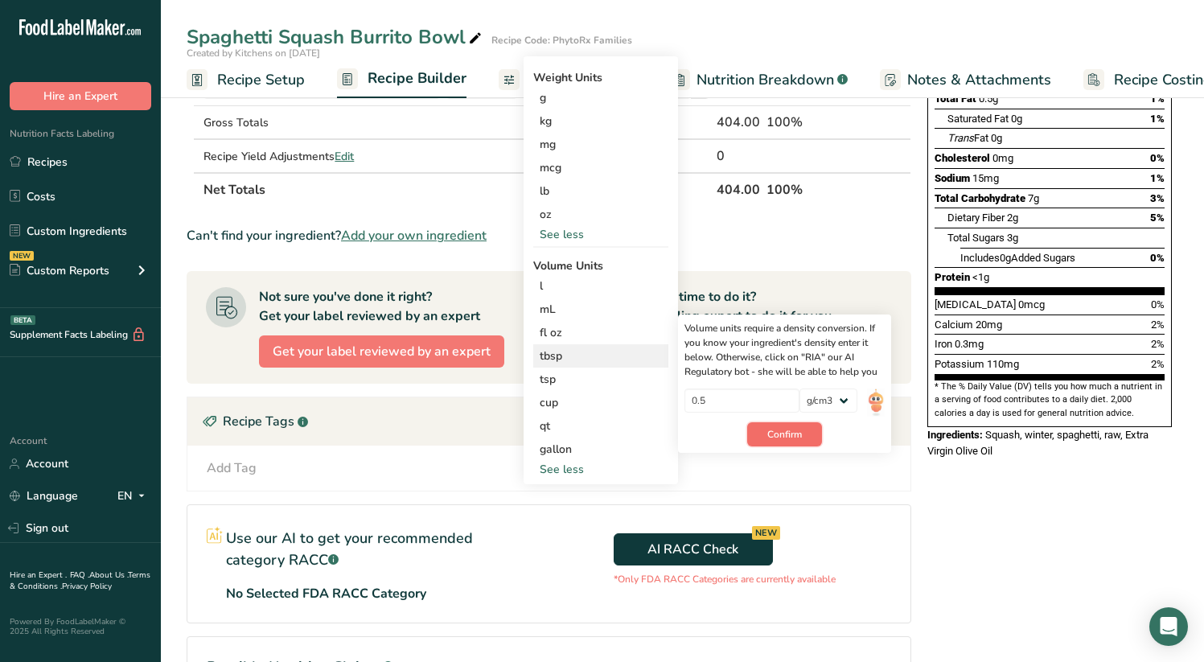
click at [789, 434] on span "Confirm" at bounding box center [785, 434] width 35 height 14
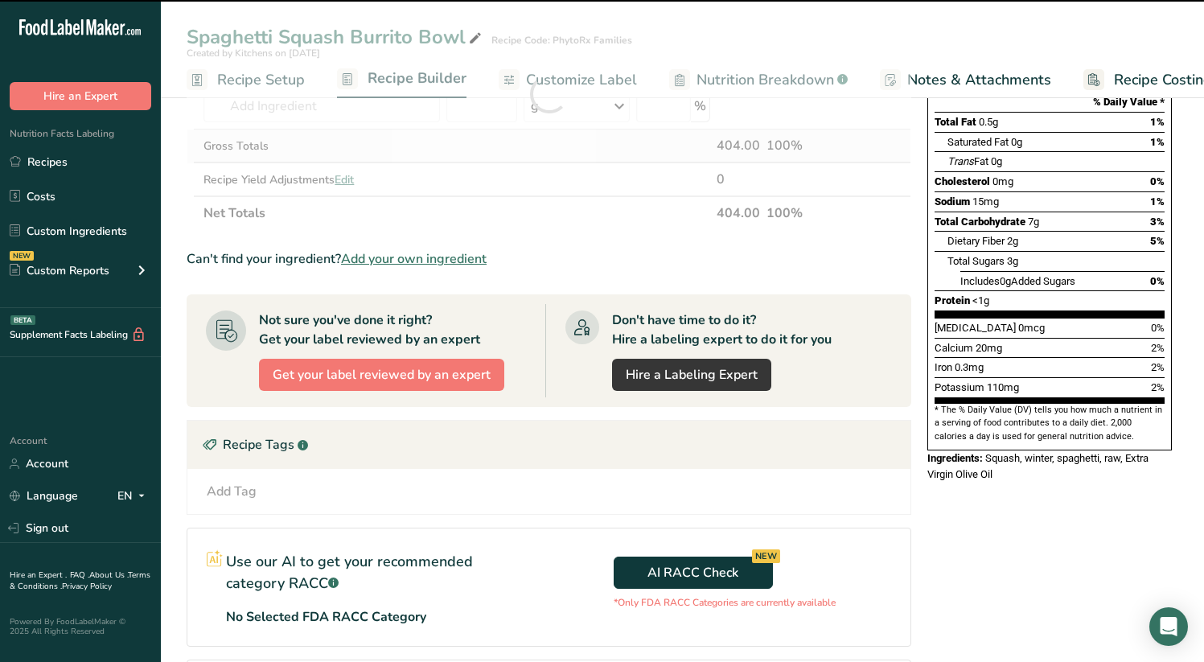
scroll to position [0, 0]
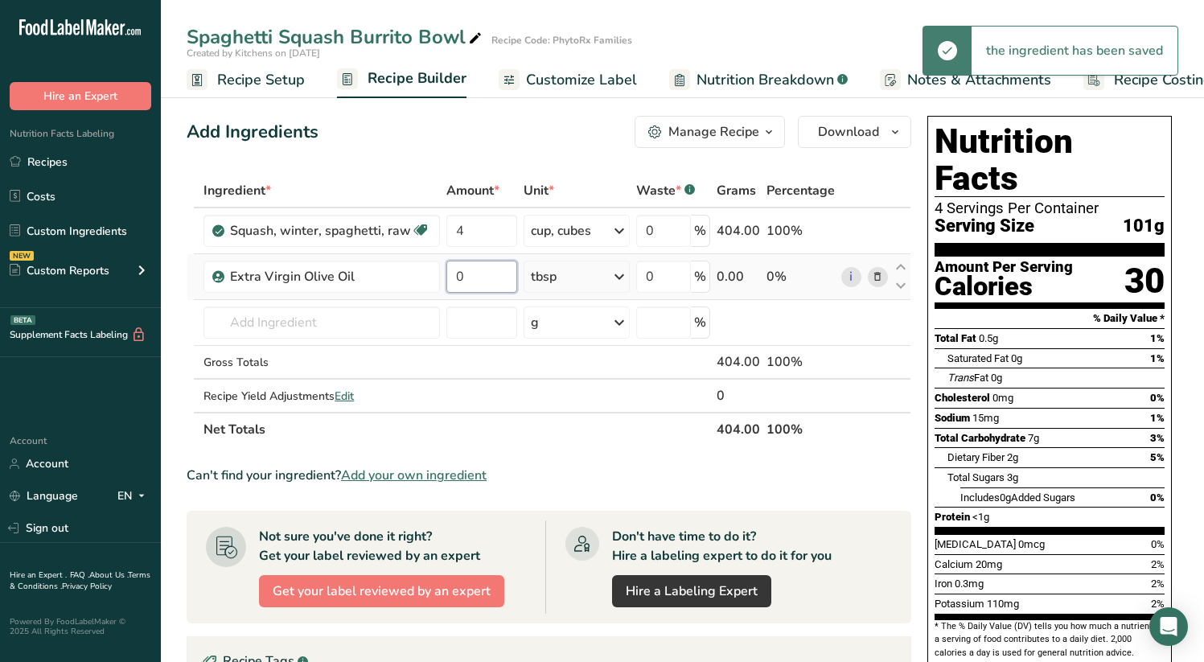
click at [465, 276] on input "0" at bounding box center [482, 277] width 71 height 32
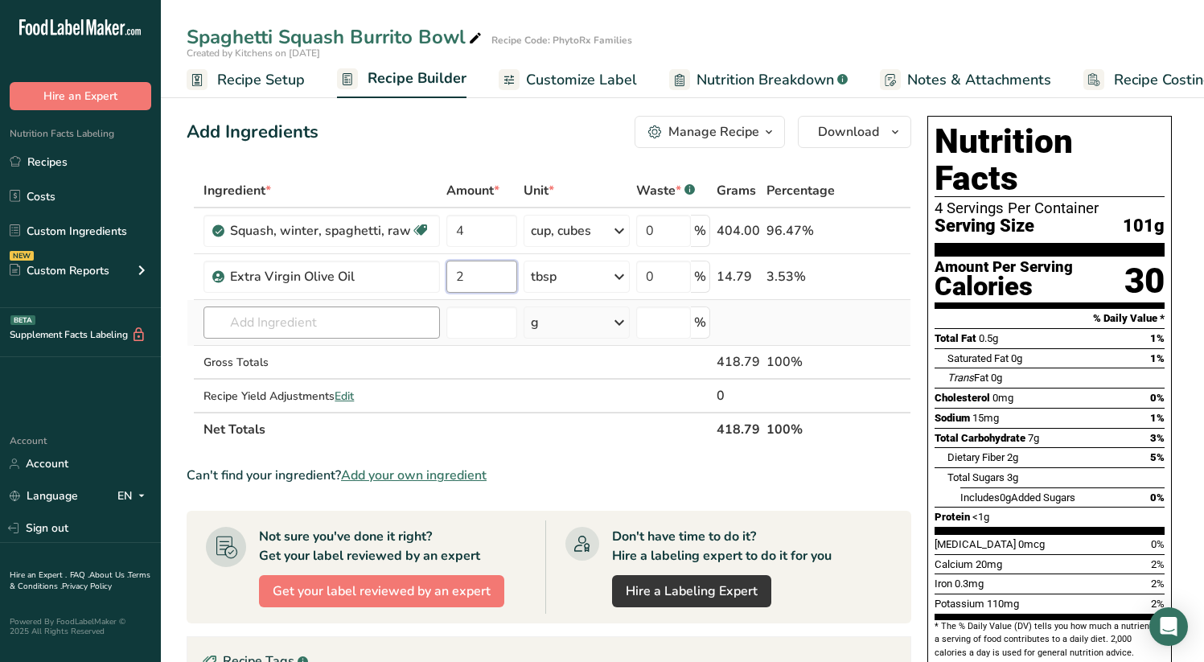
type input "2"
click at [355, 327] on div "Ingredient * Amount * Unit * Waste * .a-a{fill:#347362;}.b-a{fill:#fff;} Grams …" at bounding box center [549, 310] width 725 height 273
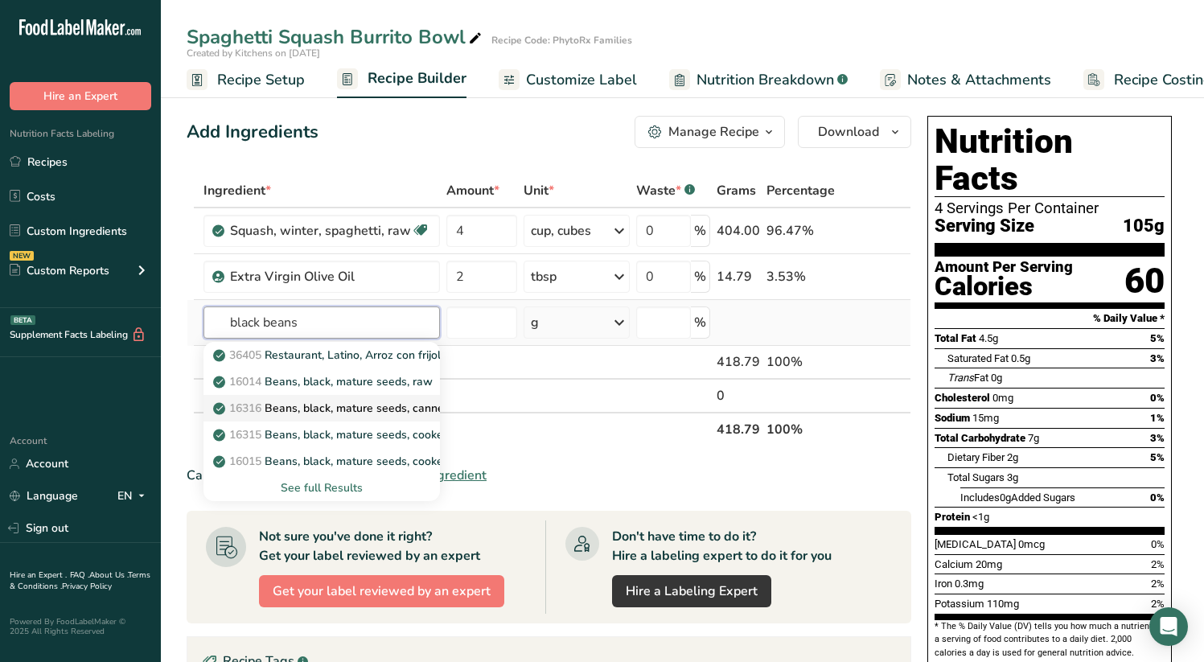
type input "black beans"
click at [367, 404] on p "16316 Beans, black, mature seeds, canned, low sodium" at bounding box center [365, 408] width 299 height 17
type input "Beans, black, mature seeds, canned, low sodium"
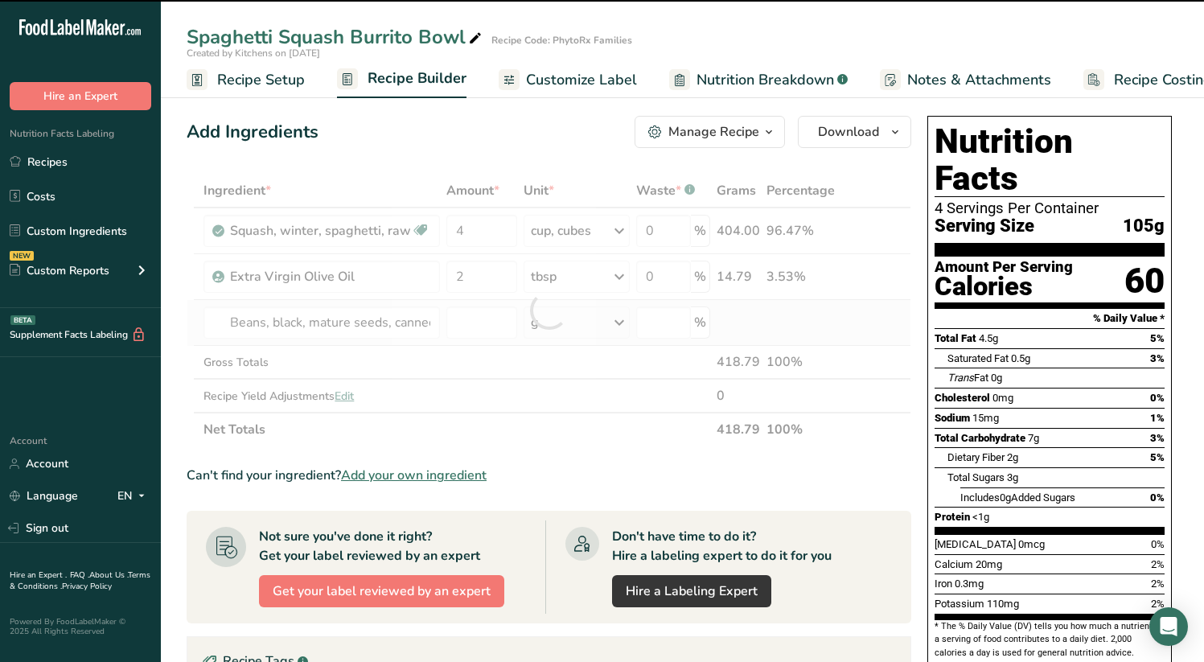
type input "0"
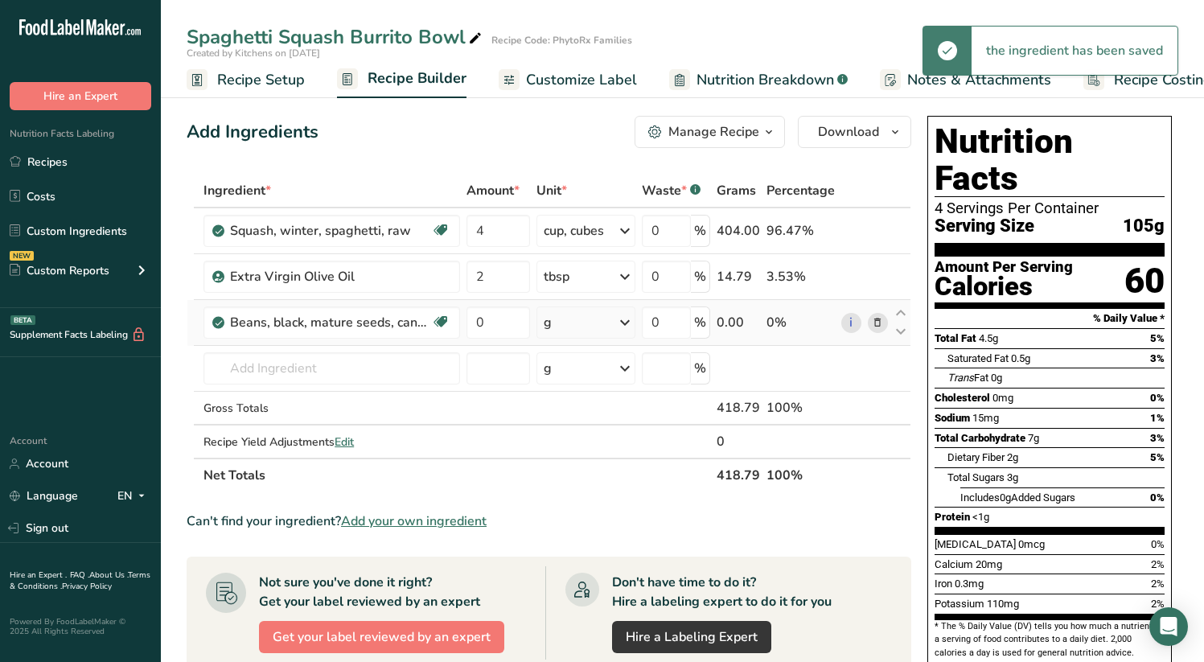
click at [620, 323] on icon at bounding box center [625, 322] width 19 height 29
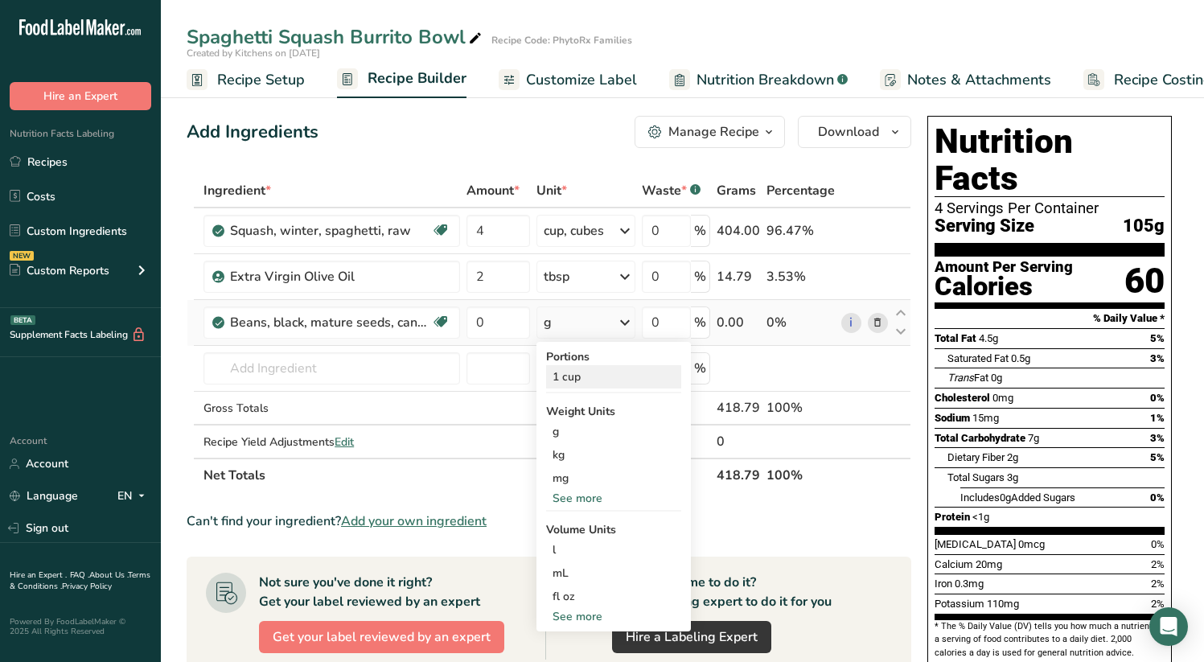
click at [606, 376] on div "1 cup" at bounding box center [613, 376] width 135 height 23
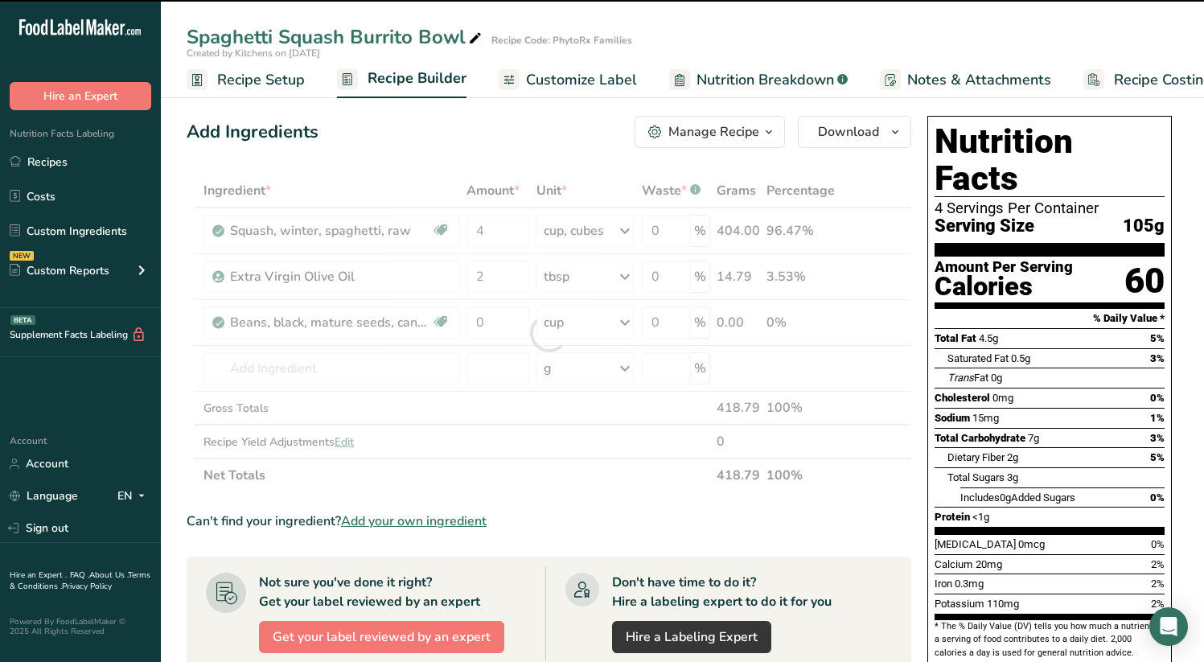
click at [504, 322] on div at bounding box center [549, 333] width 725 height 319
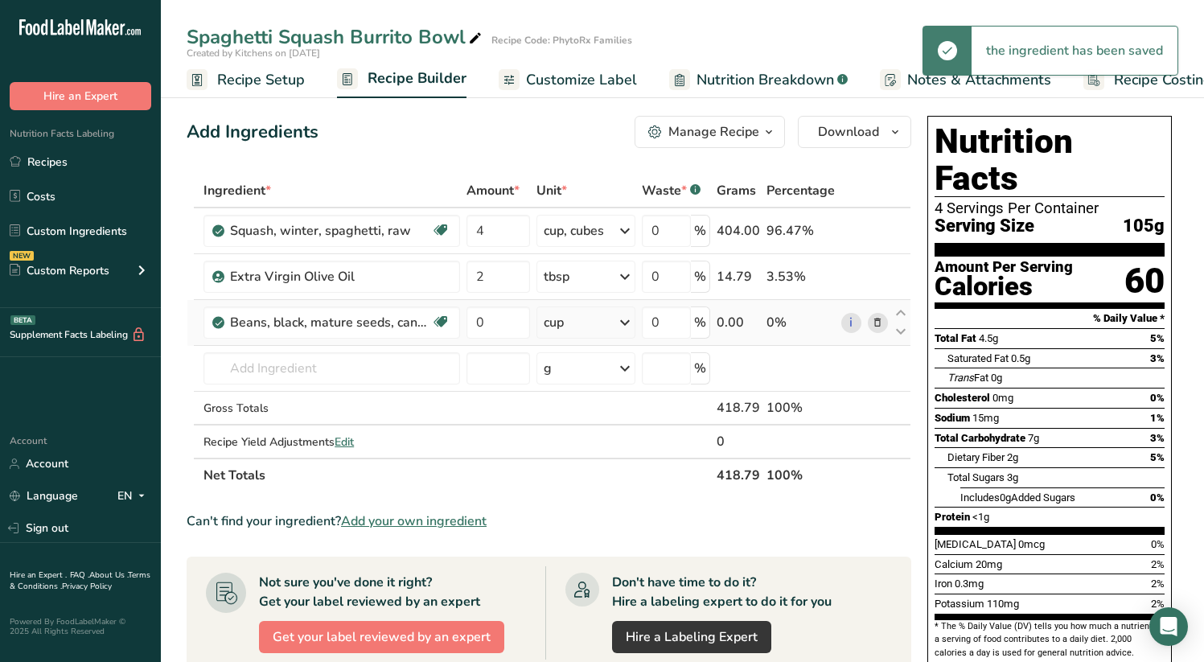
click at [620, 322] on icon at bounding box center [625, 322] width 19 height 29
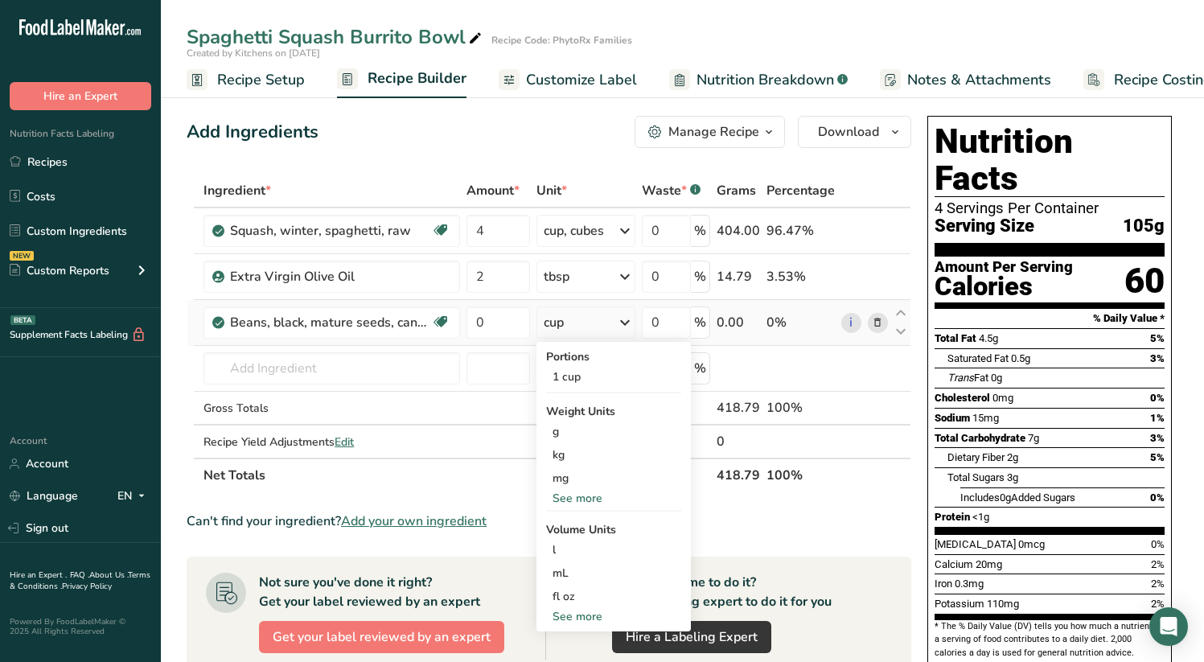
click at [597, 619] on div "See more" at bounding box center [613, 616] width 135 height 17
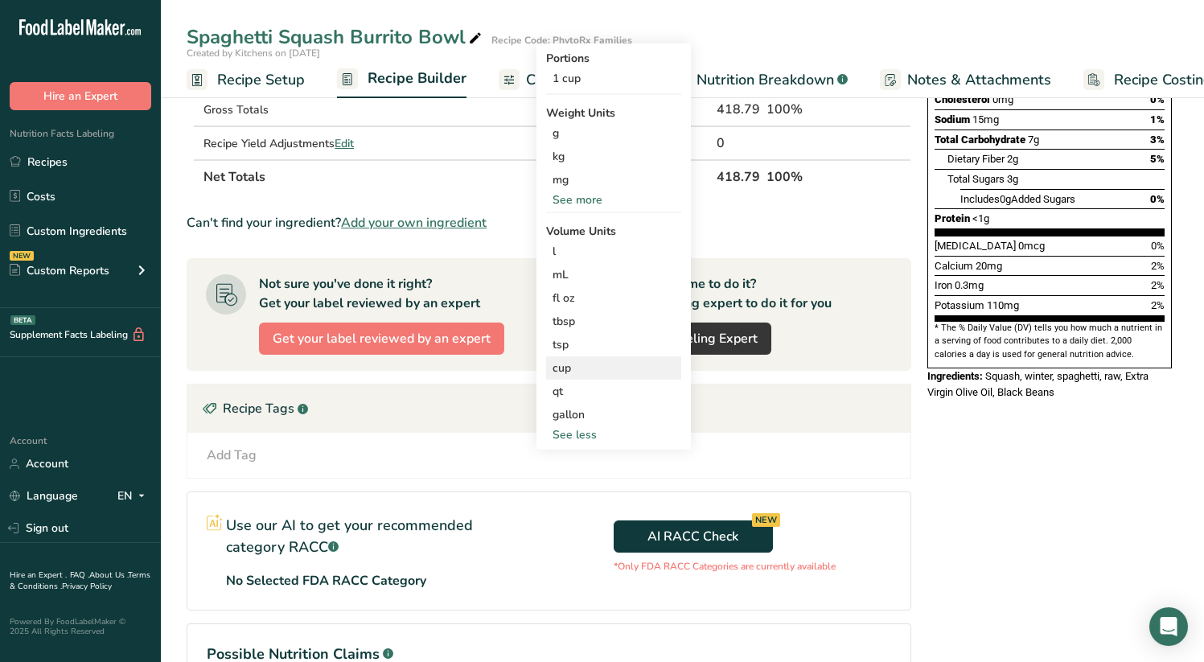
scroll to position [4, 0]
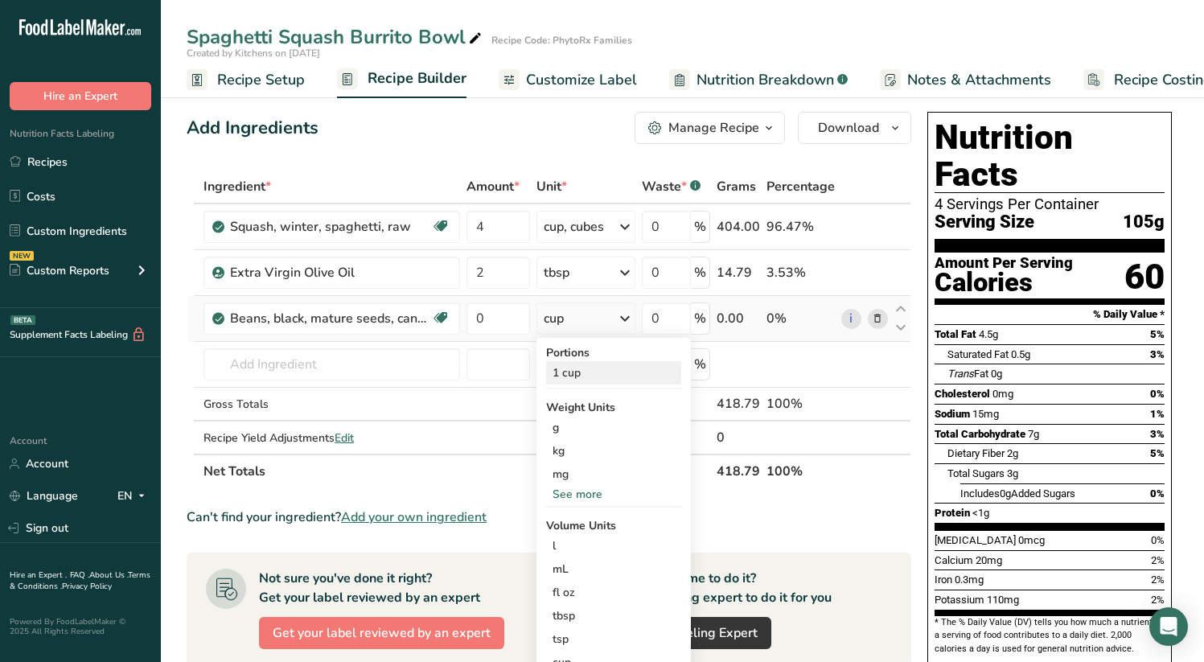
click at [603, 375] on div "1 cup" at bounding box center [613, 372] width 135 height 23
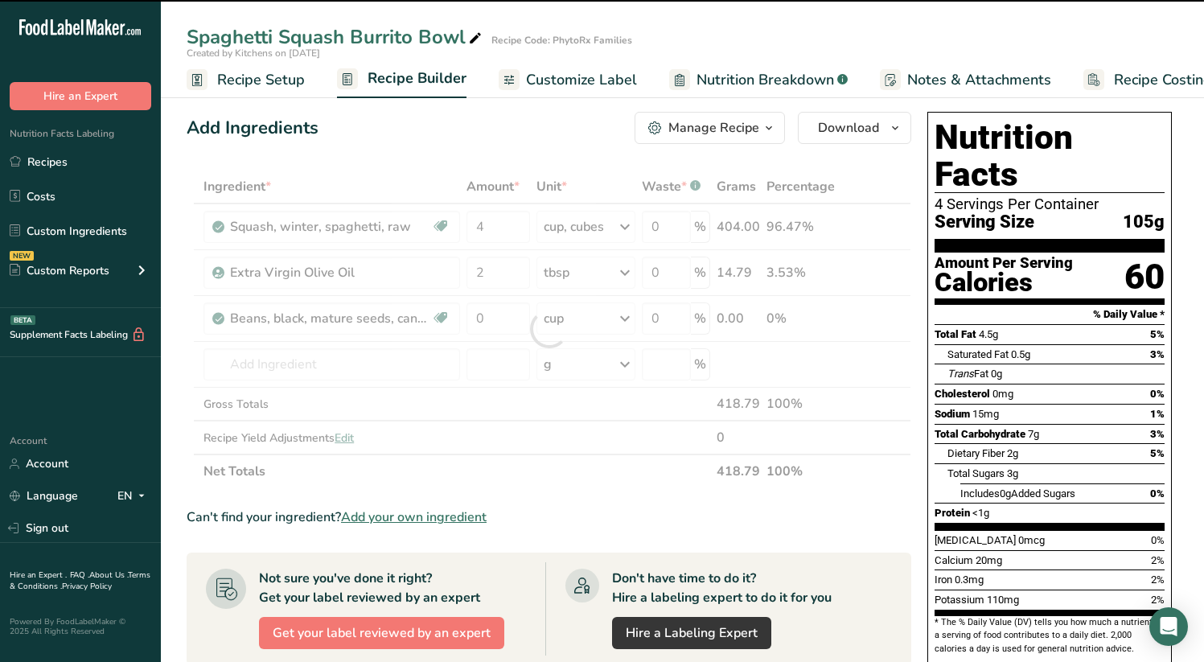
click at [489, 322] on div at bounding box center [549, 329] width 725 height 319
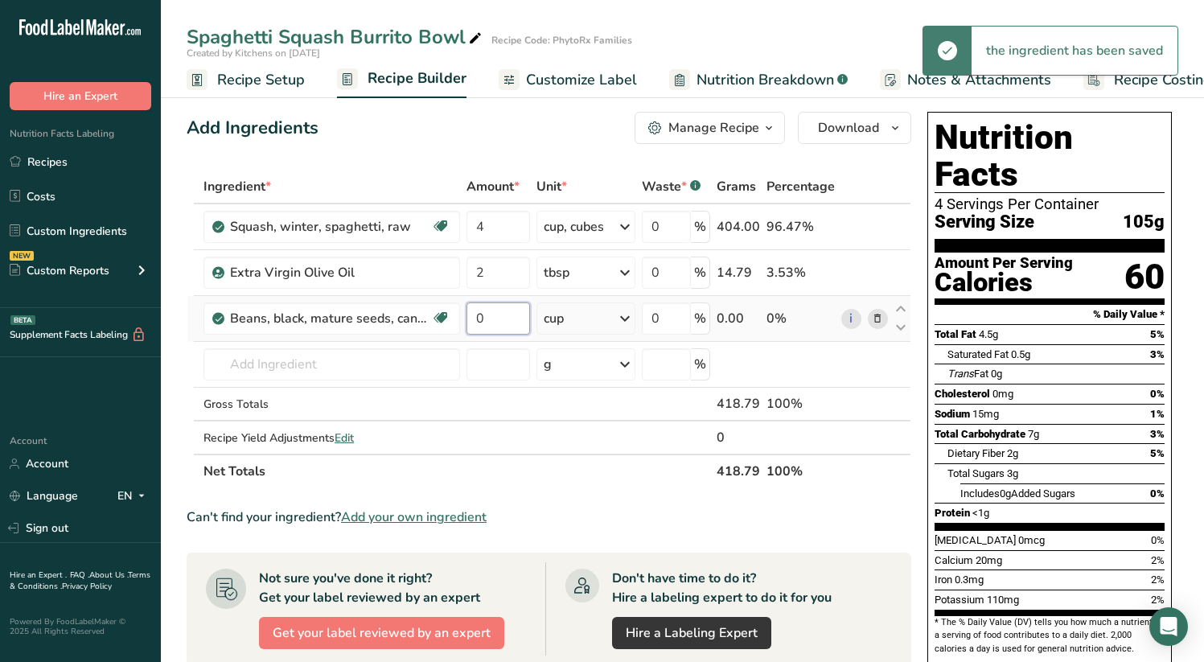
drag, startPoint x: 493, startPoint y: 316, endPoint x: 476, endPoint y: 317, distance: 17.7
click at [476, 317] on input "0" at bounding box center [499, 319] width 64 height 32
type input "2"
click at [395, 368] on div "Ingredient * Amount * Unit * Waste * .a-a{fill:#347362;}.b-a{fill:#fff;} Grams …" at bounding box center [549, 329] width 725 height 319
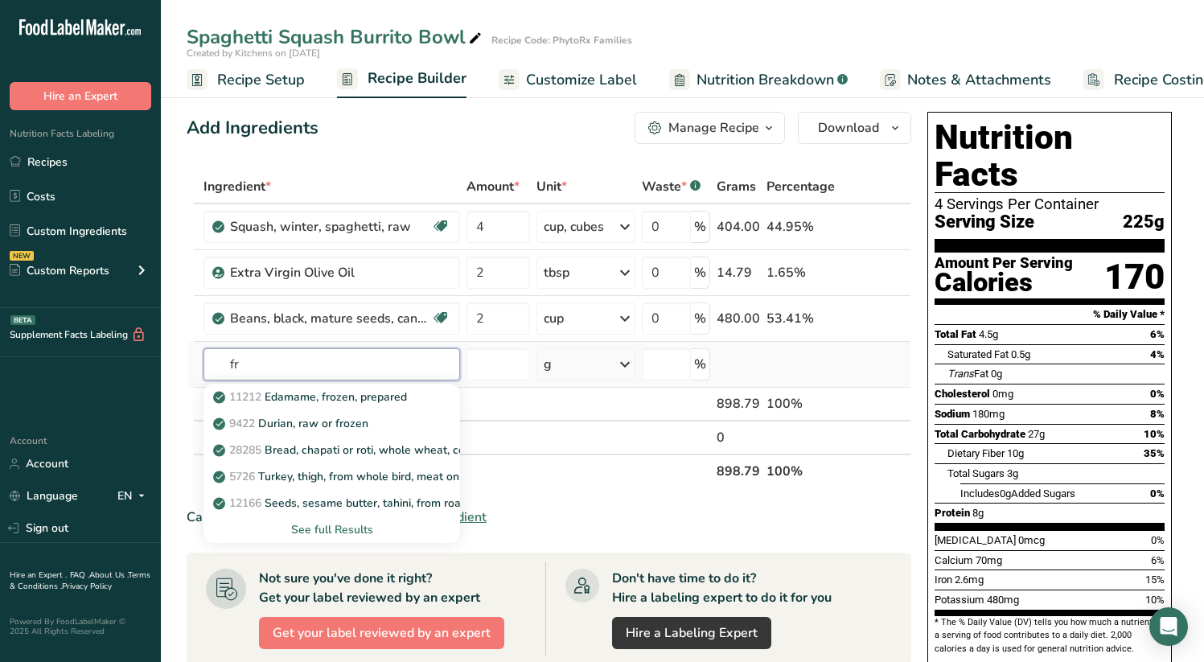
type input "f"
type input "corn"
click at [418, 469] on p "11180 Corn, sweet, yellow, frozen, kernels on cob, unprepared" at bounding box center [383, 476] width 335 height 17
type input "Corn, sweet, yellow, frozen, kernels on cob, unprepared"
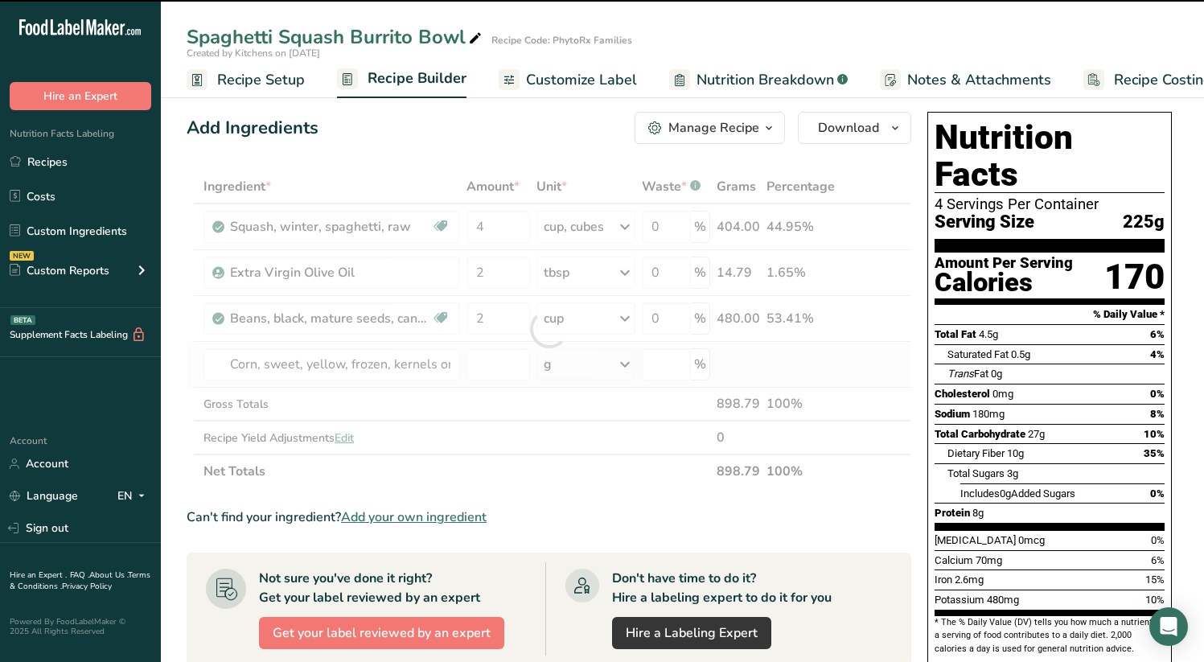
type input "0"
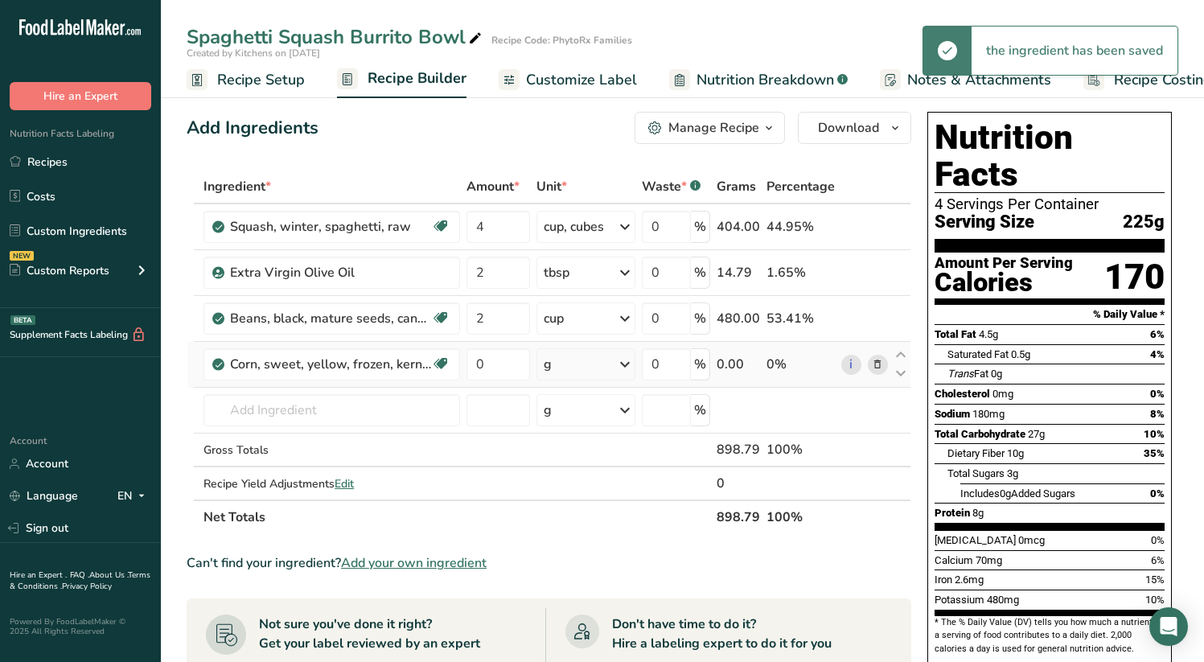
click at [622, 364] on icon at bounding box center [625, 364] width 19 height 29
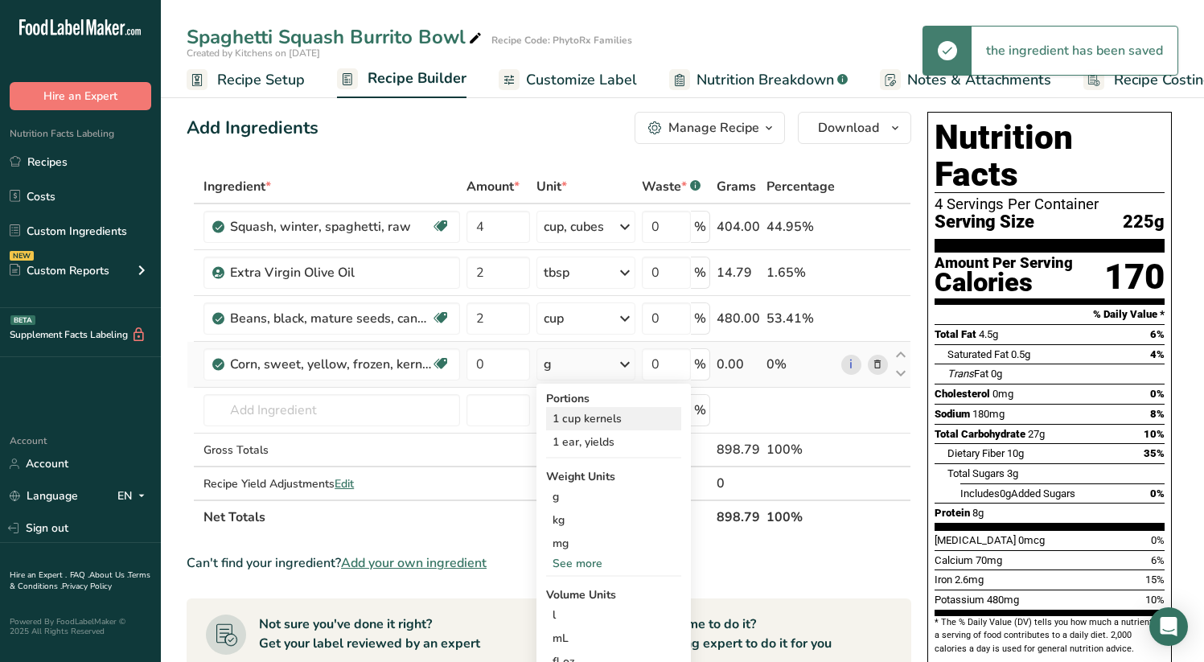
click at [620, 416] on div "1 cup kernels" at bounding box center [613, 418] width 135 height 23
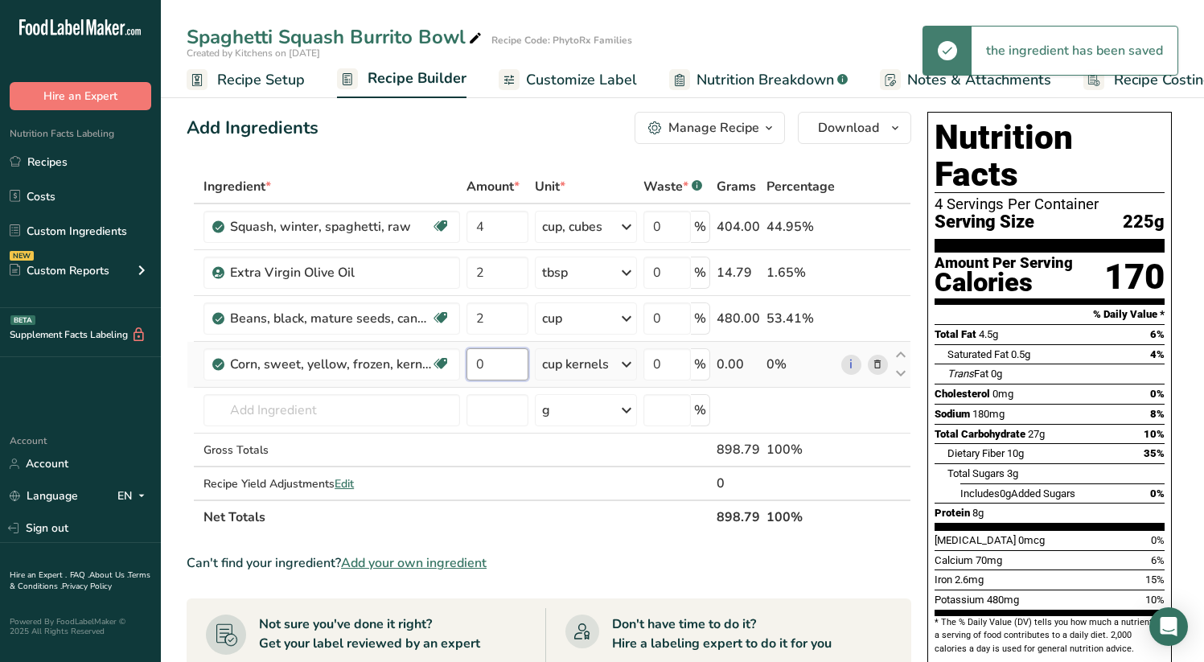
drag, startPoint x: 497, startPoint y: 368, endPoint x: 468, endPoint y: 364, distance: 29.2
click at [468, 364] on input "0" at bounding box center [498, 364] width 62 height 32
type input "2"
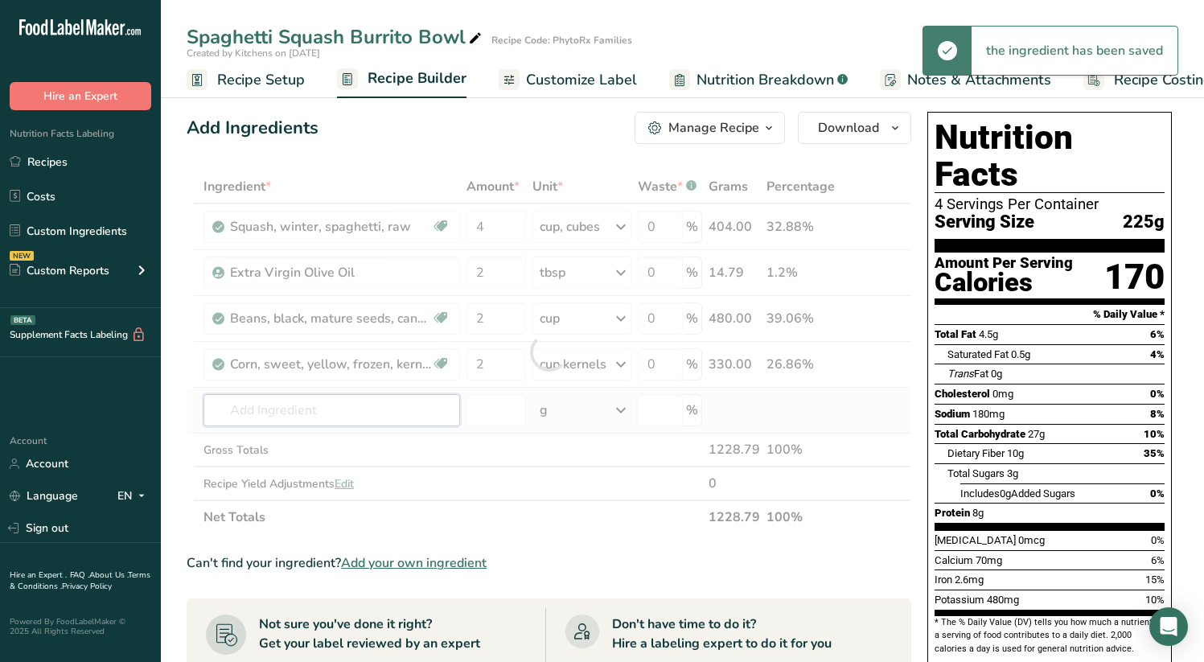
click at [367, 410] on div "Ingredient * Amount * Unit * Waste * .a-a{fill:#347362;}.b-a{fill:#fff;} Grams …" at bounding box center [549, 352] width 725 height 364
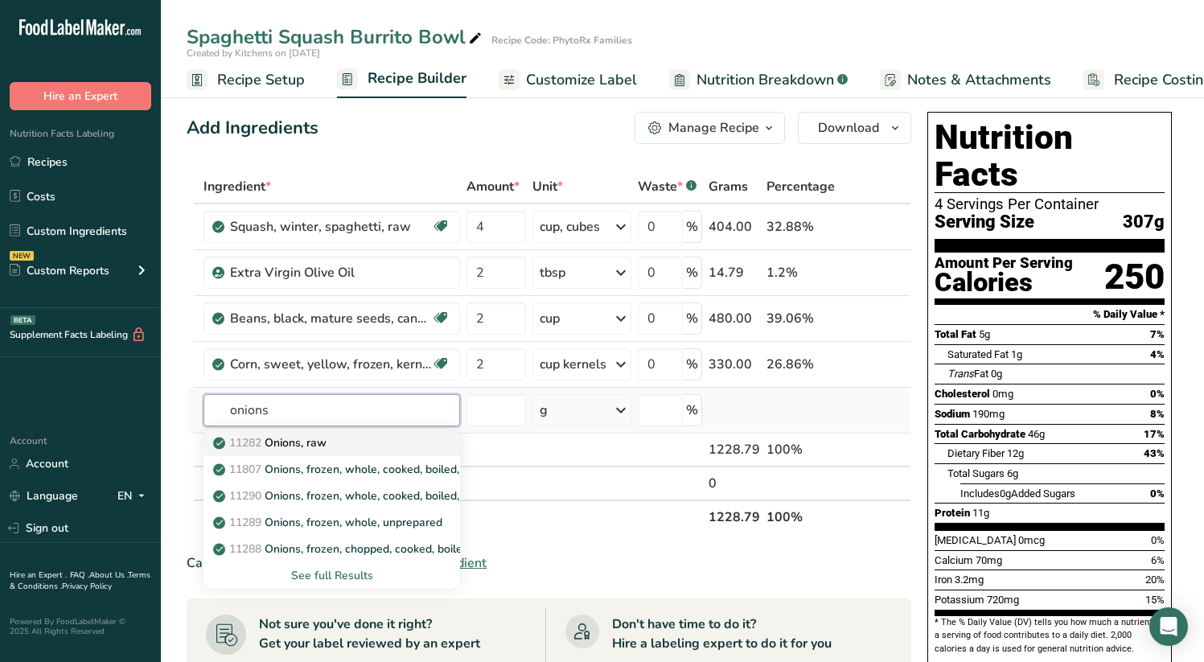
type input "onions"
click at [360, 443] on div "11282 Onions, raw" at bounding box center [318, 442] width 205 height 17
type input "Onions, raw"
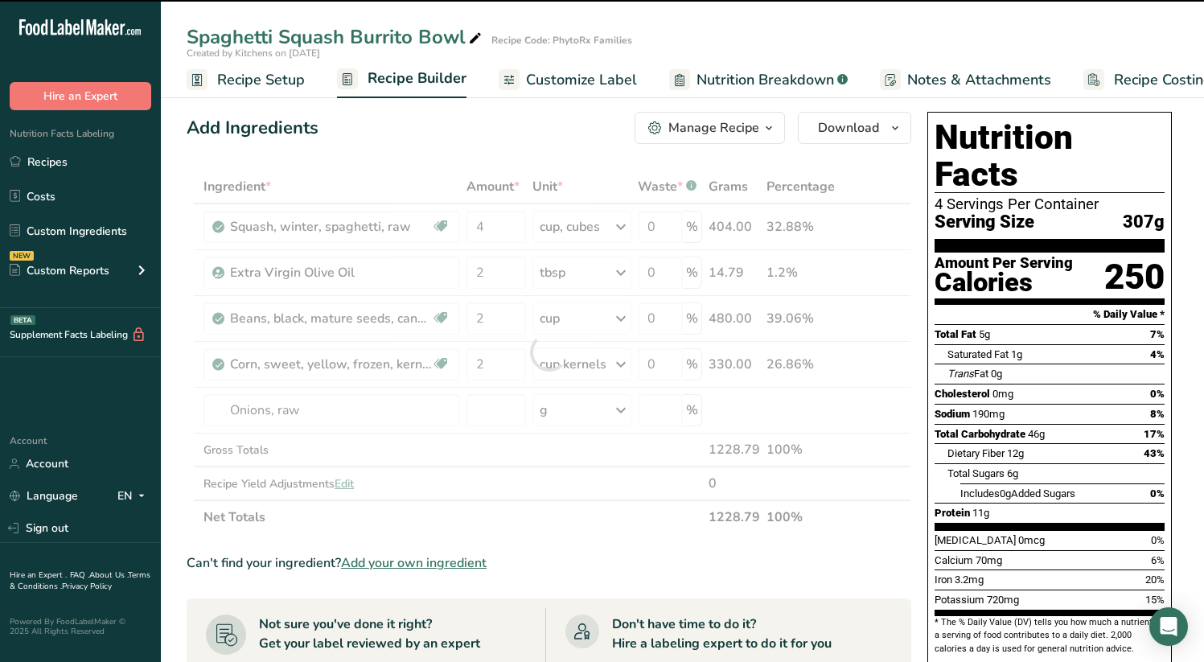
type input "0"
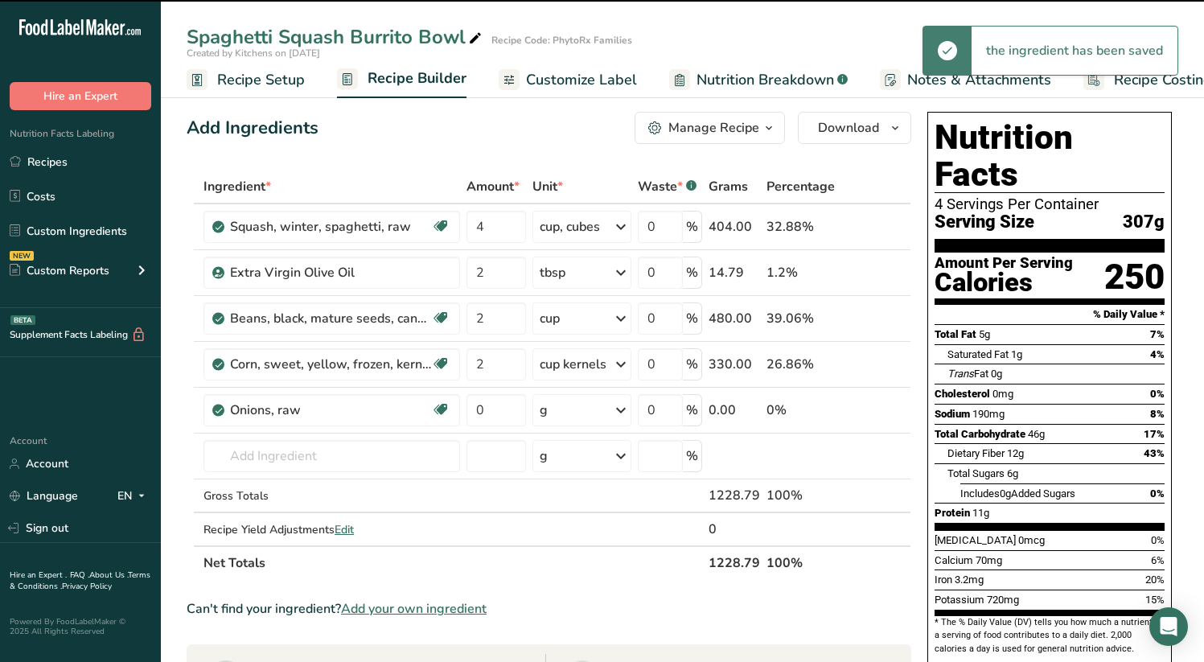
click at [624, 407] on icon at bounding box center [621, 410] width 19 height 29
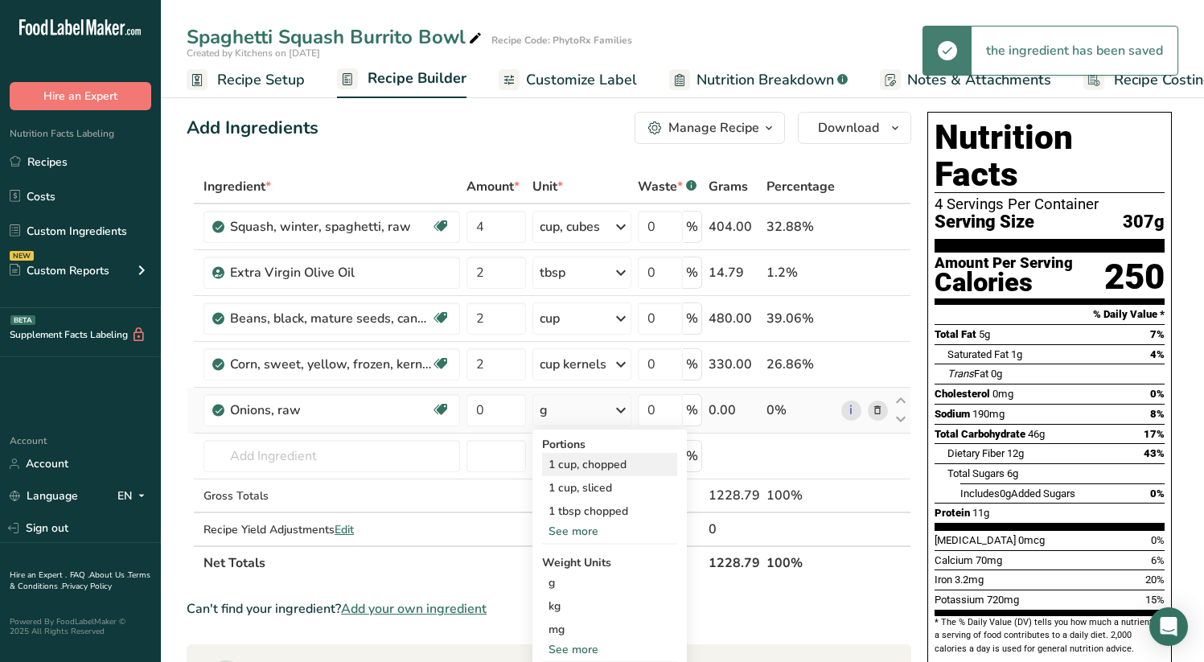
click at [619, 463] on div "1 cup, chopped" at bounding box center [609, 464] width 135 height 23
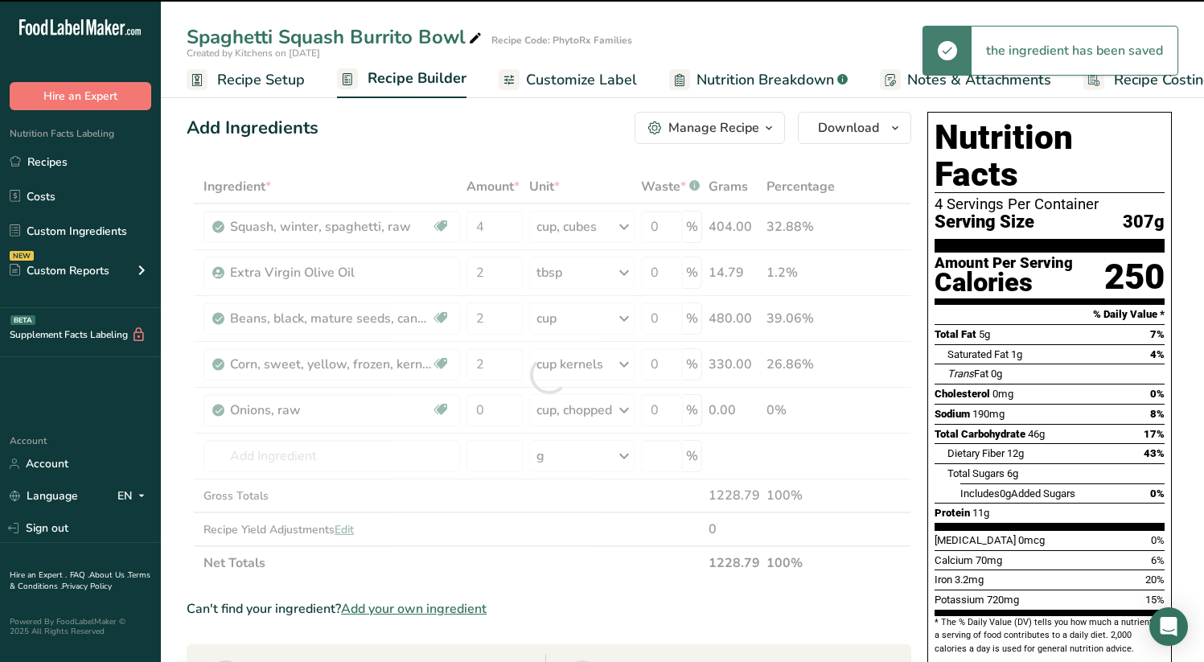
click at [500, 415] on div at bounding box center [549, 375] width 725 height 410
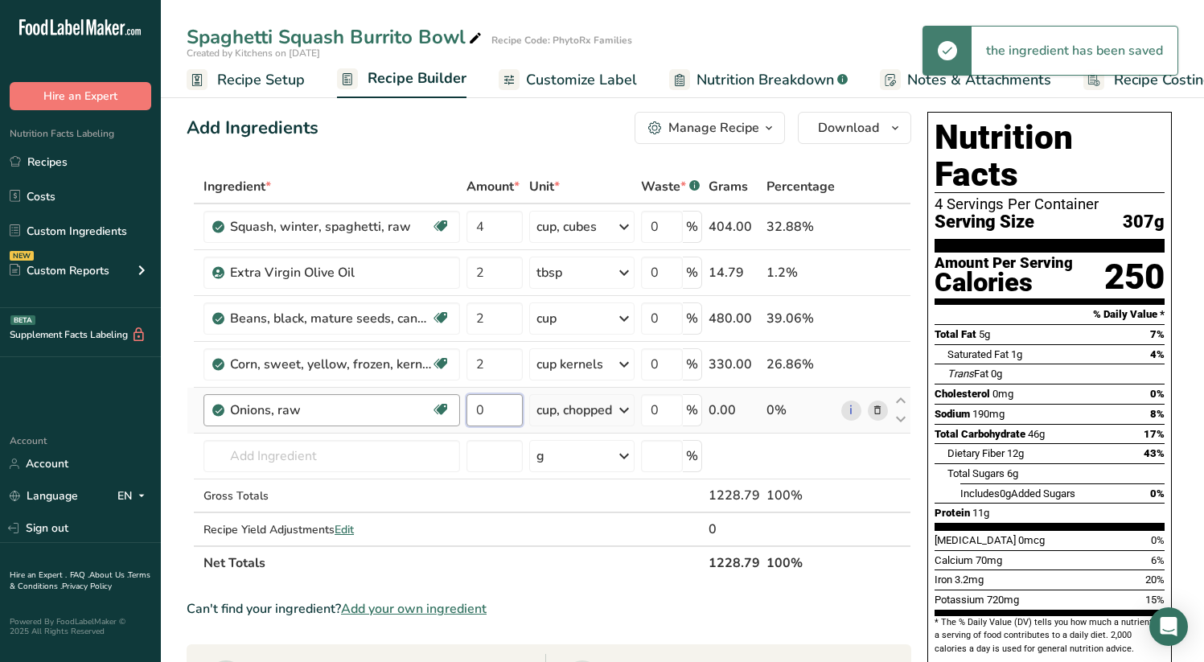
drag, startPoint x: 498, startPoint y: 410, endPoint x: 455, endPoint y: 408, distance: 43.5
click at [455, 408] on tr "Onions, raw Source of Antioxidants [MEDICAL_DATA] Effect Dairy free Gluten free…" at bounding box center [548, 411] width 723 height 46
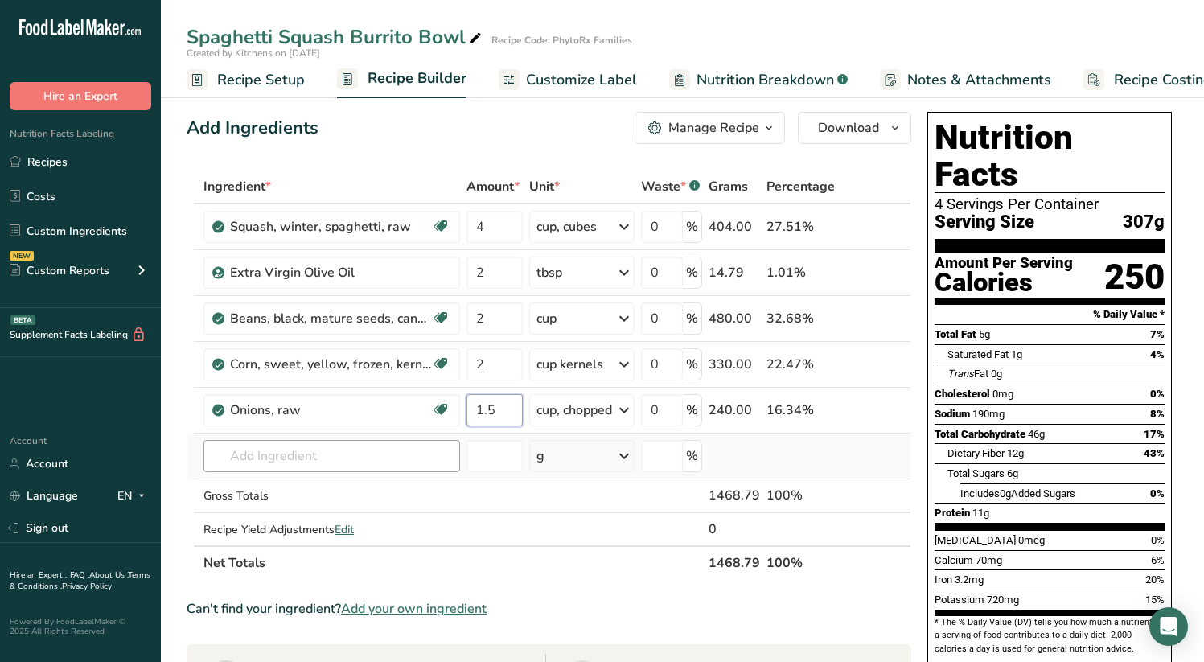
type input "1.5"
click at [353, 467] on div "Ingredient * Amount * Unit * Waste * .a-a{fill:#347362;}.b-a{fill:#fff;} Grams …" at bounding box center [549, 375] width 725 height 410
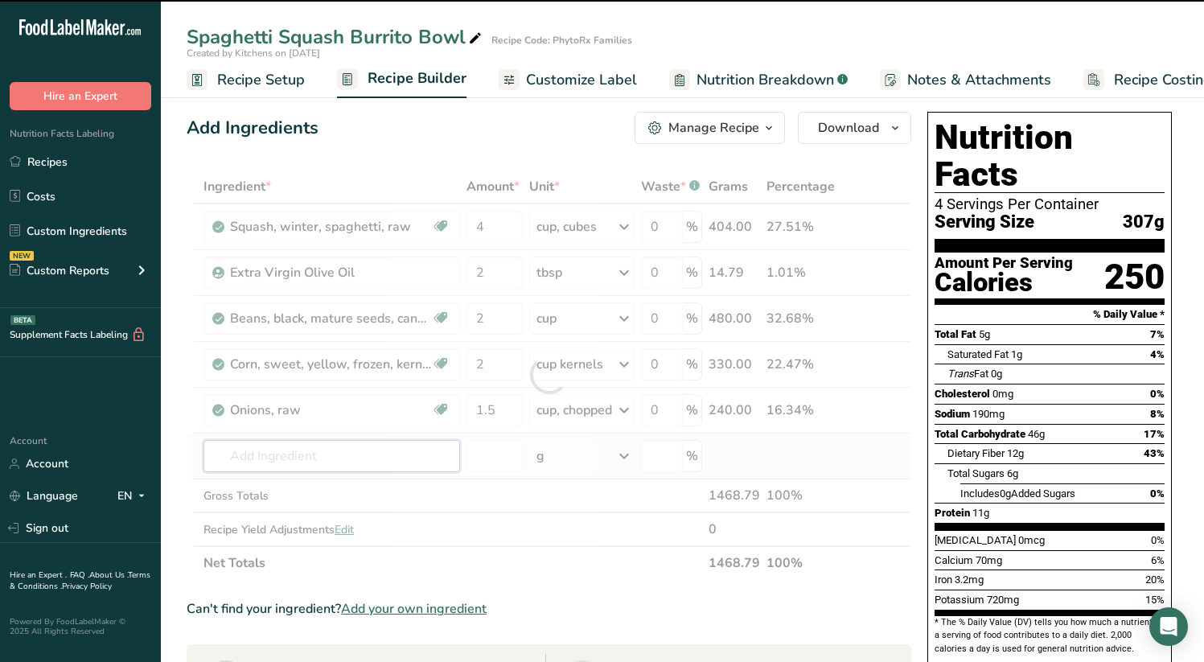
type input "g"
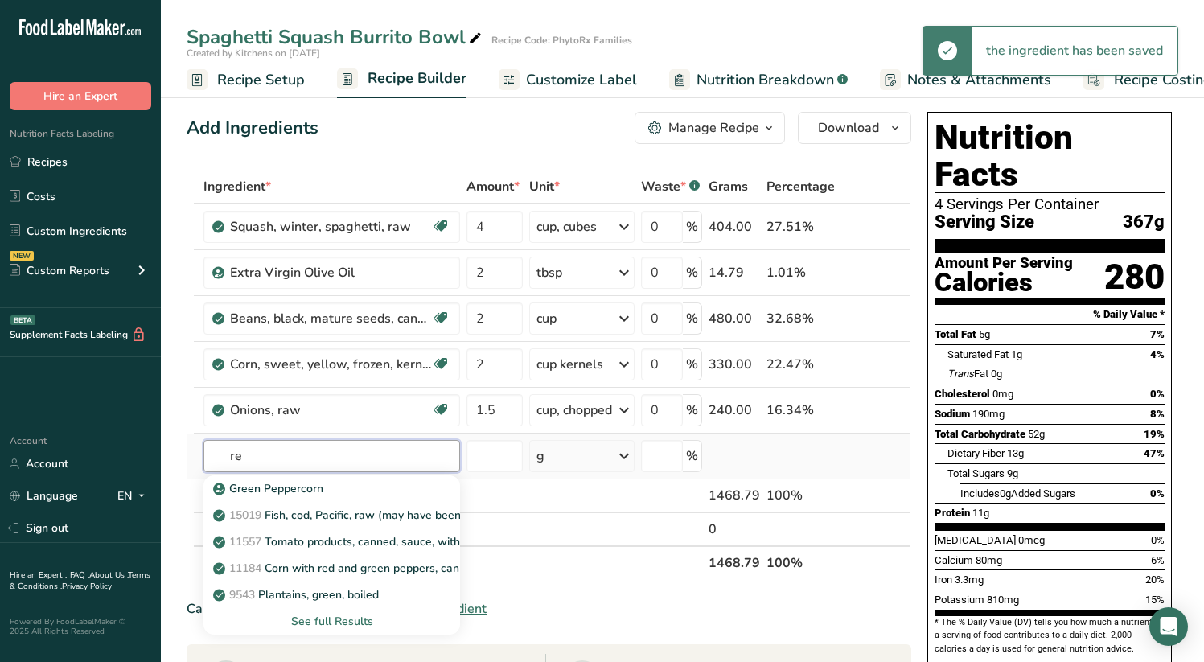
type input "r"
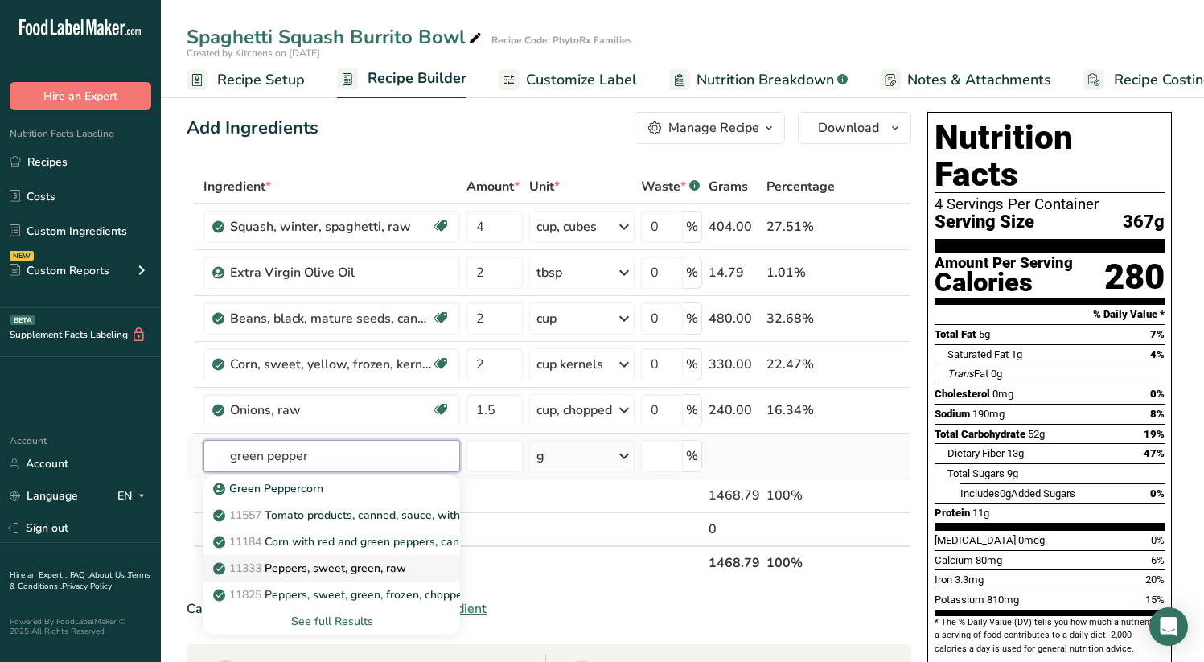
type input "green pepper"
click at [384, 555] on link "11333 Peppers, sweet, green, raw" at bounding box center [332, 568] width 257 height 27
type input "Peppers, sweet, green, raw"
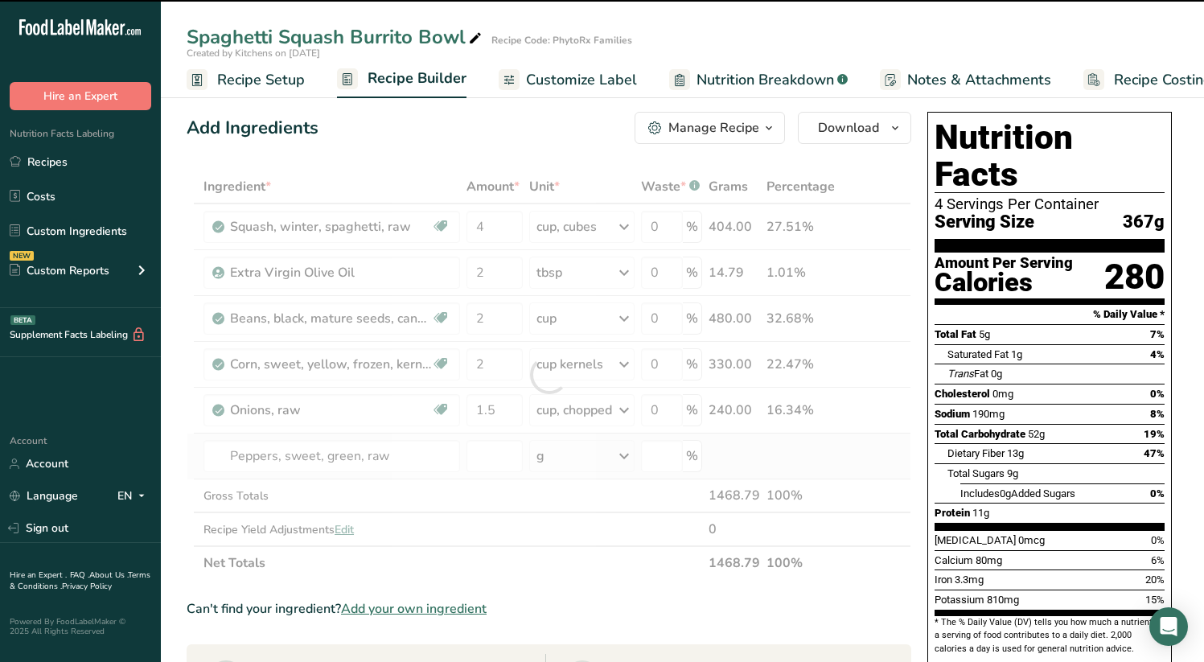
type input "0"
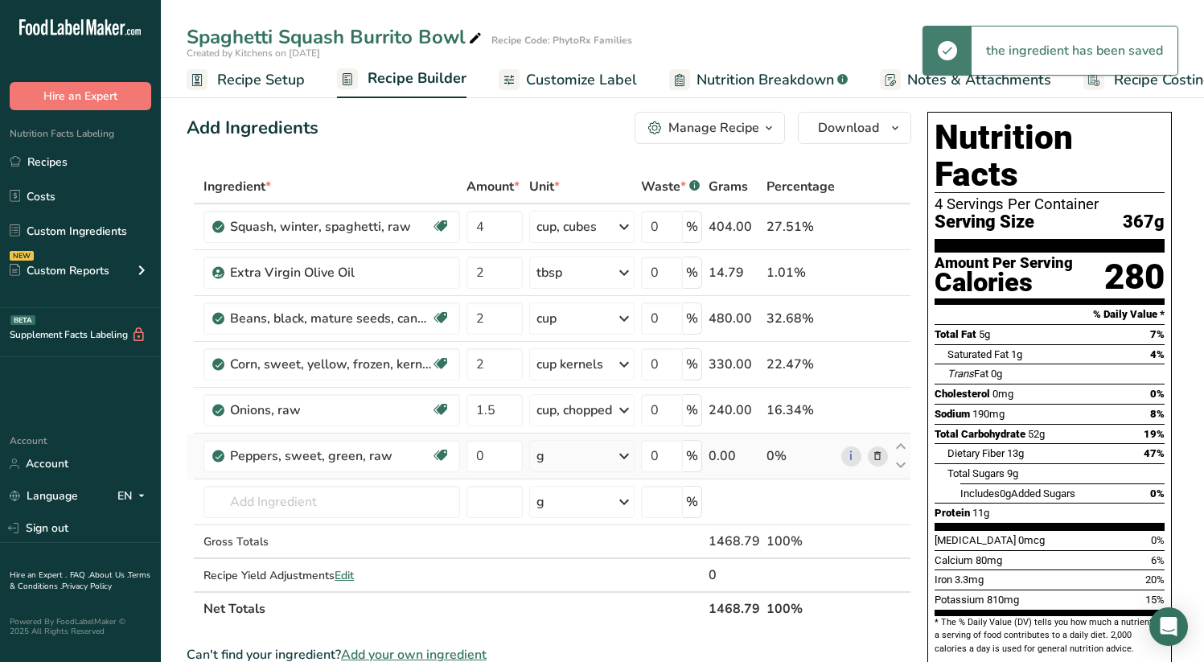
click at [628, 459] on icon at bounding box center [624, 456] width 19 height 29
click at [624, 510] on div "1 cup, chopped" at bounding box center [606, 510] width 135 height 23
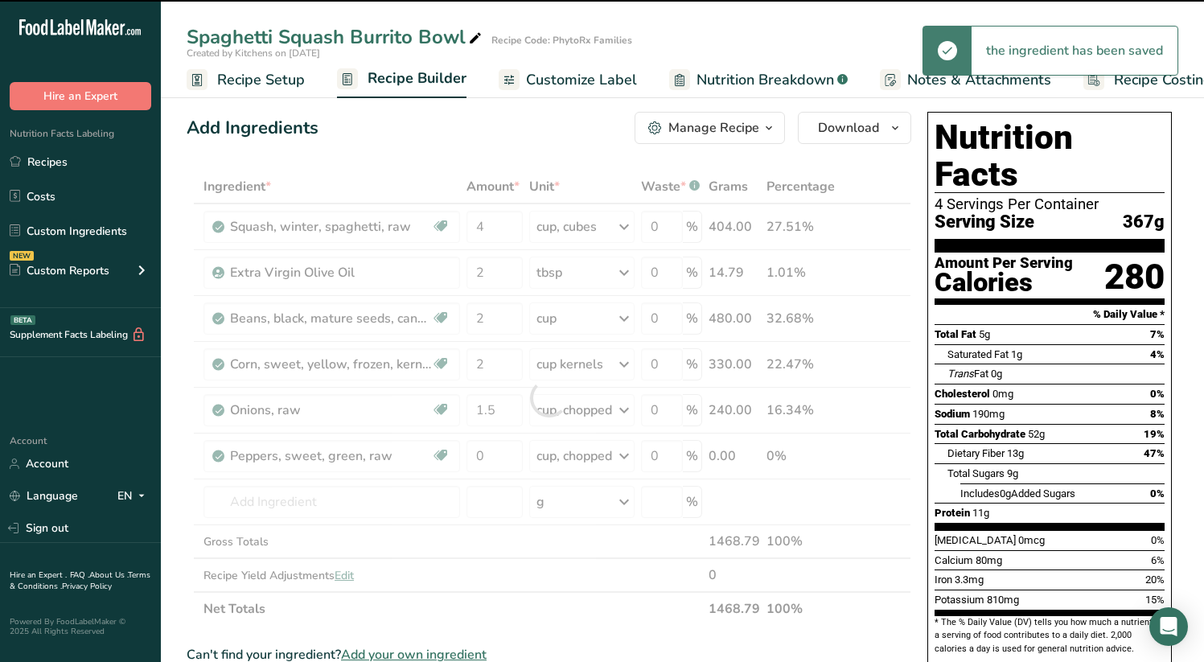
click at [486, 459] on div at bounding box center [549, 398] width 725 height 456
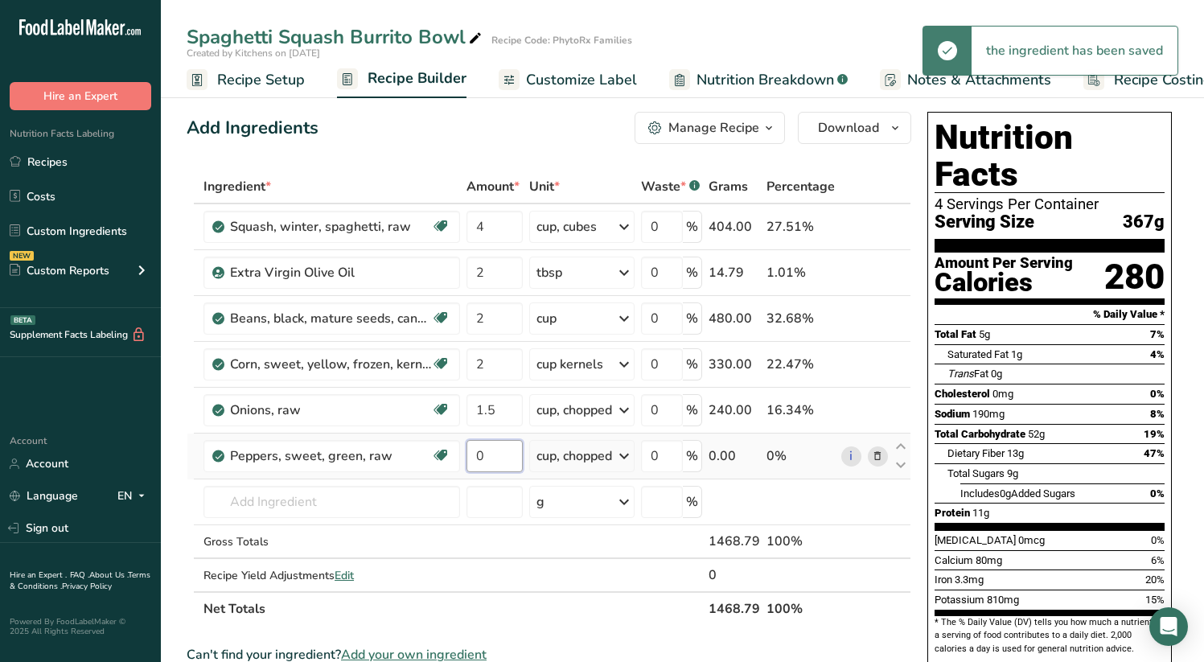
drag, startPoint x: 488, startPoint y: 458, endPoint x: 473, endPoint y: 458, distance: 14.5
click at [473, 458] on input "0" at bounding box center [495, 456] width 56 height 32
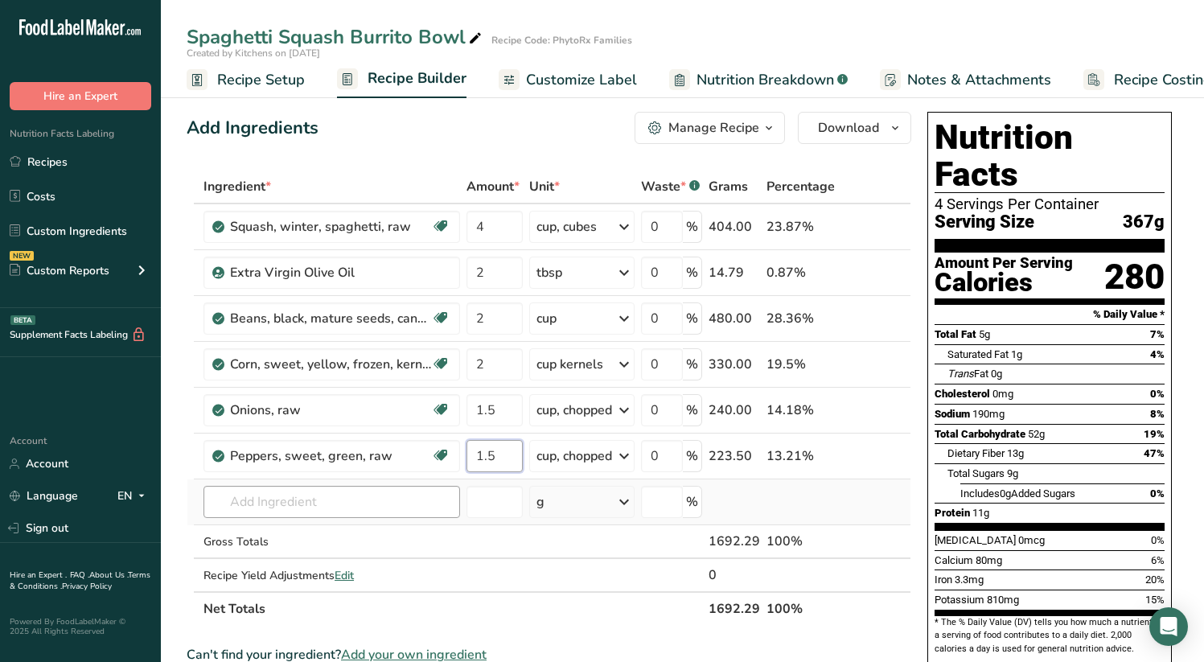
type input "1.5"
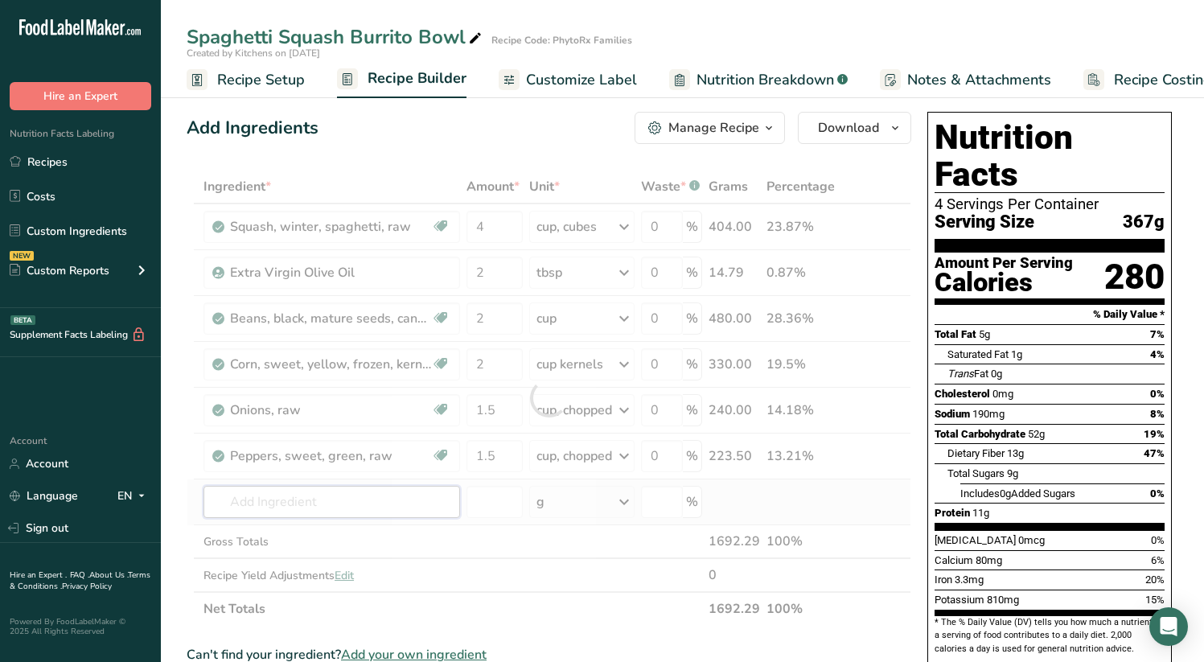
click at [330, 492] on div "Ingredient * Amount * Unit * Waste * .a-a{fill:#347362;}.b-a{fill:#fff;} Grams …" at bounding box center [549, 398] width 725 height 456
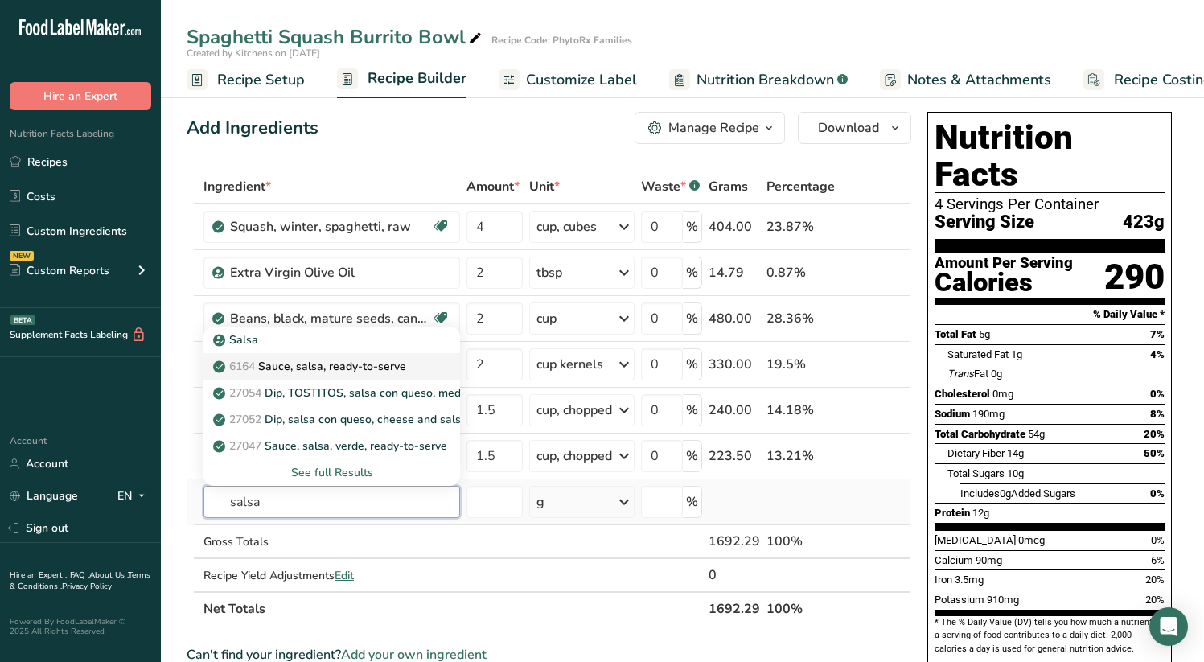
type input "salsa"
click at [426, 365] on link "6164 Sauce, salsa, ready-to-serve" at bounding box center [332, 366] width 257 height 27
type input "Sauce, salsa, ready-to-serve"
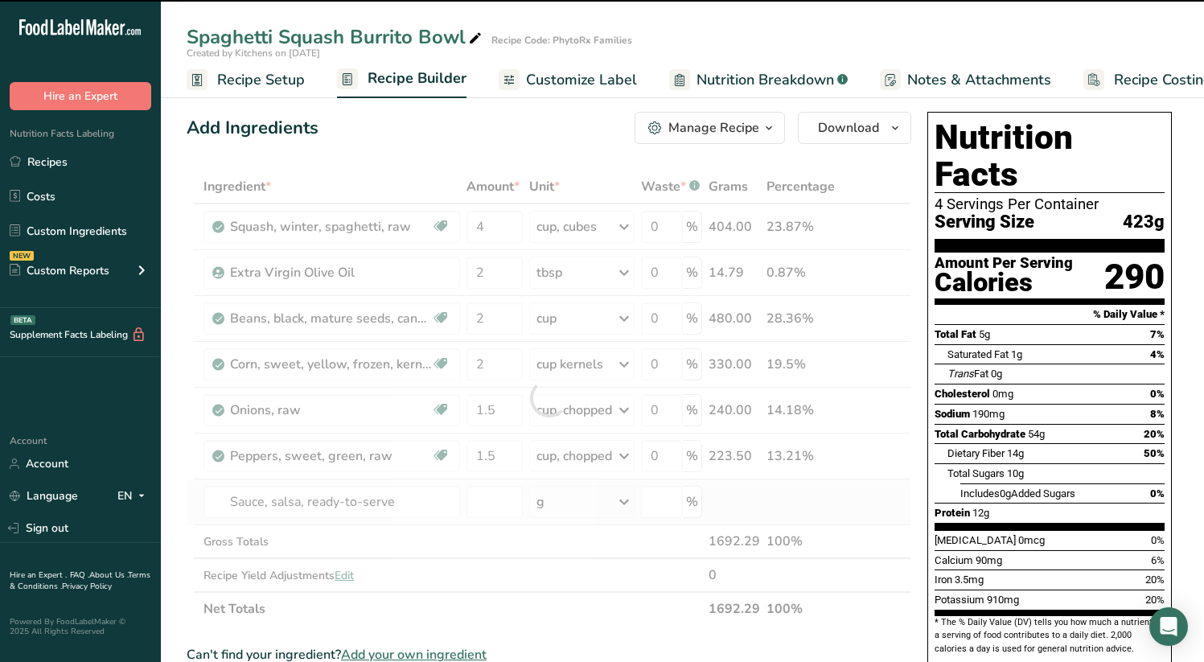
type input "0"
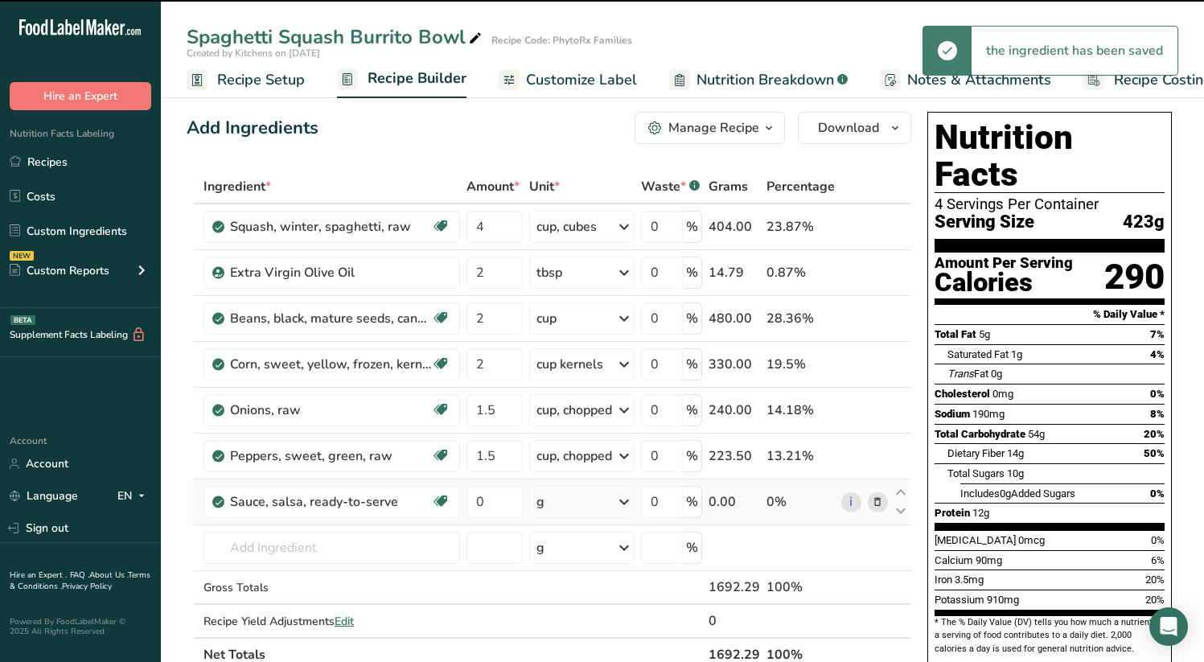
click at [620, 502] on icon at bounding box center [624, 502] width 19 height 29
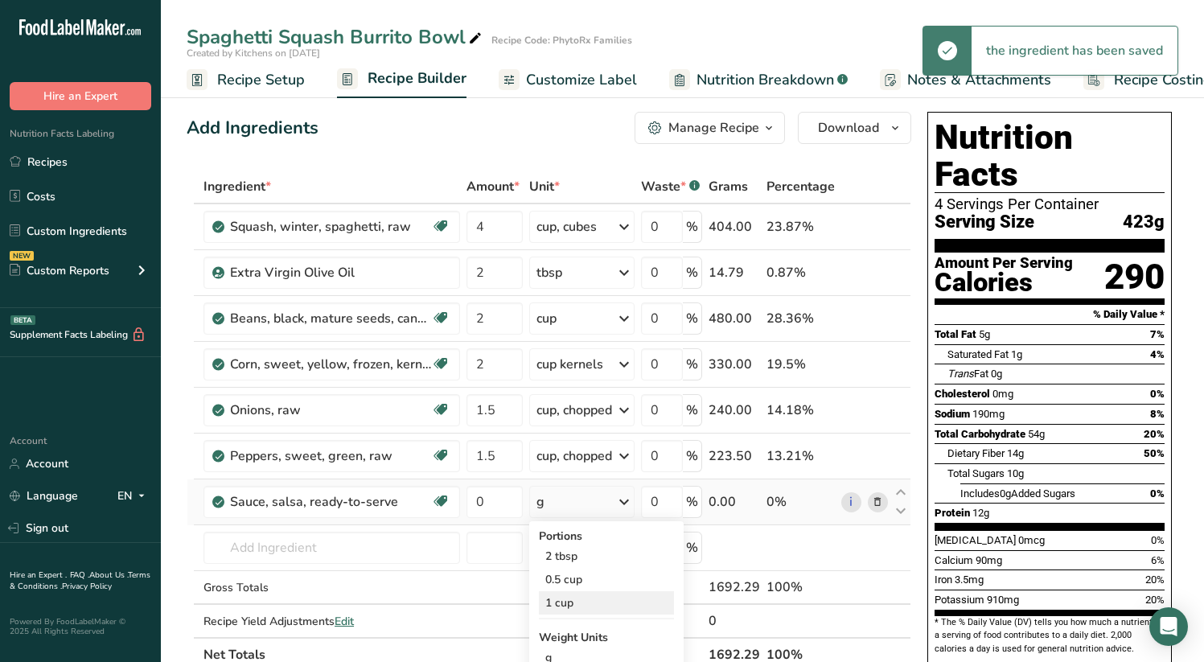
click at [603, 595] on div "1 cup" at bounding box center [606, 602] width 135 height 23
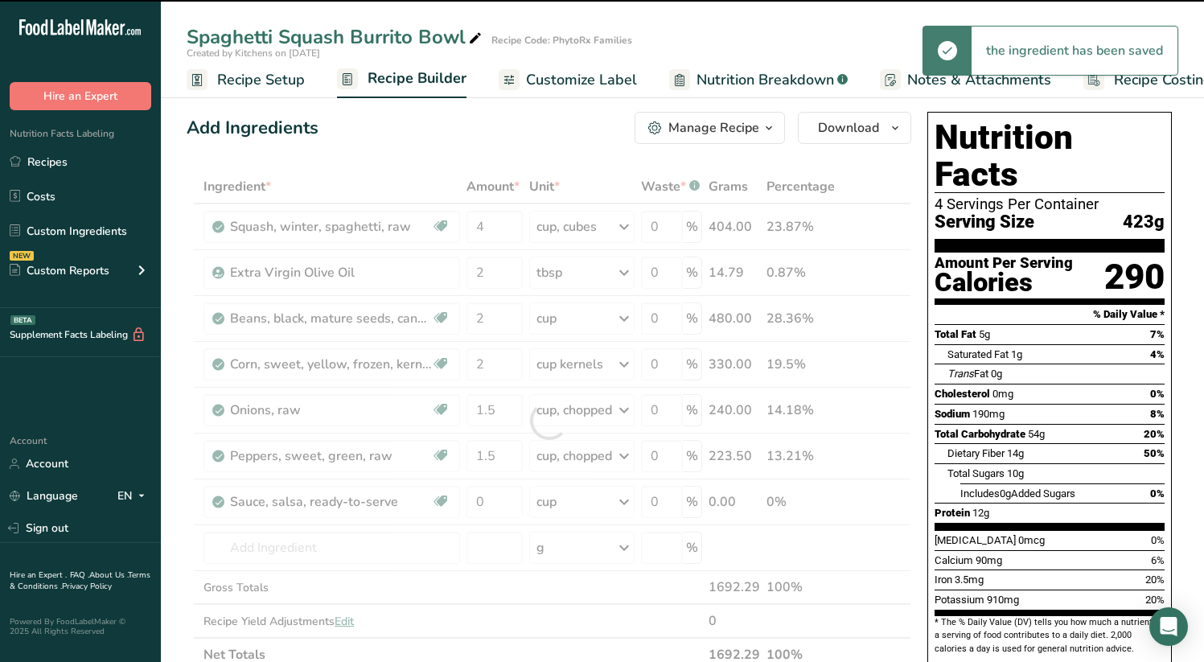
click at [499, 504] on div at bounding box center [549, 421] width 725 height 502
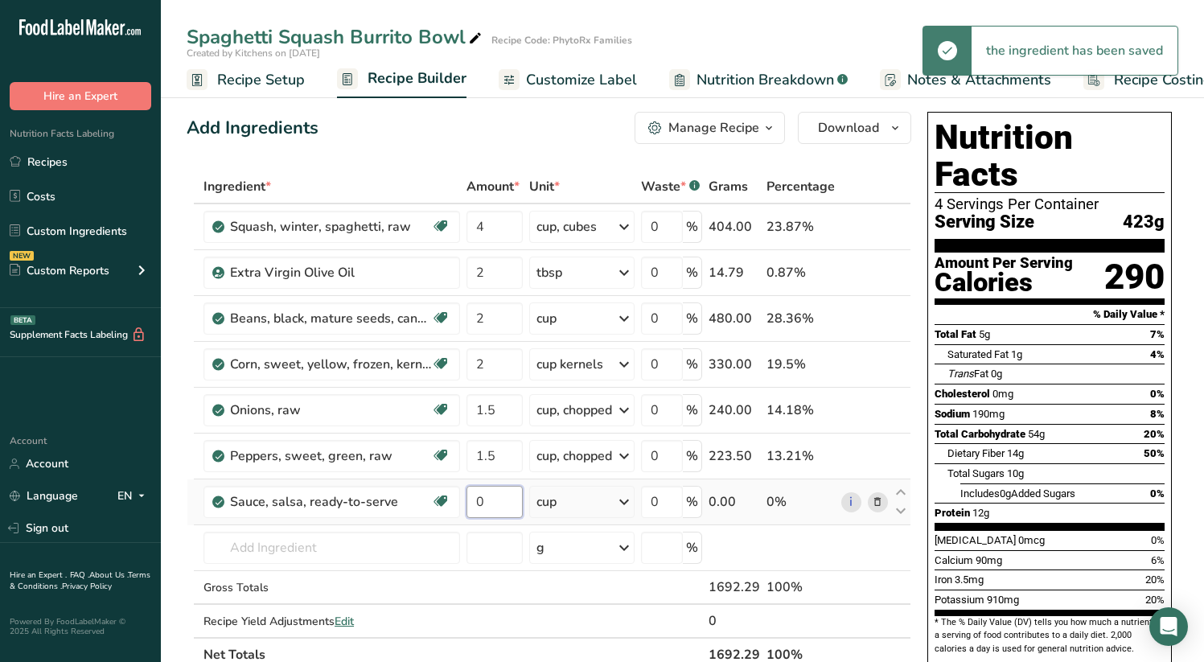
drag, startPoint x: 497, startPoint y: 501, endPoint x: 473, endPoint y: 499, distance: 24.3
click at [473, 499] on input "0" at bounding box center [495, 502] width 56 height 32
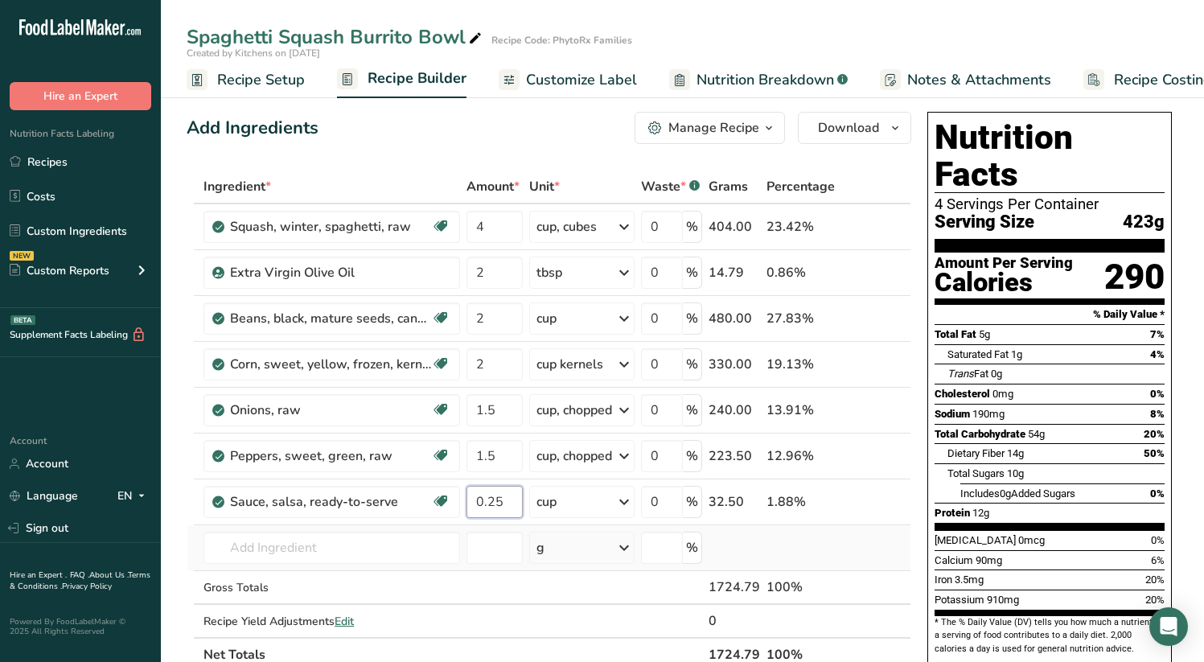
type input "0.25"
click at [612, 548] on div "Ingredient * Amount * Unit * Waste * .a-a{fill:#347362;}.b-a{fill:#fff;} Grams …" at bounding box center [549, 421] width 725 height 502
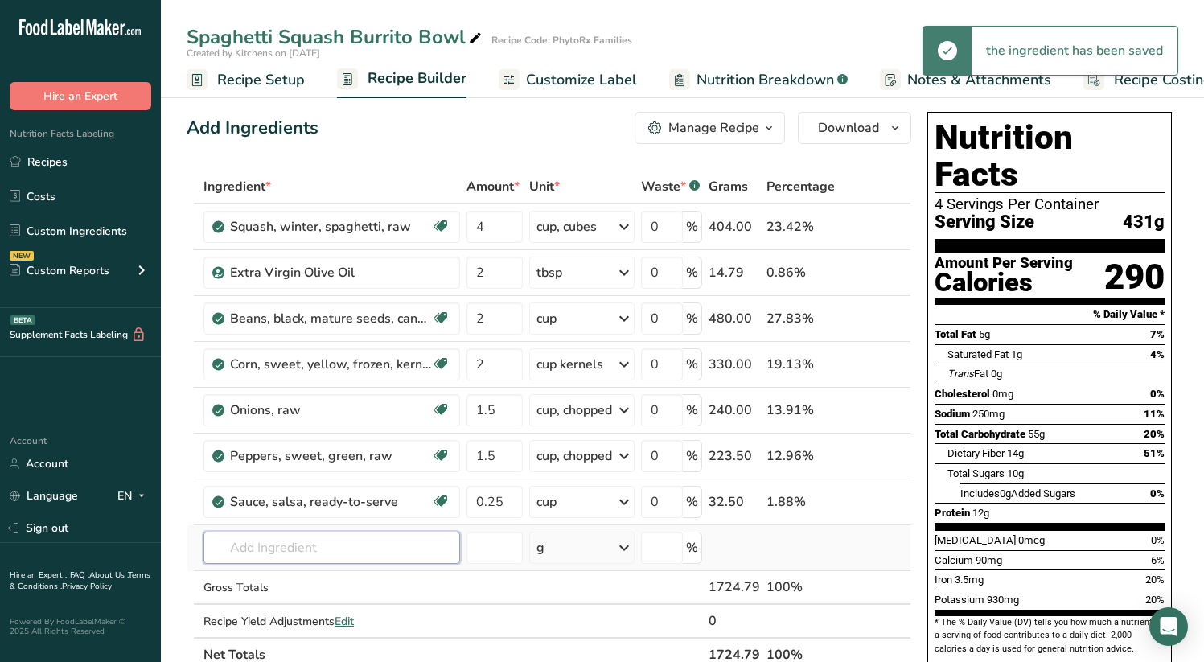
click at [291, 548] on input "text" at bounding box center [332, 548] width 257 height 32
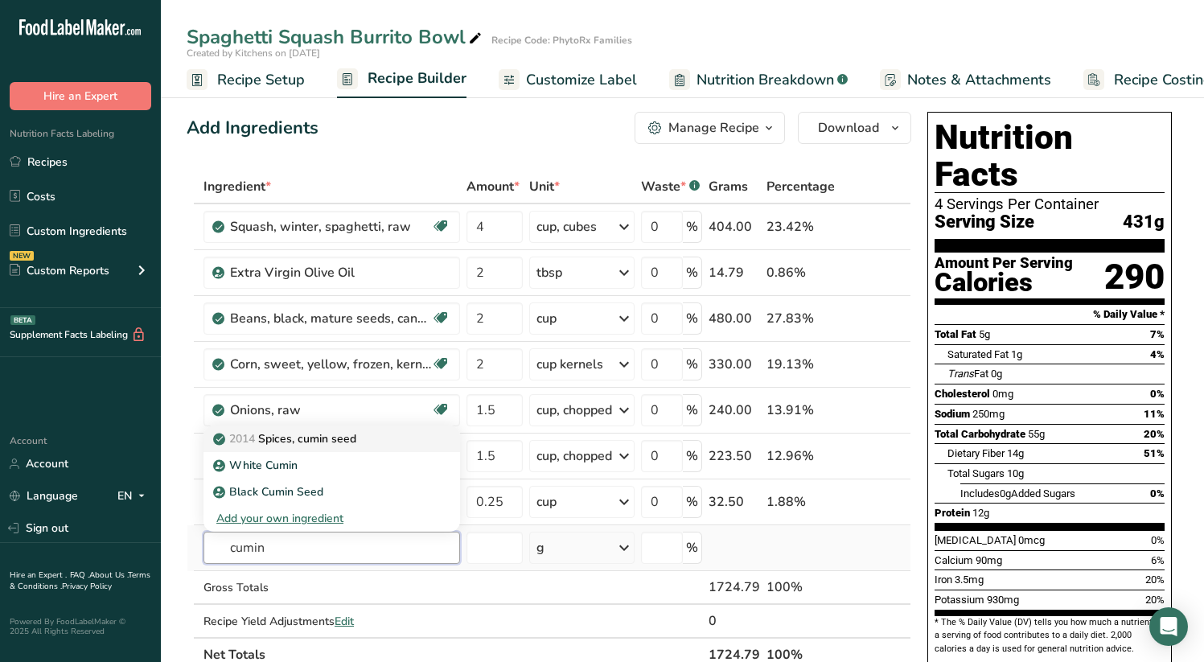
type input "cumin"
click at [330, 447] on p "2014 Spices, cumin seed" at bounding box center [286, 438] width 140 height 17
type input "Spices, cumin seed"
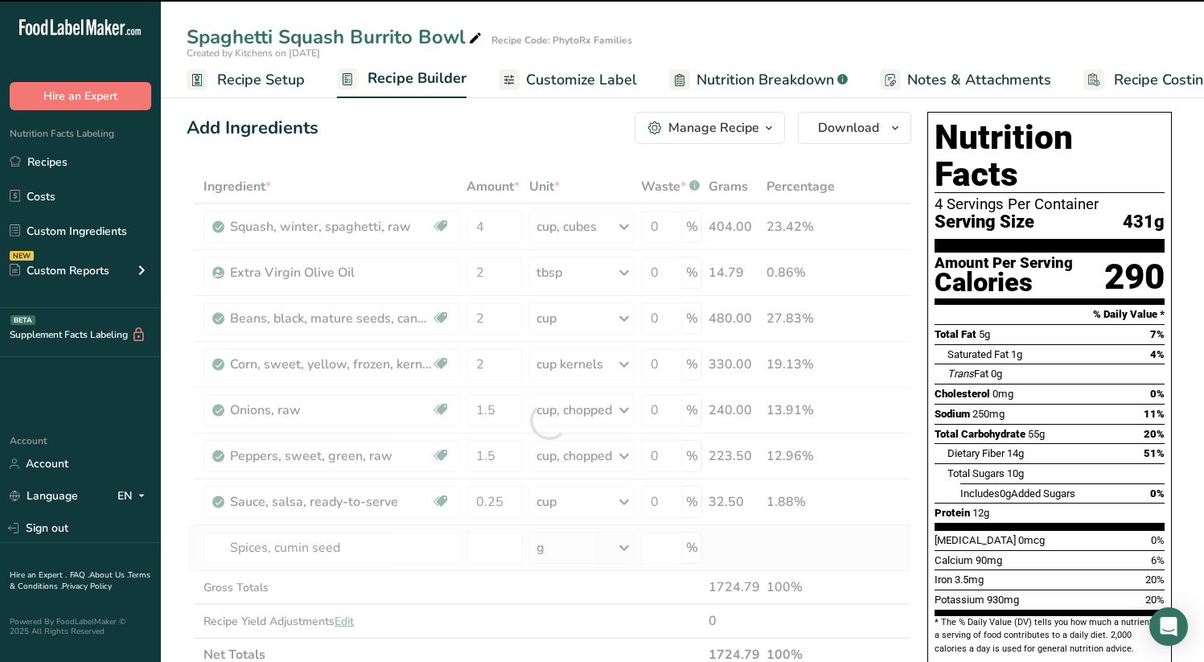
type input "0"
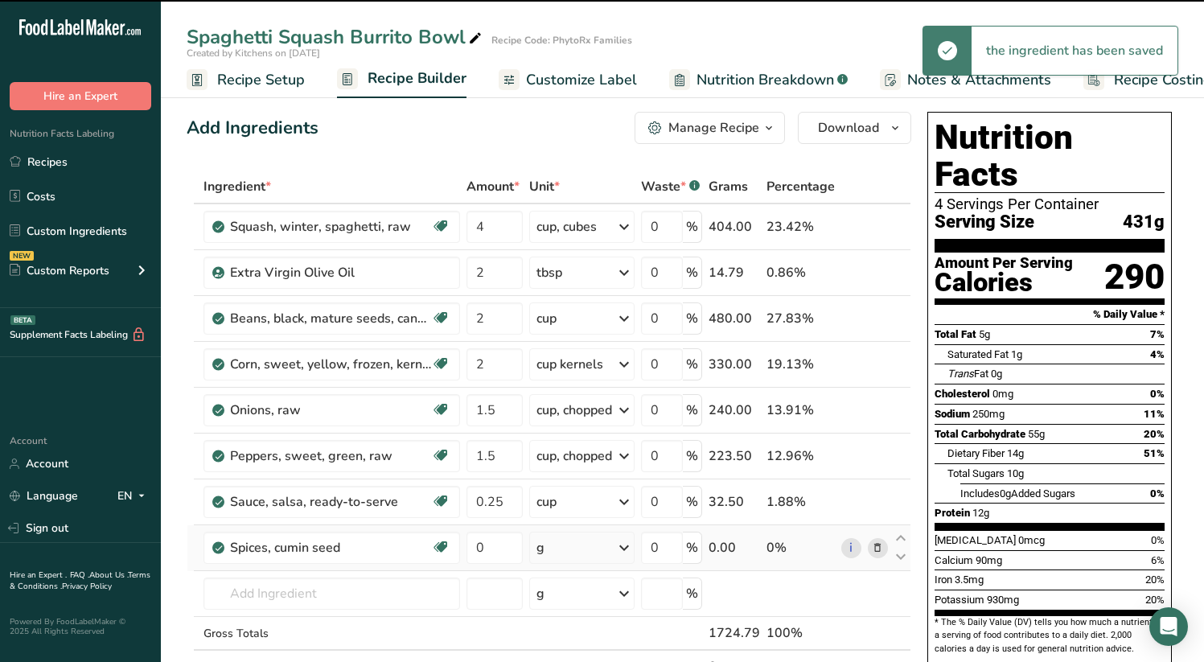
click at [623, 546] on icon at bounding box center [624, 547] width 19 height 29
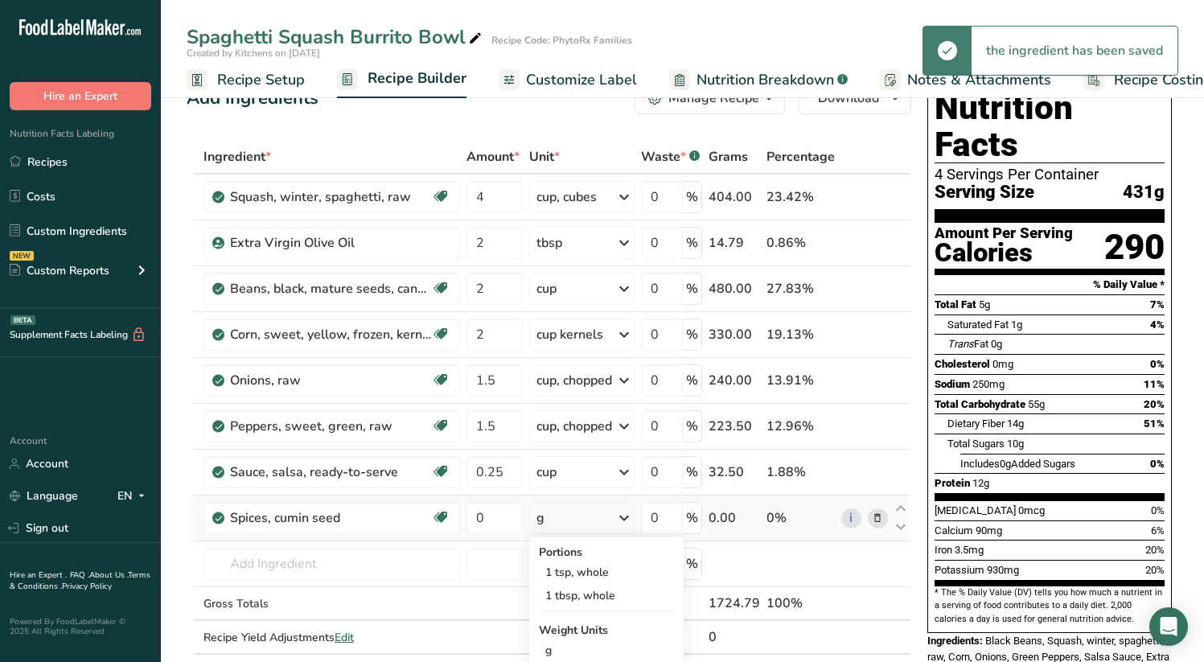
scroll to position [70, 0]
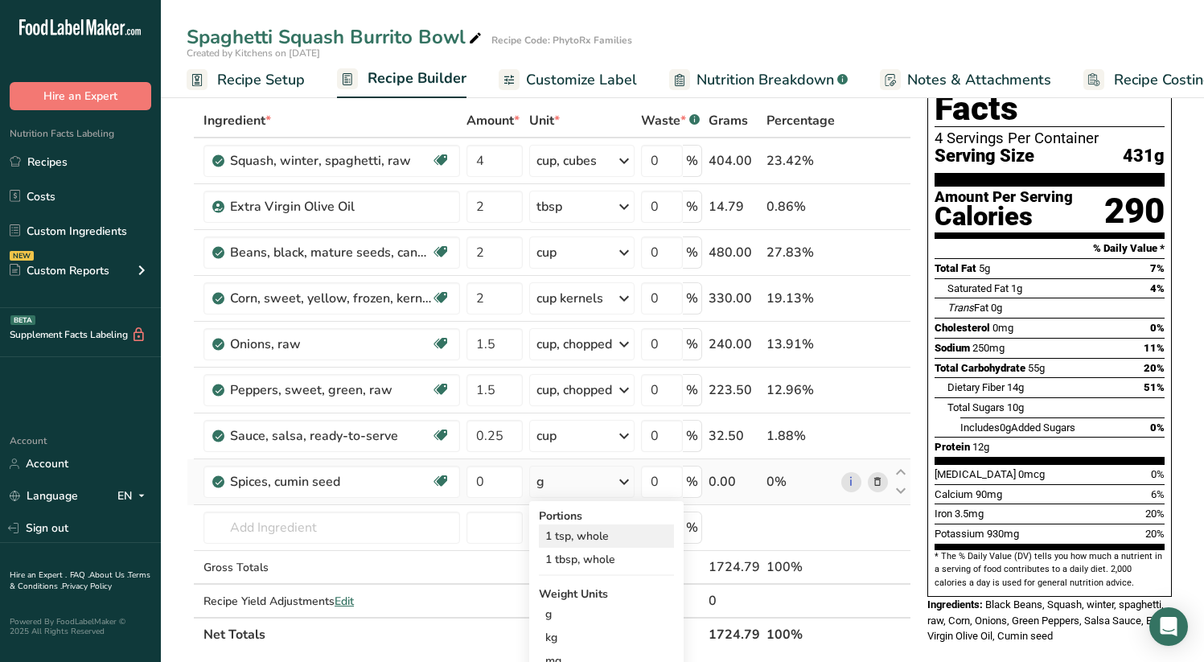
click at [612, 540] on div "1 tsp, whole" at bounding box center [606, 536] width 135 height 23
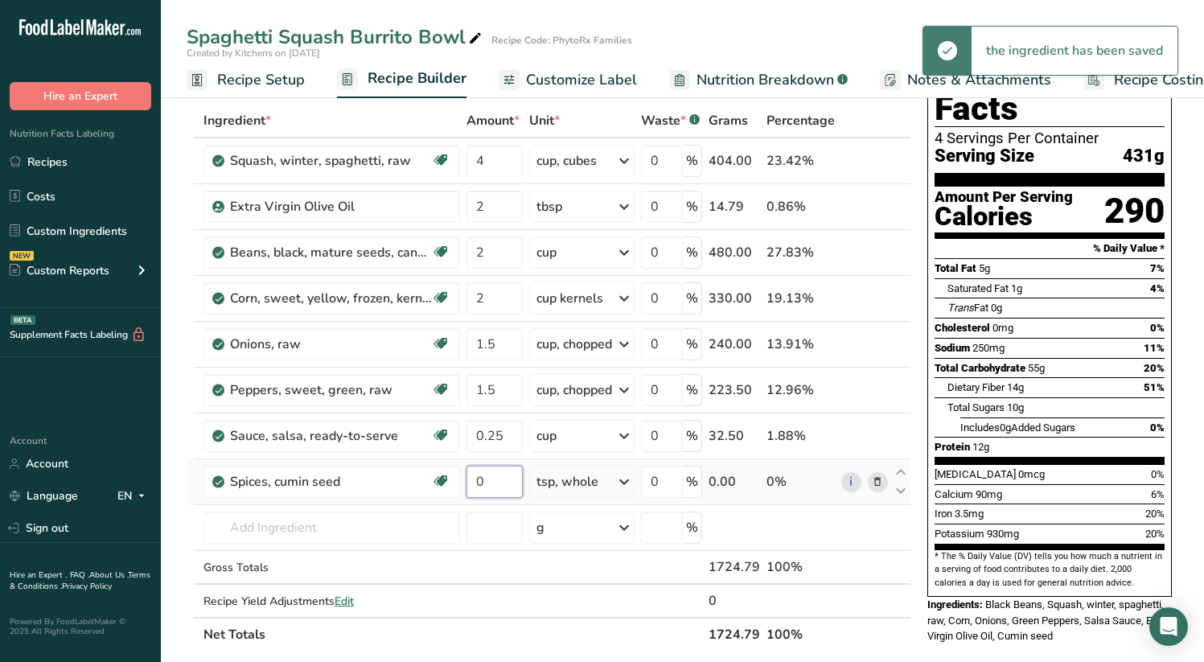
drag, startPoint x: 488, startPoint y: 483, endPoint x: 475, endPoint y: 484, distance: 13.8
click at [475, 484] on input "0" at bounding box center [495, 482] width 56 height 32
type input "1"
click at [348, 534] on div "Ingredient * Amount * Unit * Waste * .a-a{fill:#347362;}.b-a{fill:#fff;} Grams …" at bounding box center [549, 378] width 725 height 548
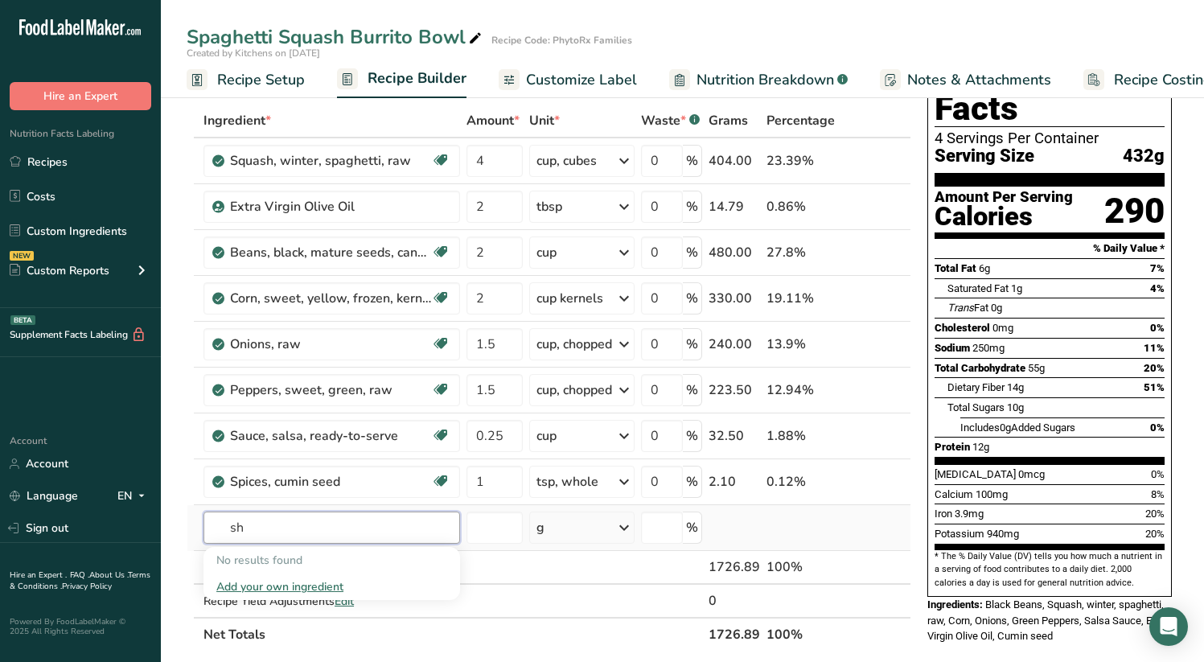
type input "s"
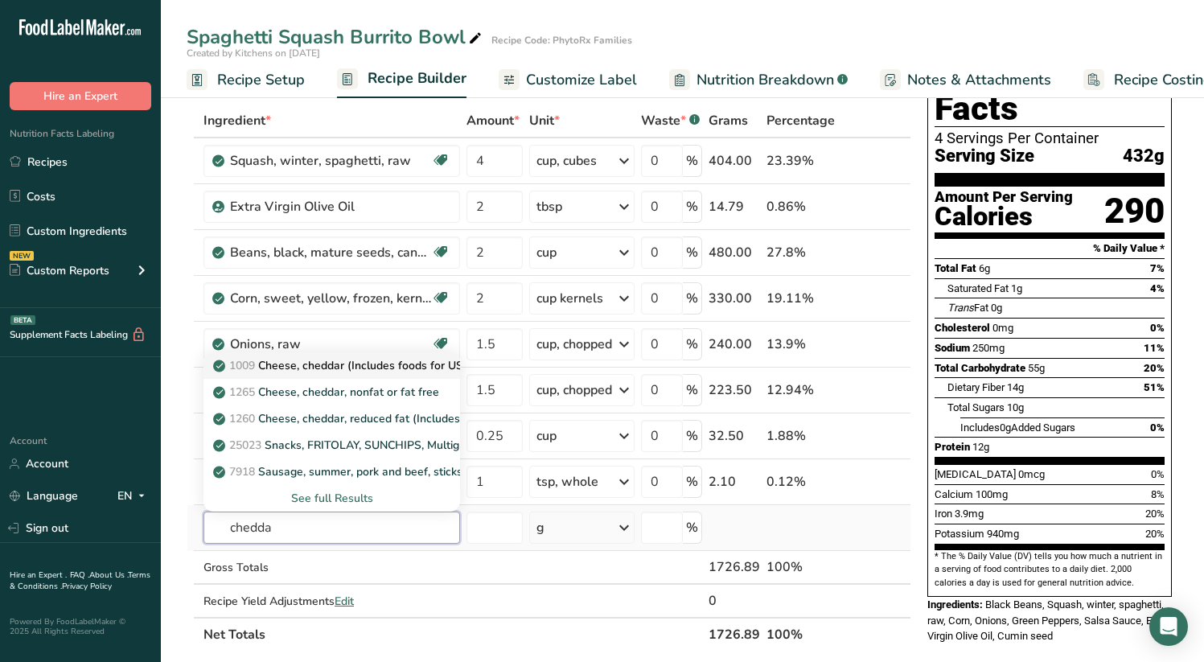
type input "chedda"
click at [421, 364] on p "1009 Cheese, cheddar (Includes foods for USDA's Food Distribution Program)" at bounding box center [423, 365] width 415 height 17
type input "Cheese, cheddar (Includes foods for USDA's Food Distribution Program)"
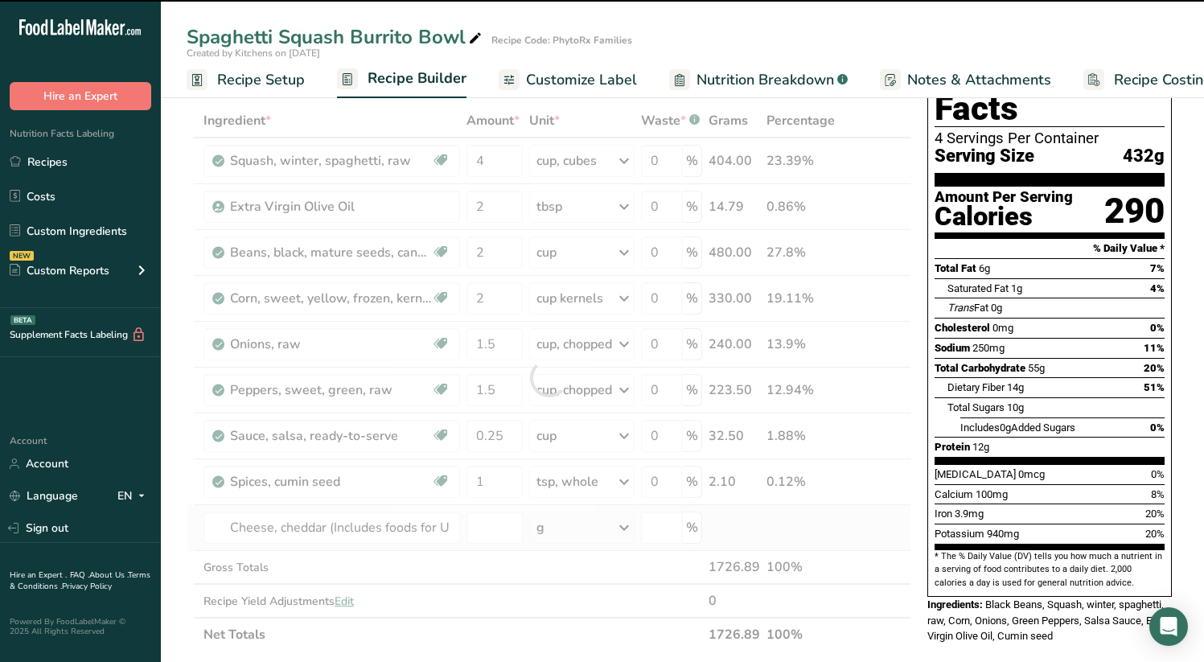
type input "0"
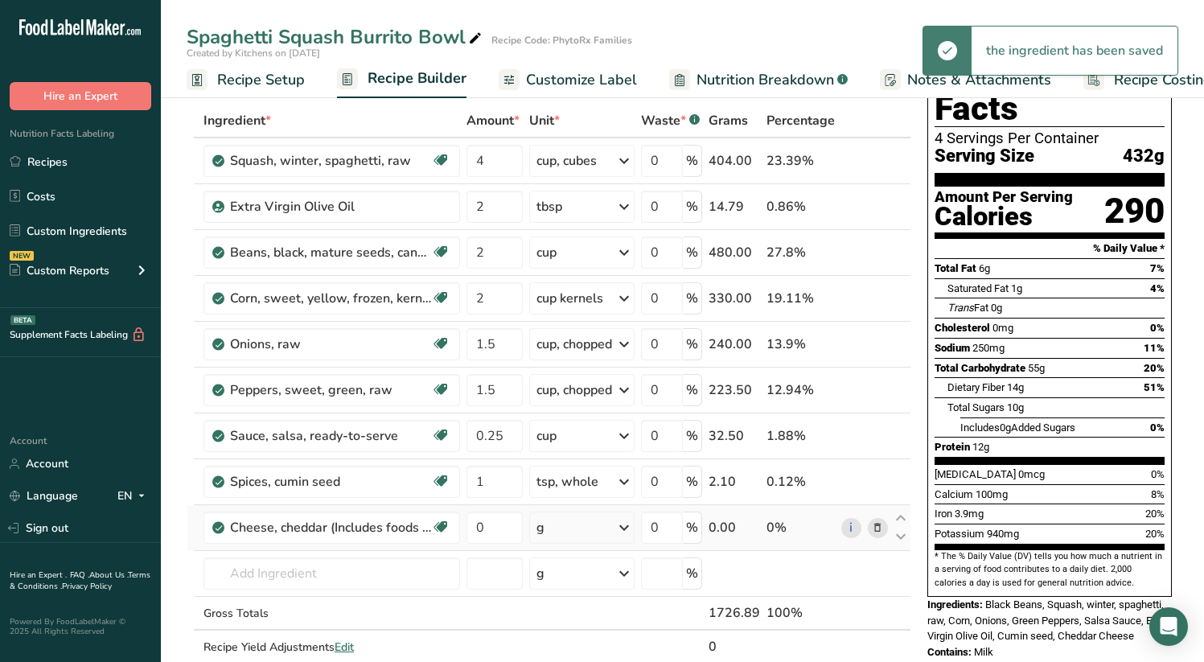
click at [628, 528] on icon at bounding box center [624, 527] width 19 height 29
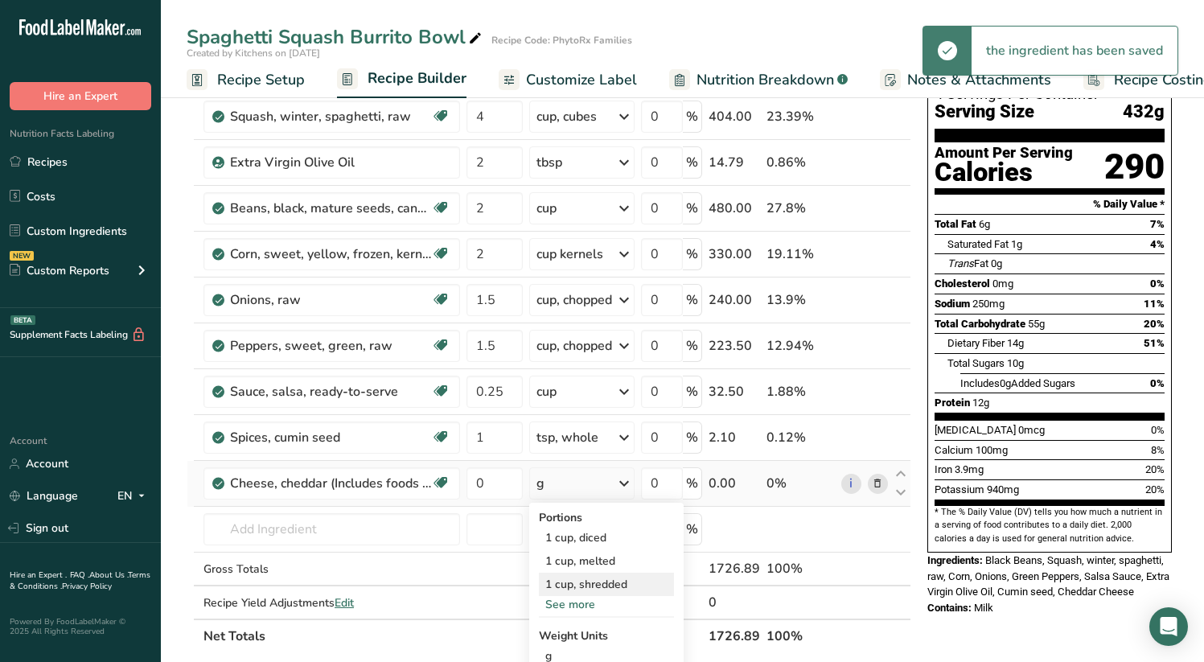
scroll to position [117, 0]
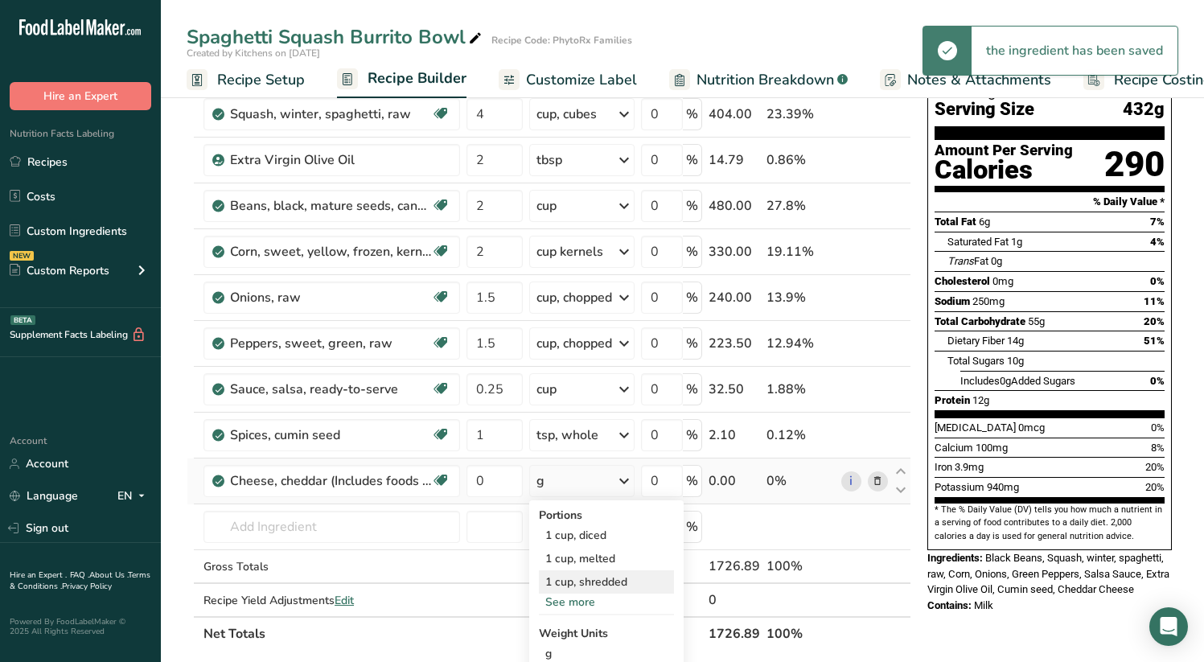
click at [616, 585] on div "1 cup, shredded" at bounding box center [606, 581] width 135 height 23
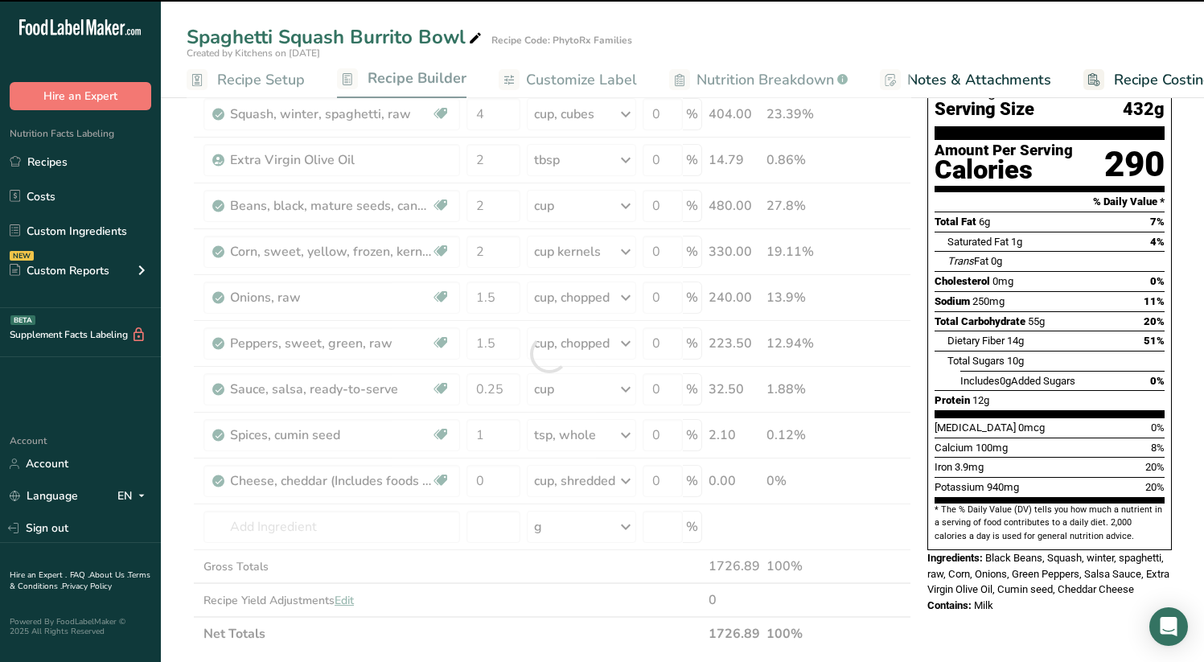
click at [500, 485] on div at bounding box center [549, 354] width 725 height 594
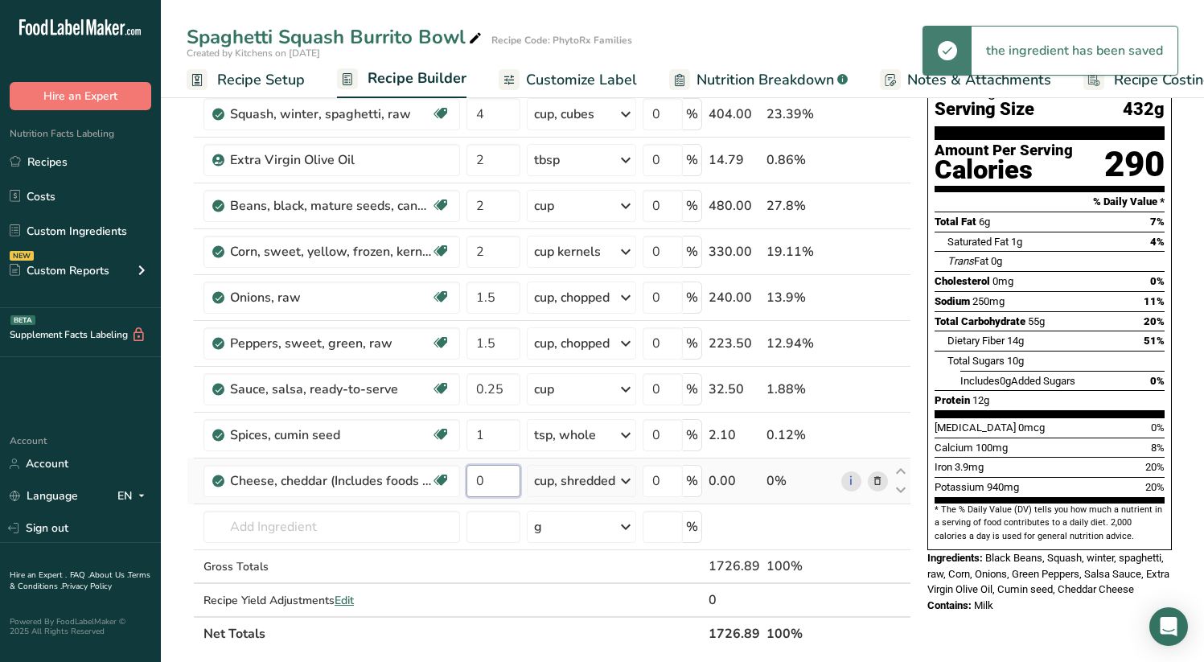
drag, startPoint x: 500, startPoint y: 480, endPoint x: 476, endPoint y: 480, distance: 24.2
click at [476, 480] on input "0" at bounding box center [494, 481] width 54 height 32
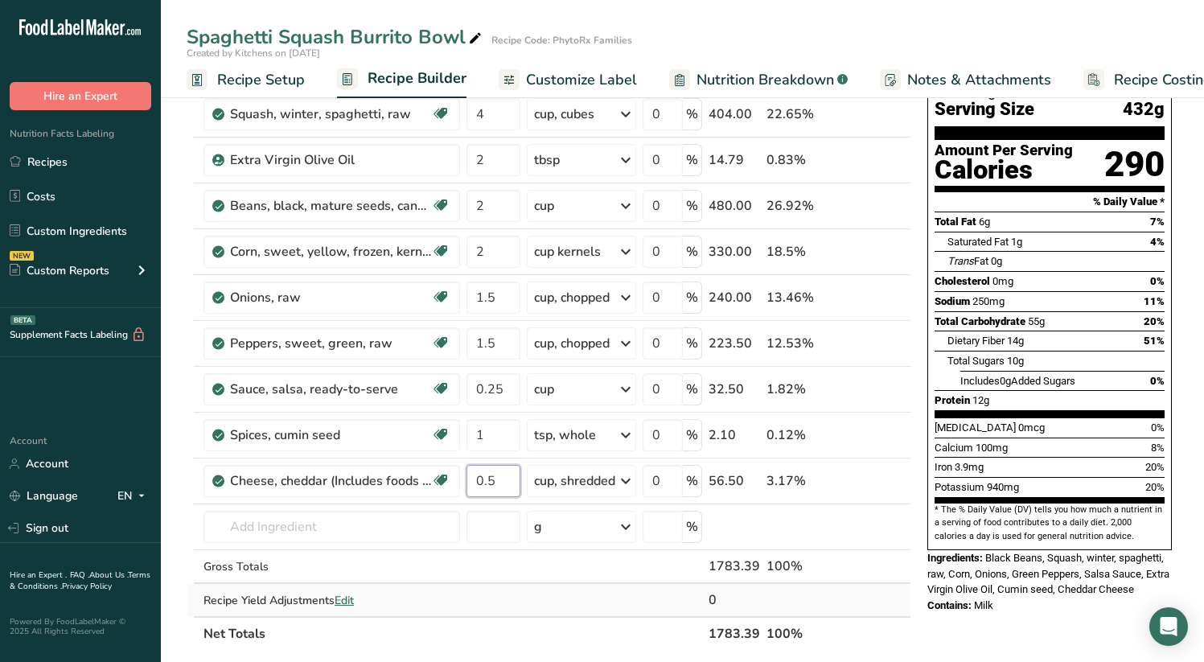
type input "0.5"
click at [491, 594] on div "Ingredient * Amount * Unit * Waste * .a-a{fill:#347362;}.b-a{fill:#fff;} Grams …" at bounding box center [549, 354] width 725 height 594
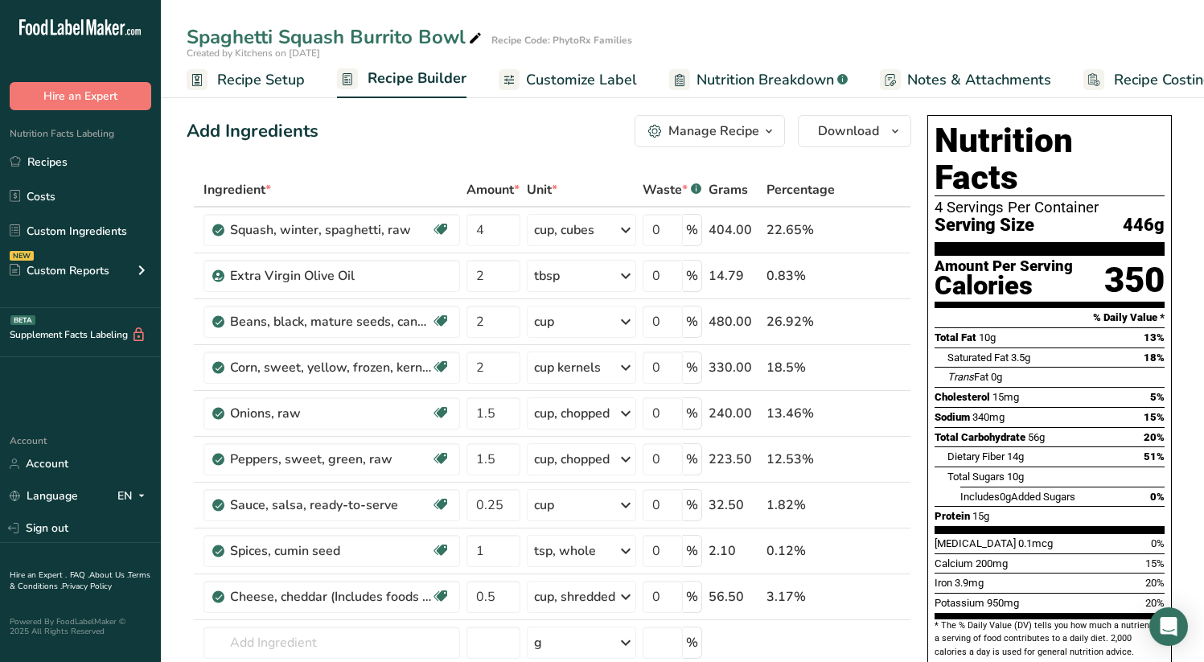
scroll to position [0, 0]
click at [542, 80] on span "Customize Label" at bounding box center [581, 80] width 111 height 22
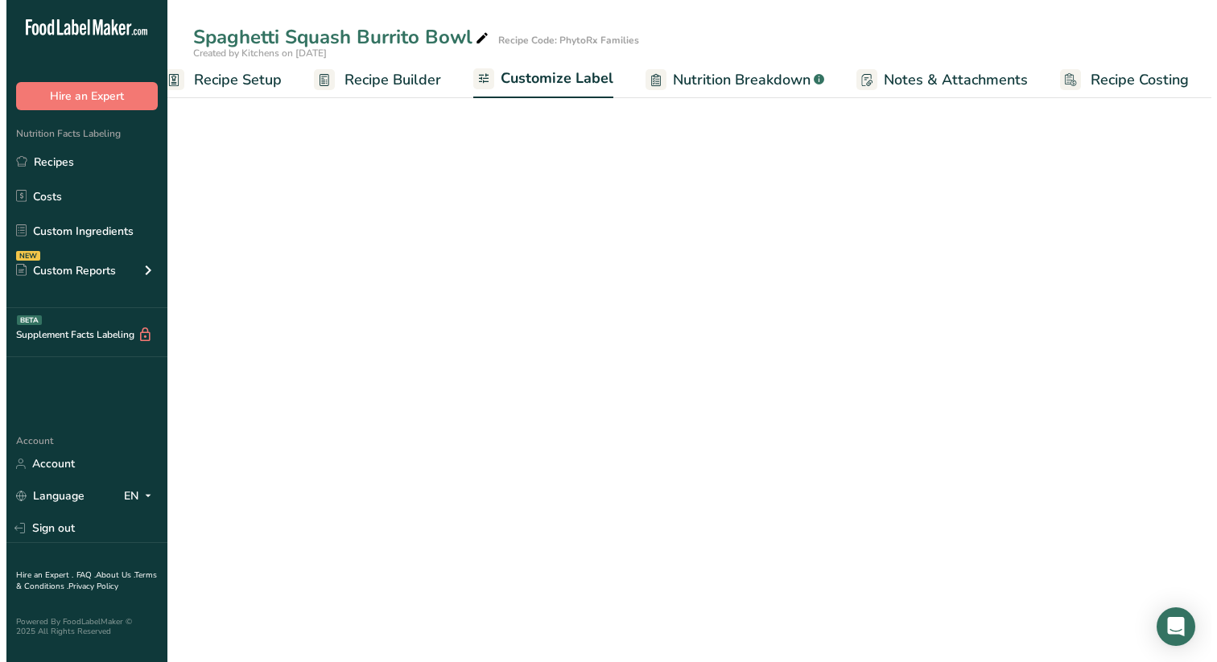
scroll to position [0, 33]
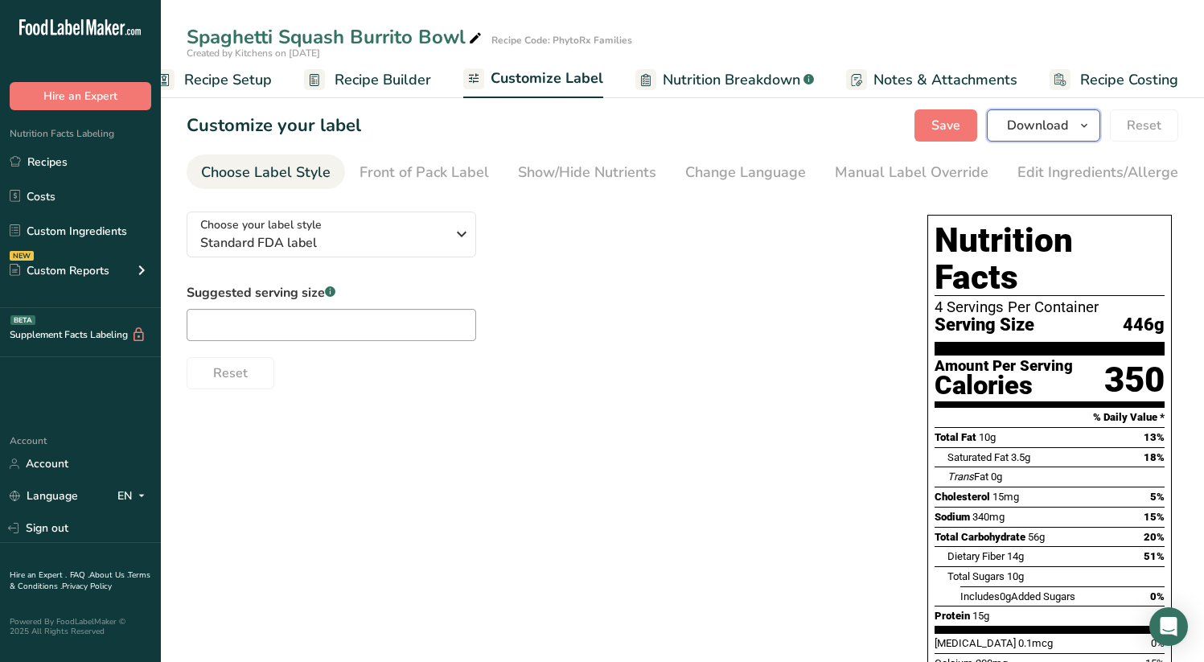
click at [1038, 134] on span "Download" at bounding box center [1037, 125] width 61 height 19
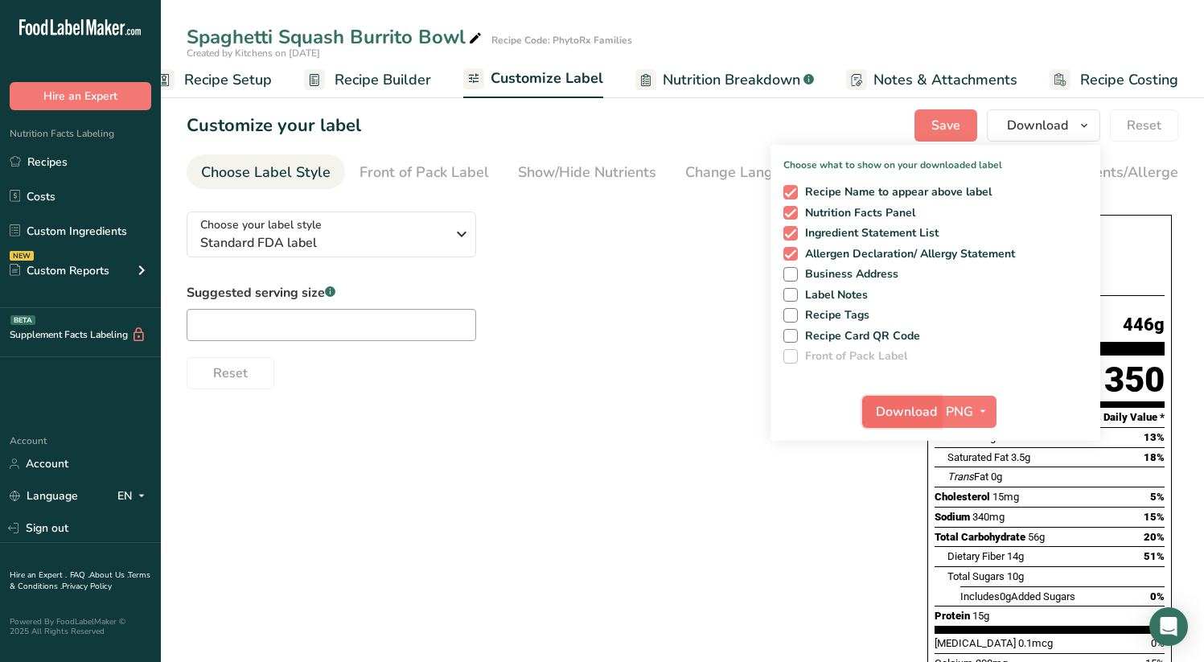
click at [929, 406] on span "Download" at bounding box center [906, 411] width 61 height 19
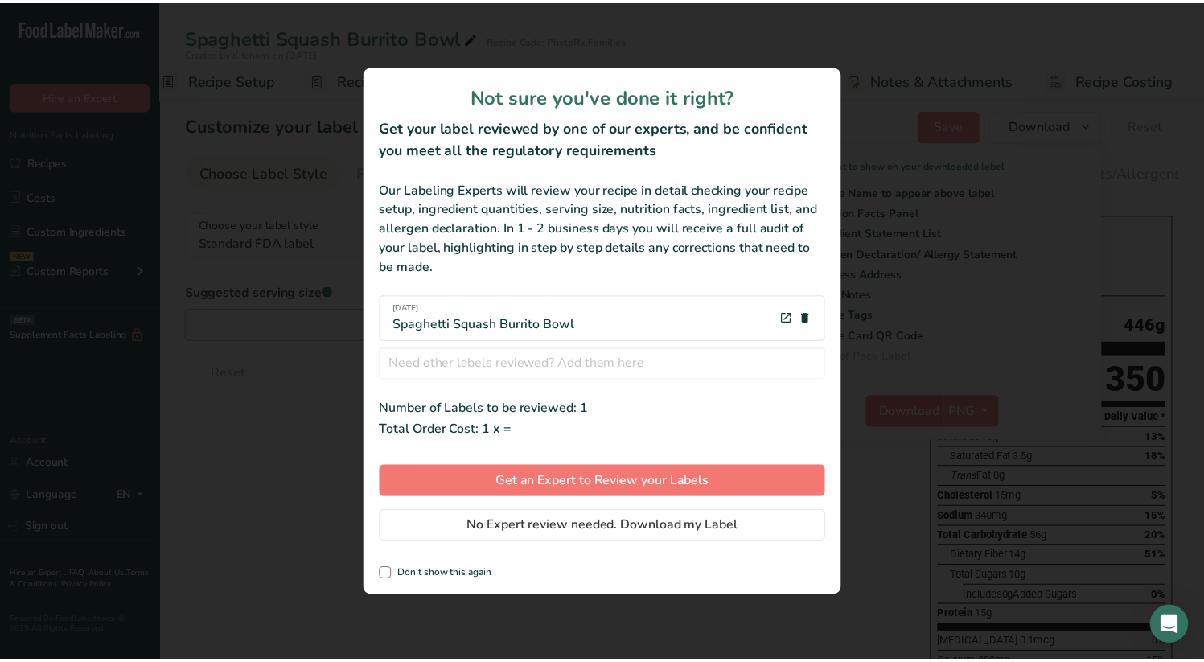
scroll to position [0, 21]
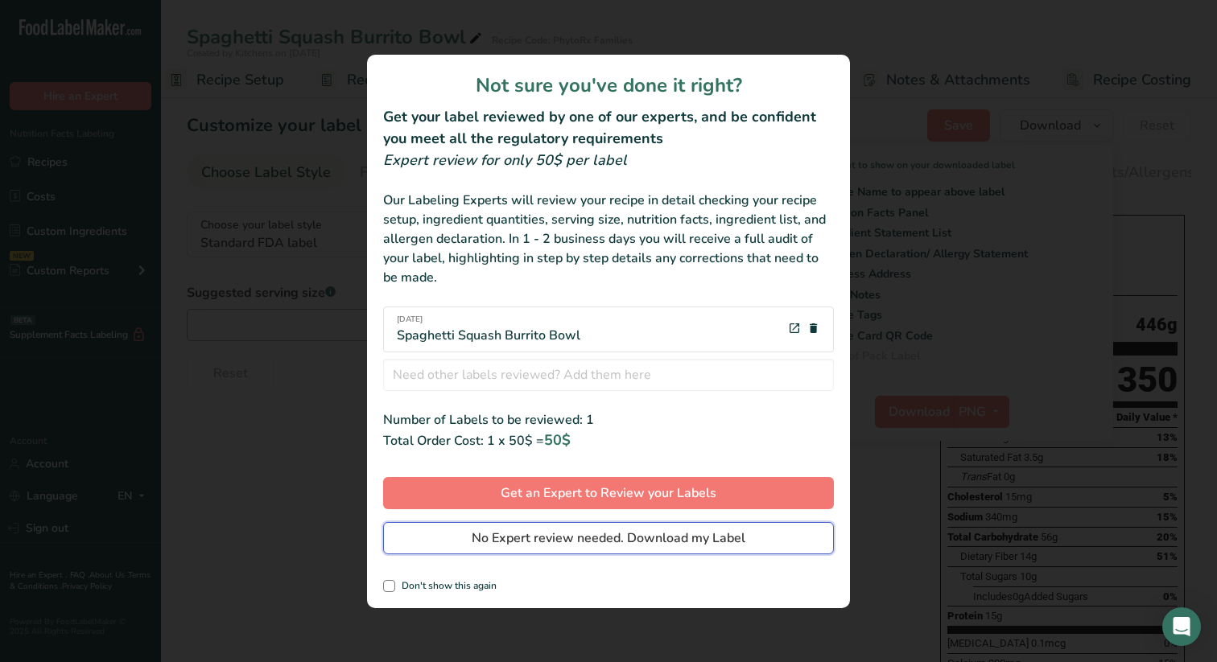
click at [673, 541] on span "No Expert review needed. Download my Label" at bounding box center [608, 538] width 274 height 19
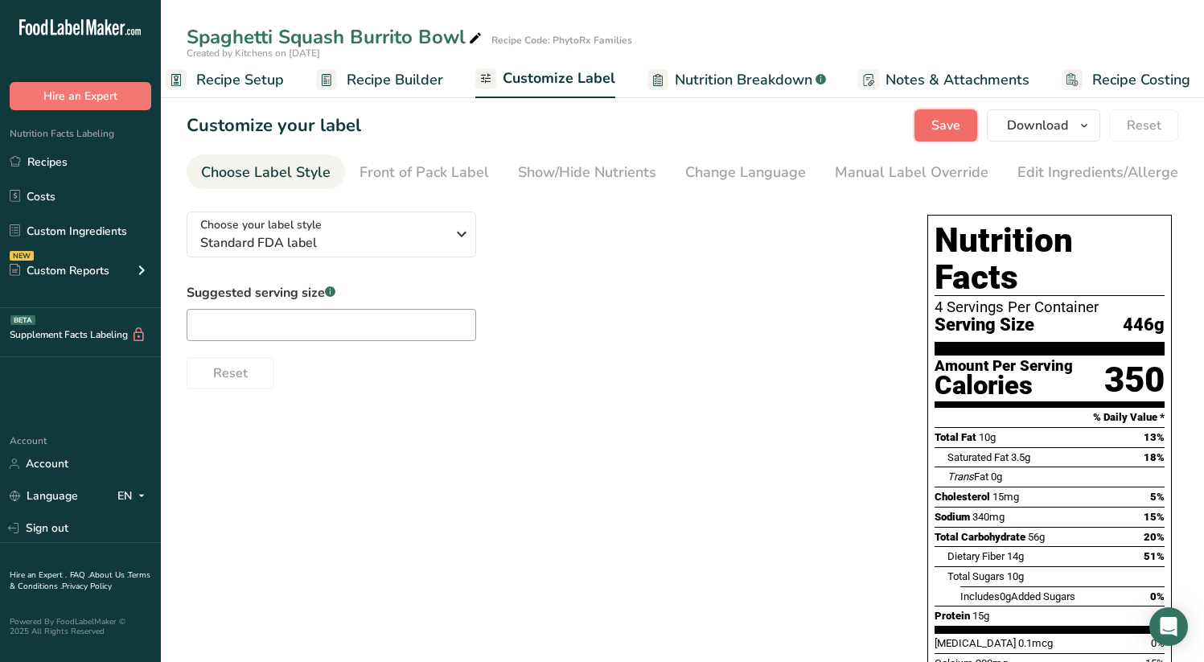
click at [947, 138] on button "Save" at bounding box center [946, 125] width 63 height 32
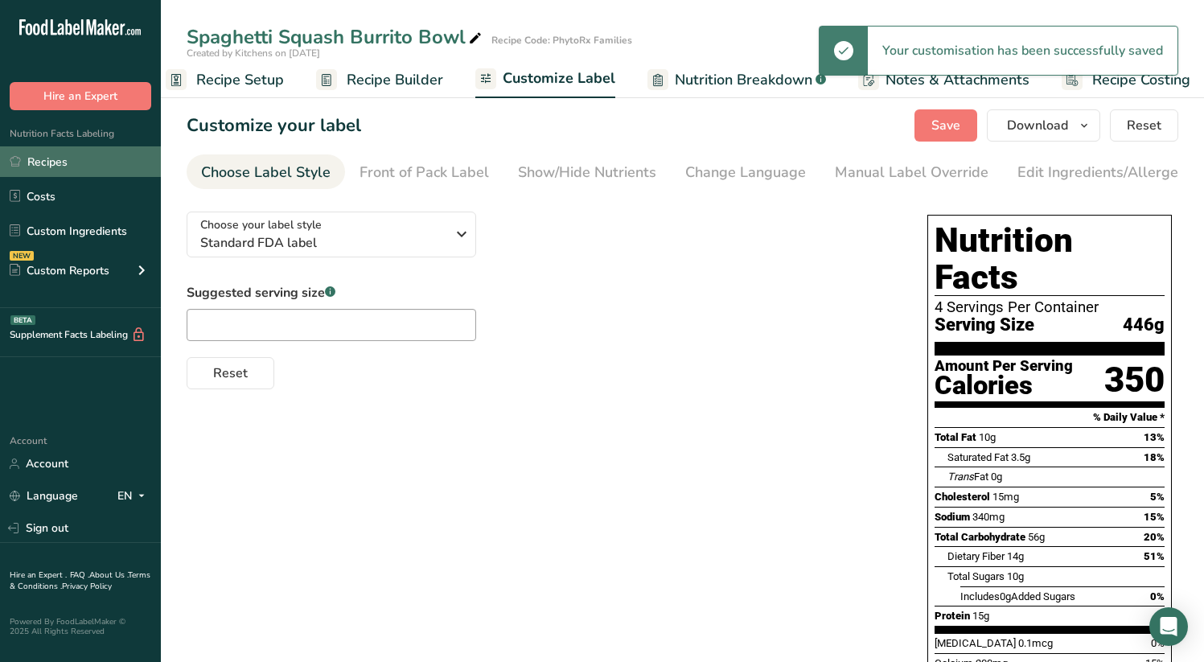
click at [98, 159] on link "Recipes" at bounding box center [80, 161] width 161 height 31
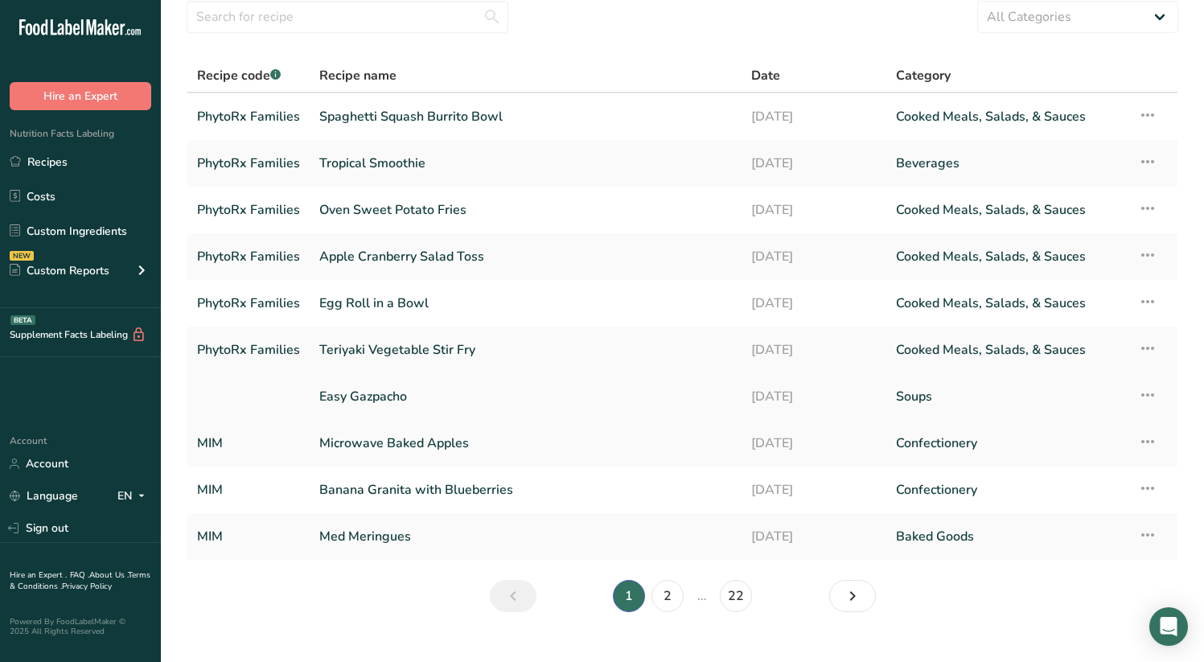
scroll to position [89, 0]
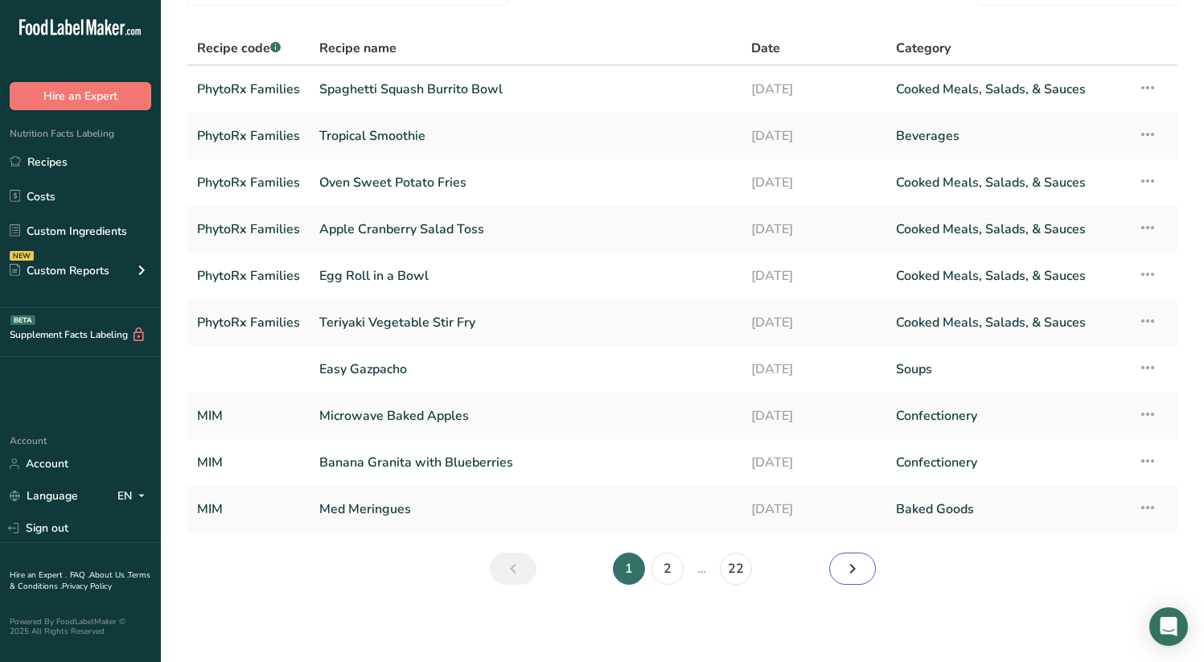
click at [852, 562] on icon "Next page" at bounding box center [852, 568] width 19 height 29
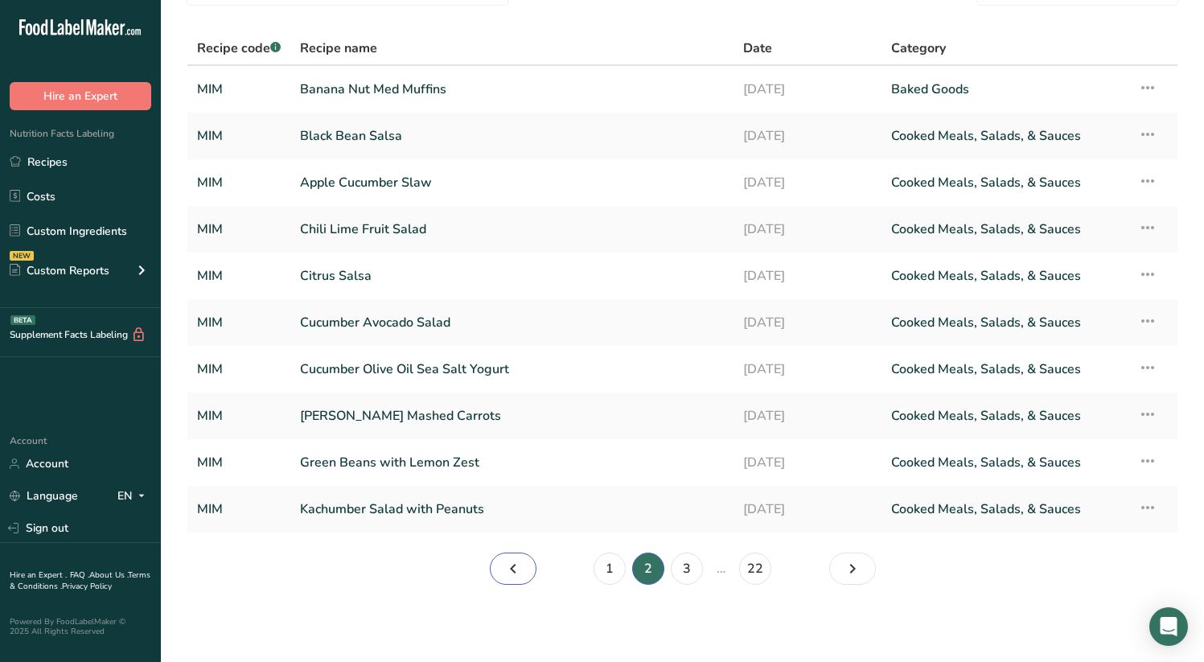
click at [504, 565] on icon "Page 1." at bounding box center [513, 568] width 19 height 29
